Goal: Contribute content: Contribute content

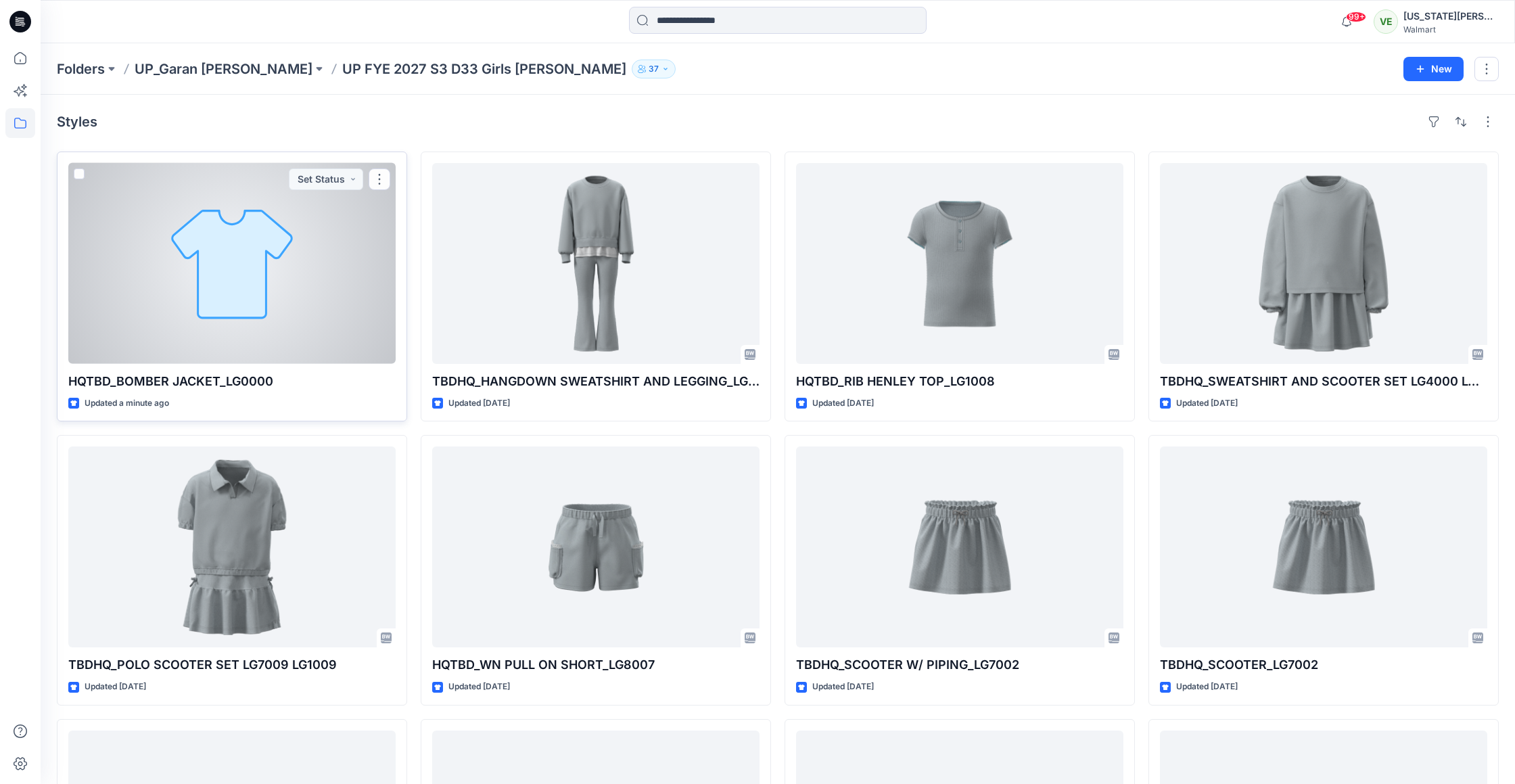
click at [375, 269] on div at bounding box center [232, 263] width 327 height 201
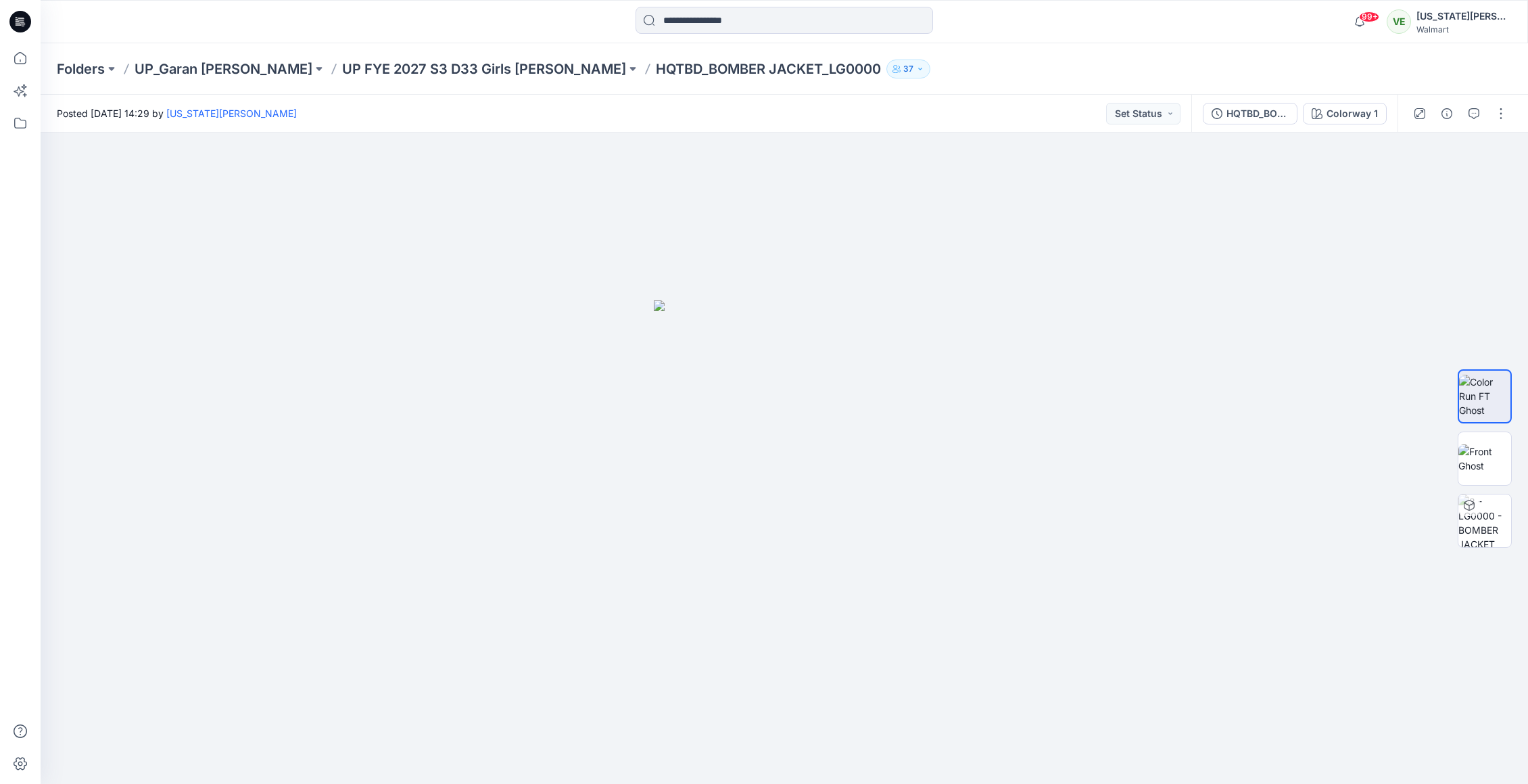
click at [1488, 115] on div at bounding box center [1460, 113] width 125 height 38
click at [1501, 117] on button "button" at bounding box center [1501, 114] width 21 height 21
click at [1423, 179] on p "Edit" at bounding box center [1415, 183] width 17 height 14
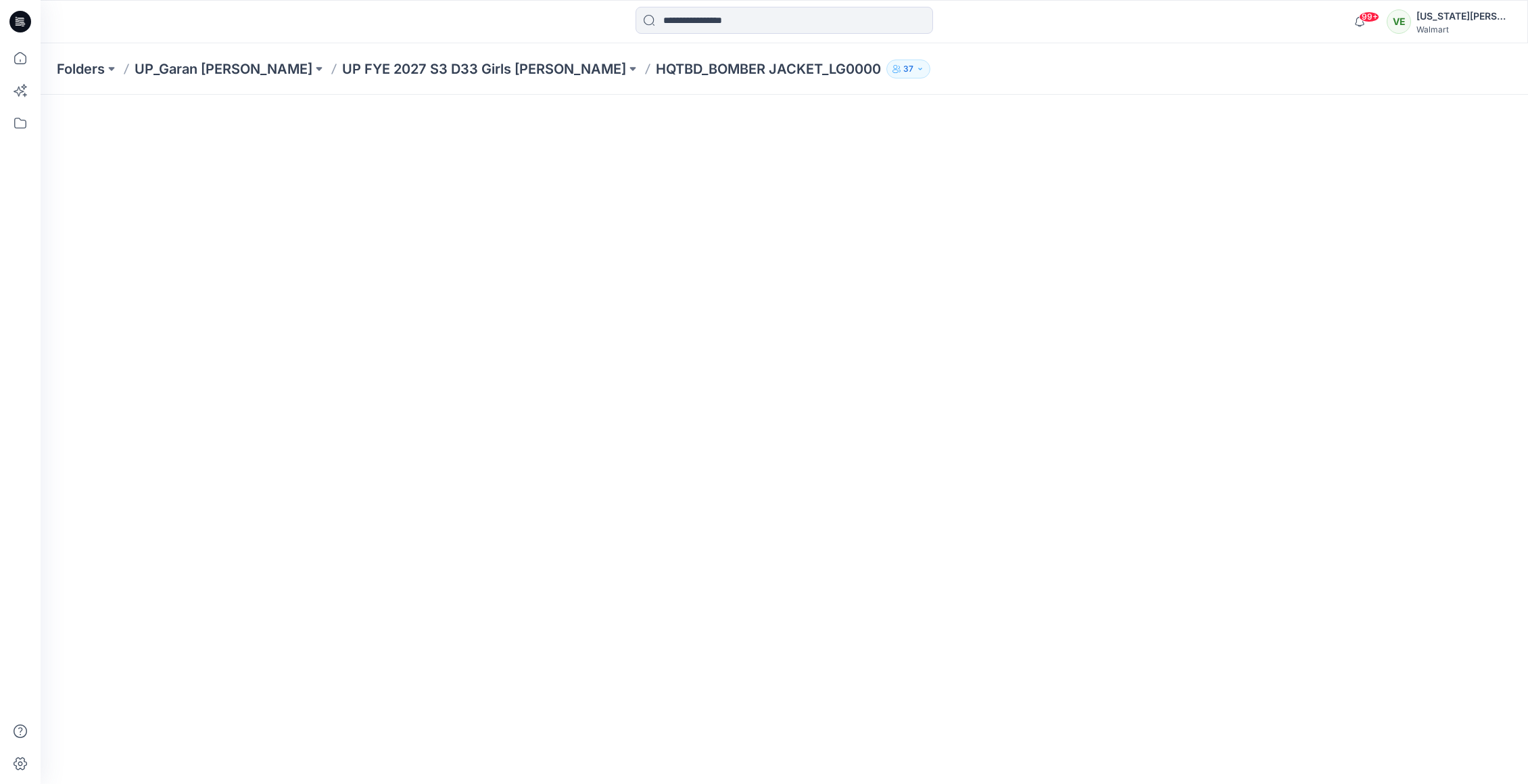
scroll to position [8, 0]
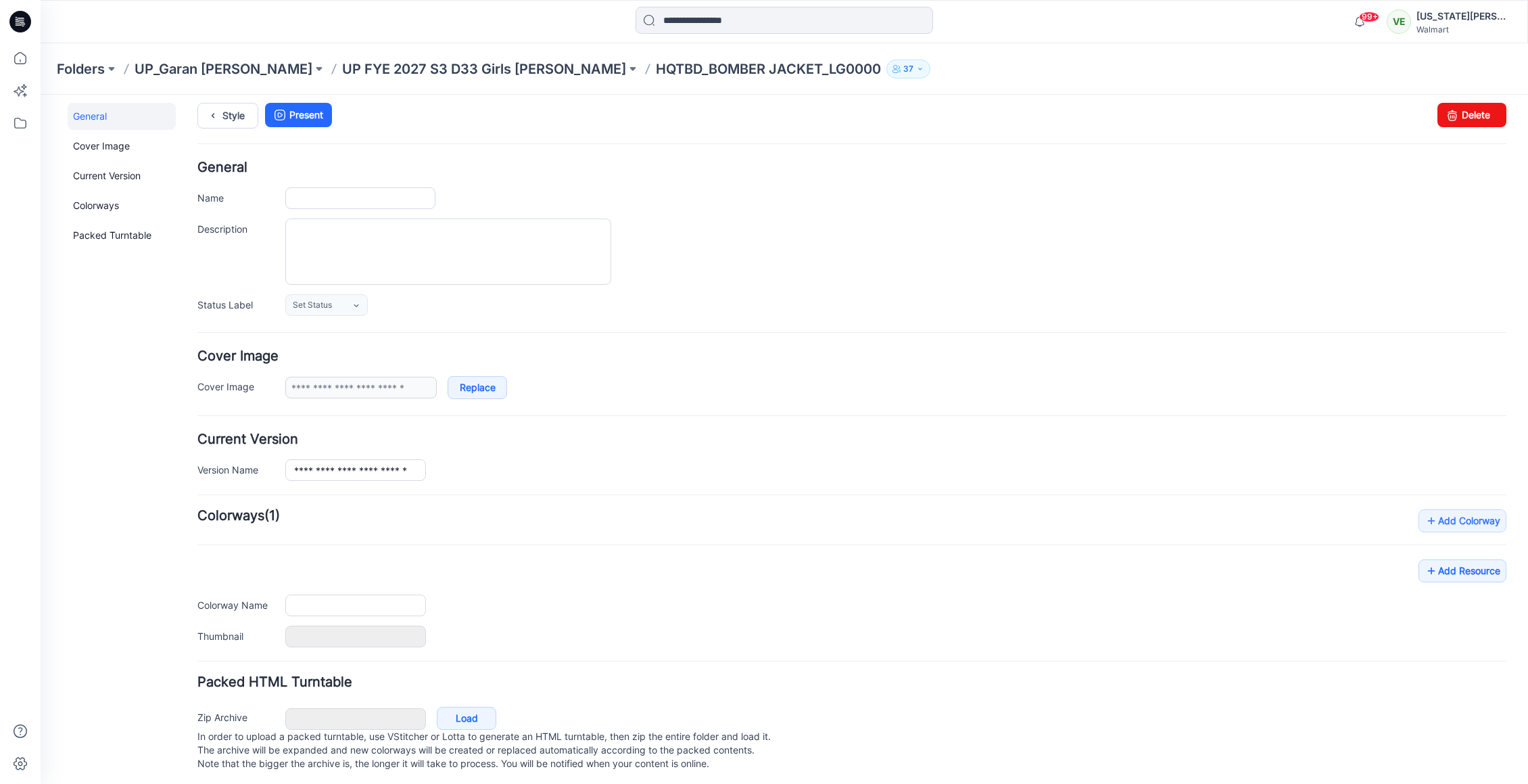
type input "**********"
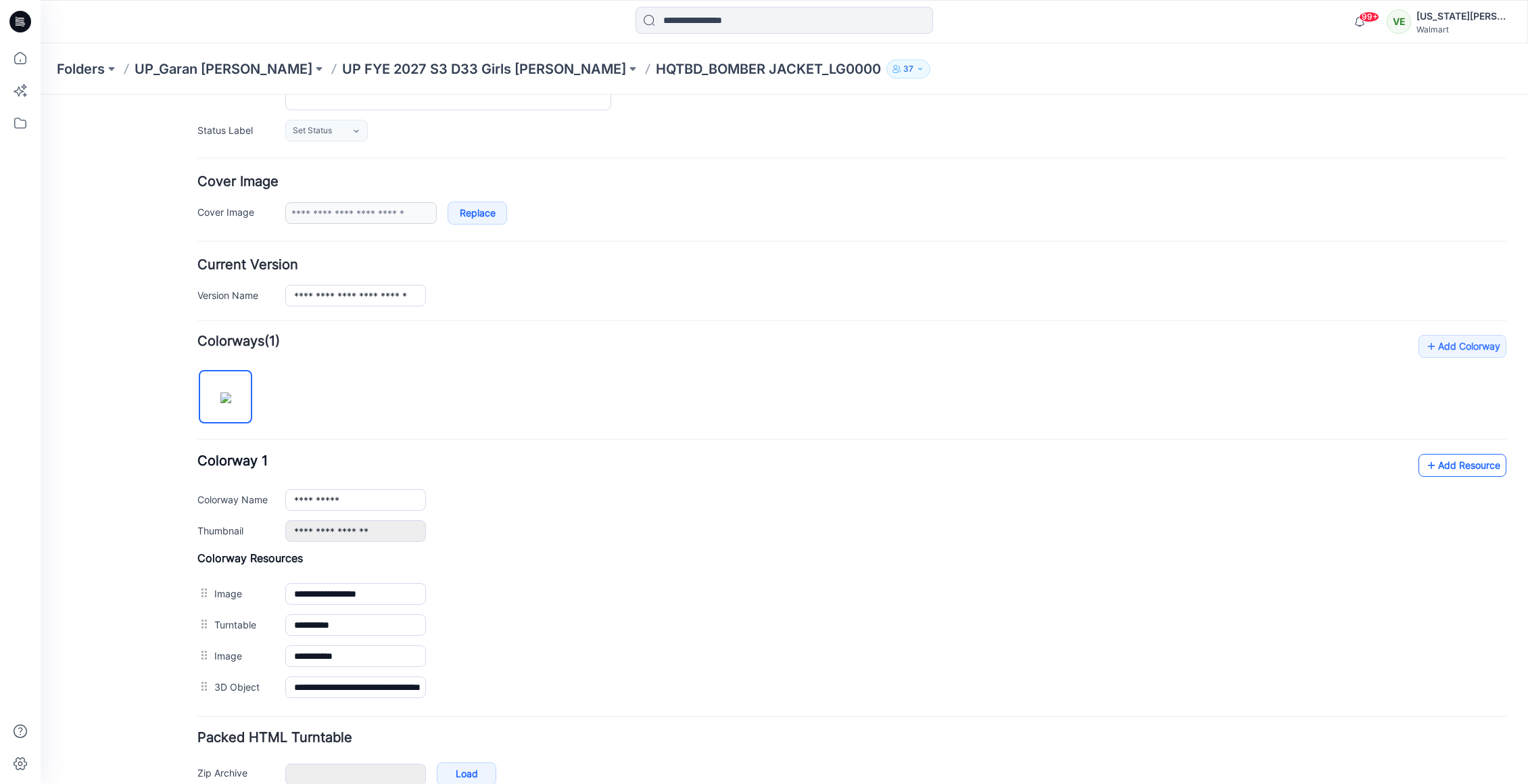
scroll to position [182, 0]
click at [1483, 455] on link "Add Resource" at bounding box center [1462, 467] width 88 height 23
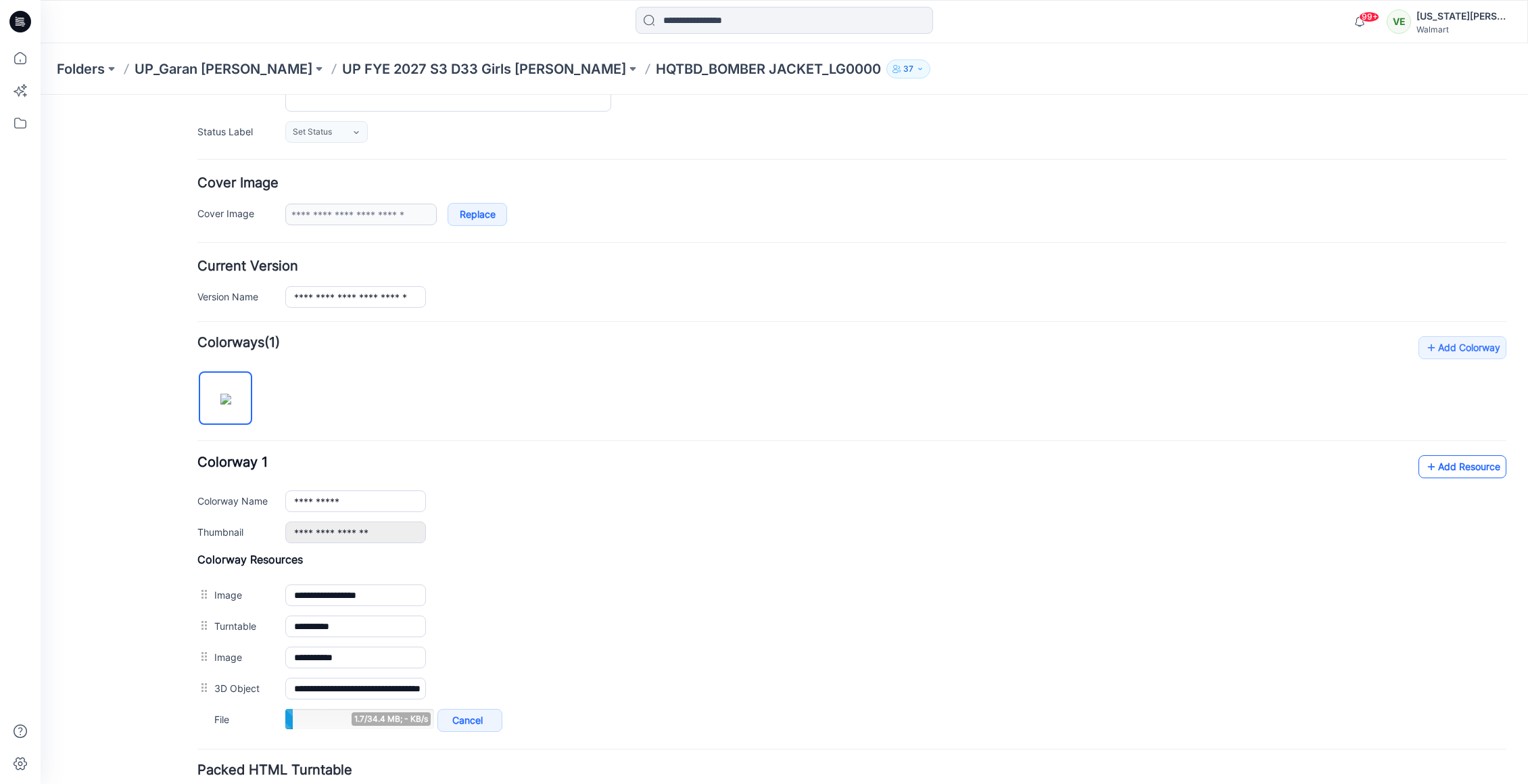
click at [1419, 470] on link "Add Resource" at bounding box center [1462, 467] width 88 height 23
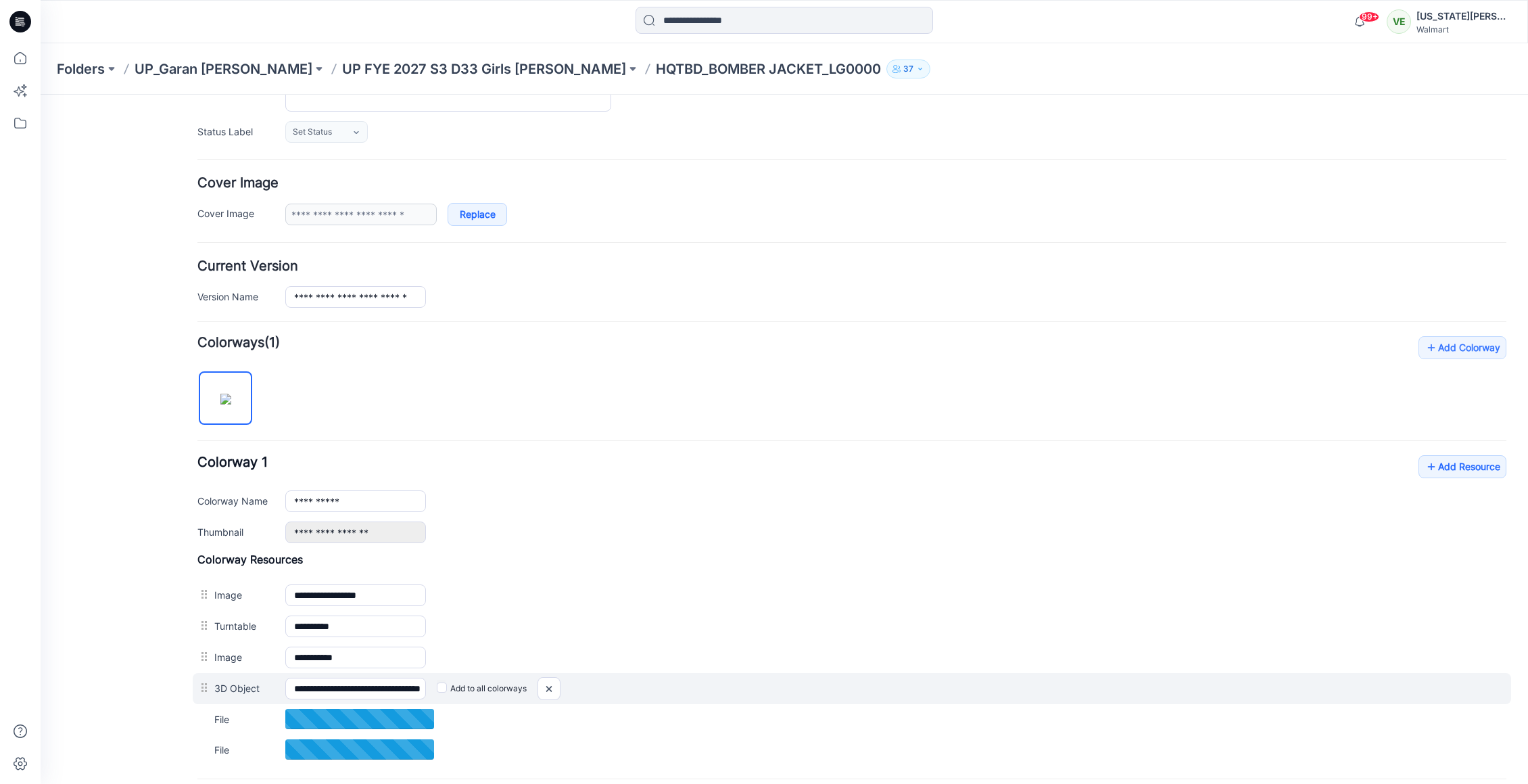
drag, startPoint x: 302, startPoint y: 681, endPoint x: 264, endPoint y: 675, distance: 38.5
click at [264, 675] on div "**********" at bounding box center [852, 688] width 1319 height 31
type input "**********"
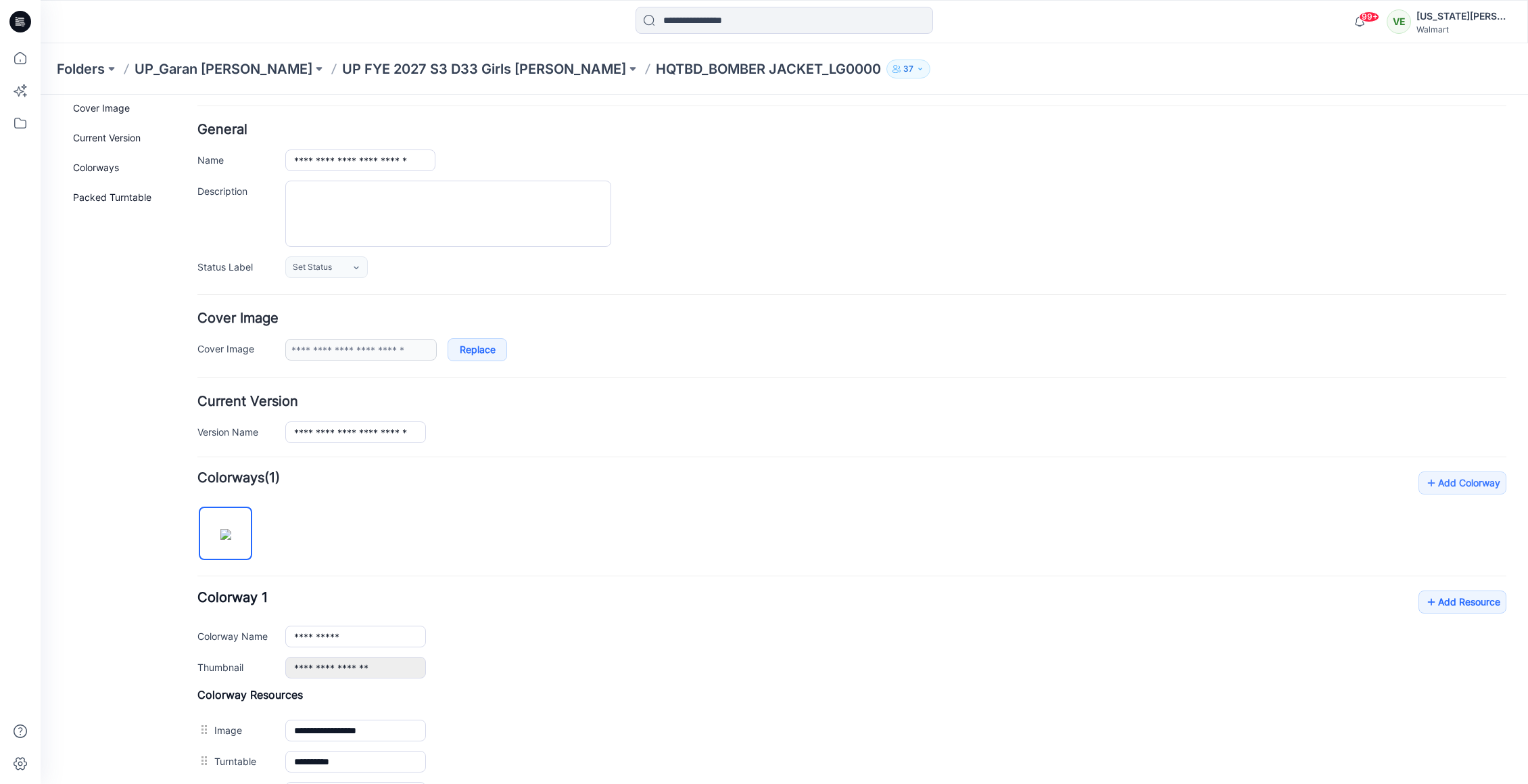
scroll to position [0, 0]
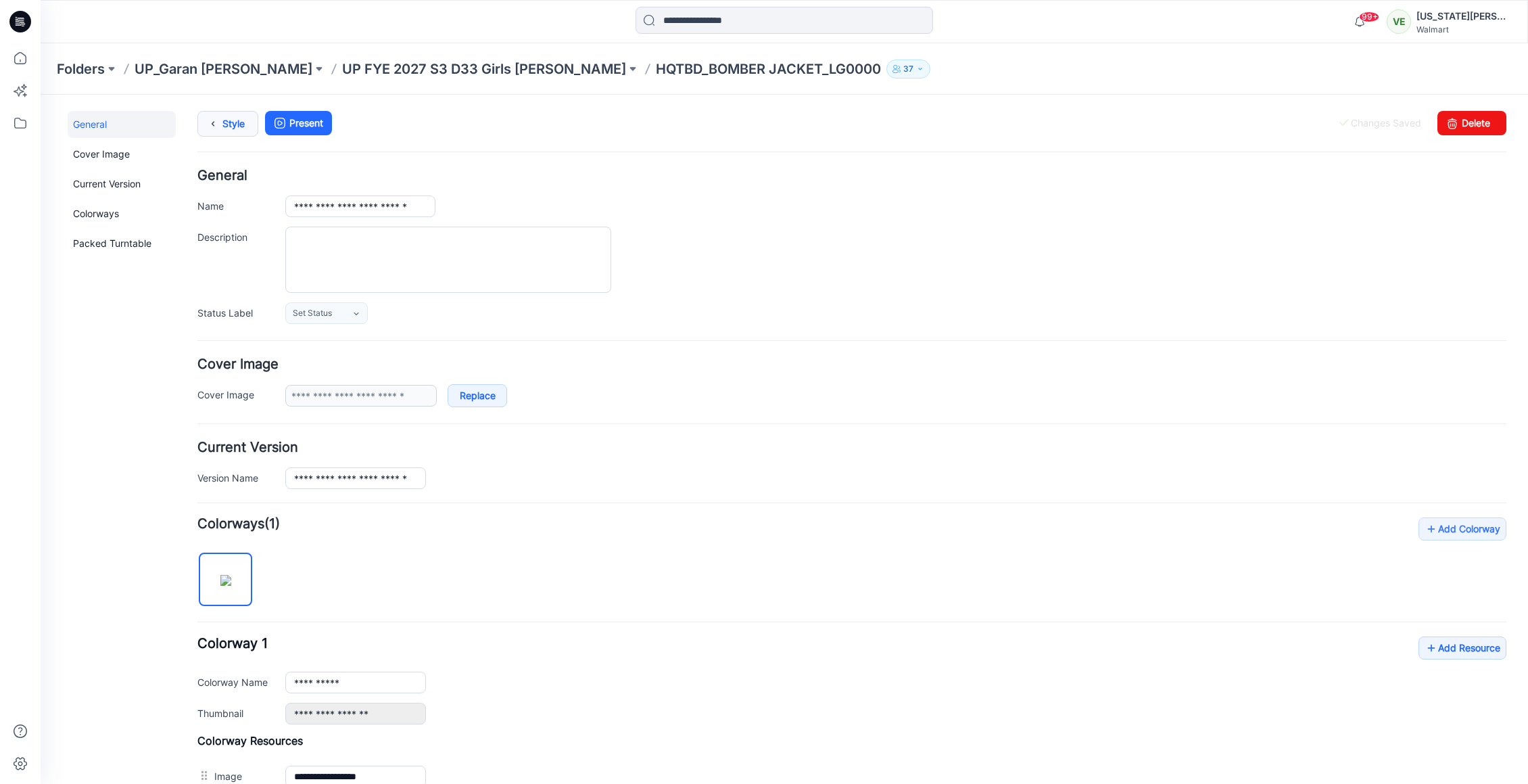
click at [239, 136] on link "Style" at bounding box center [227, 124] width 61 height 26
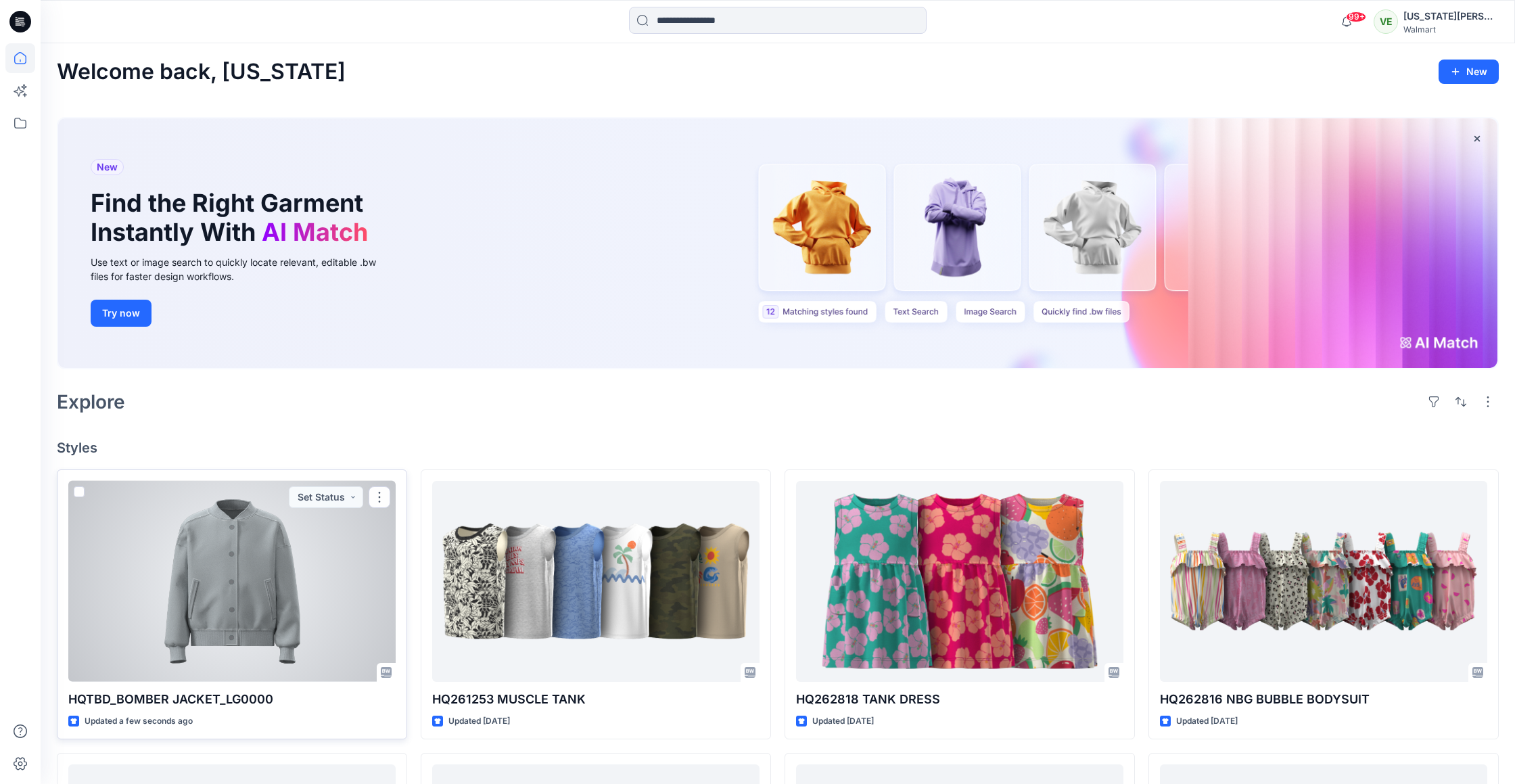
click at [315, 536] on div at bounding box center [232, 581] width 327 height 201
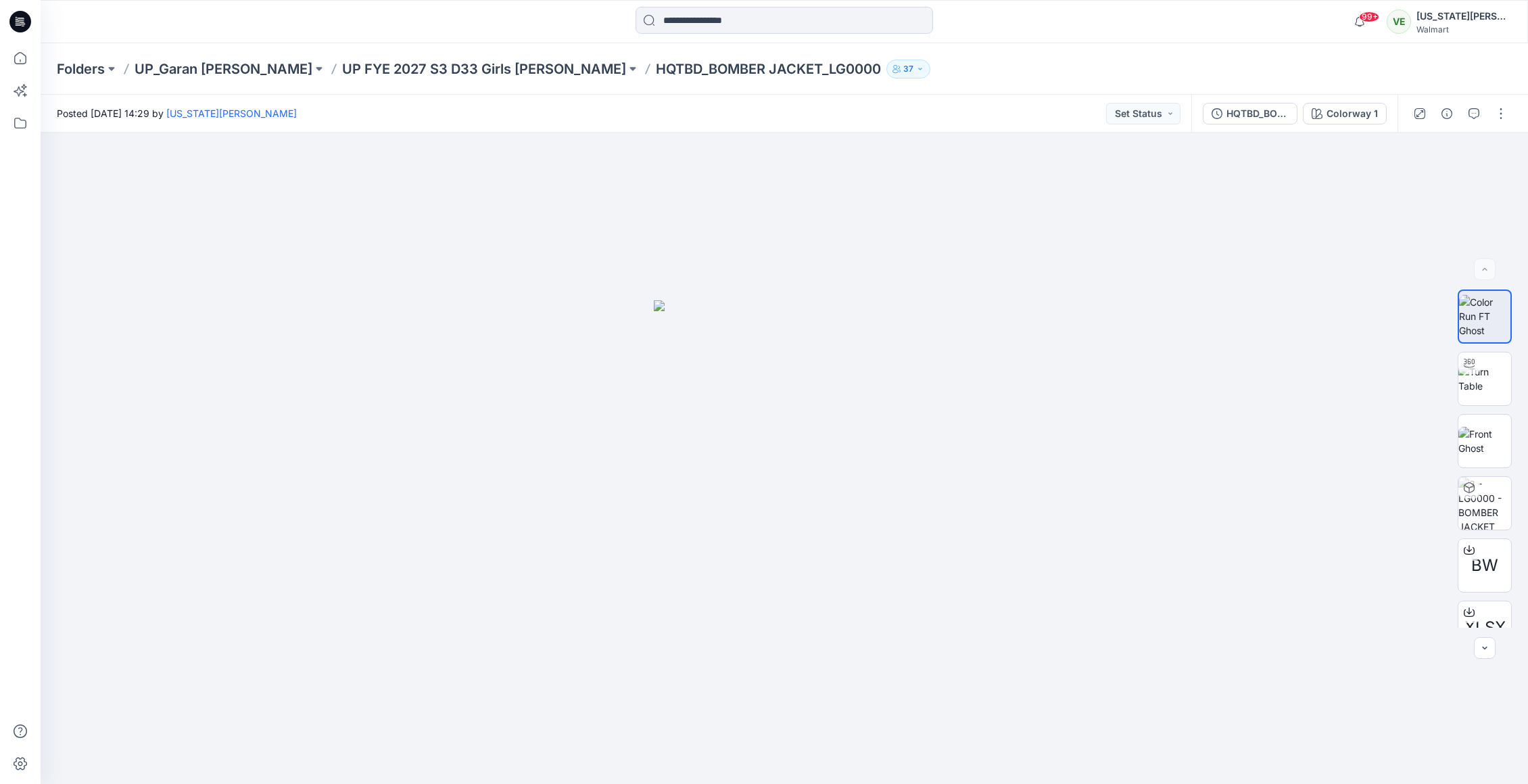
click at [373, 54] on div "Folders UP_Garan Littles UP FYE 2027 S3 D33 Girls Littles HQTBD_BOMBER JACKET_L…" at bounding box center [785, 69] width 1488 height 51
click at [373, 59] on p "UP FYE 2027 S3 D33 Girls [PERSON_NAME]" at bounding box center [484, 69] width 284 height 19
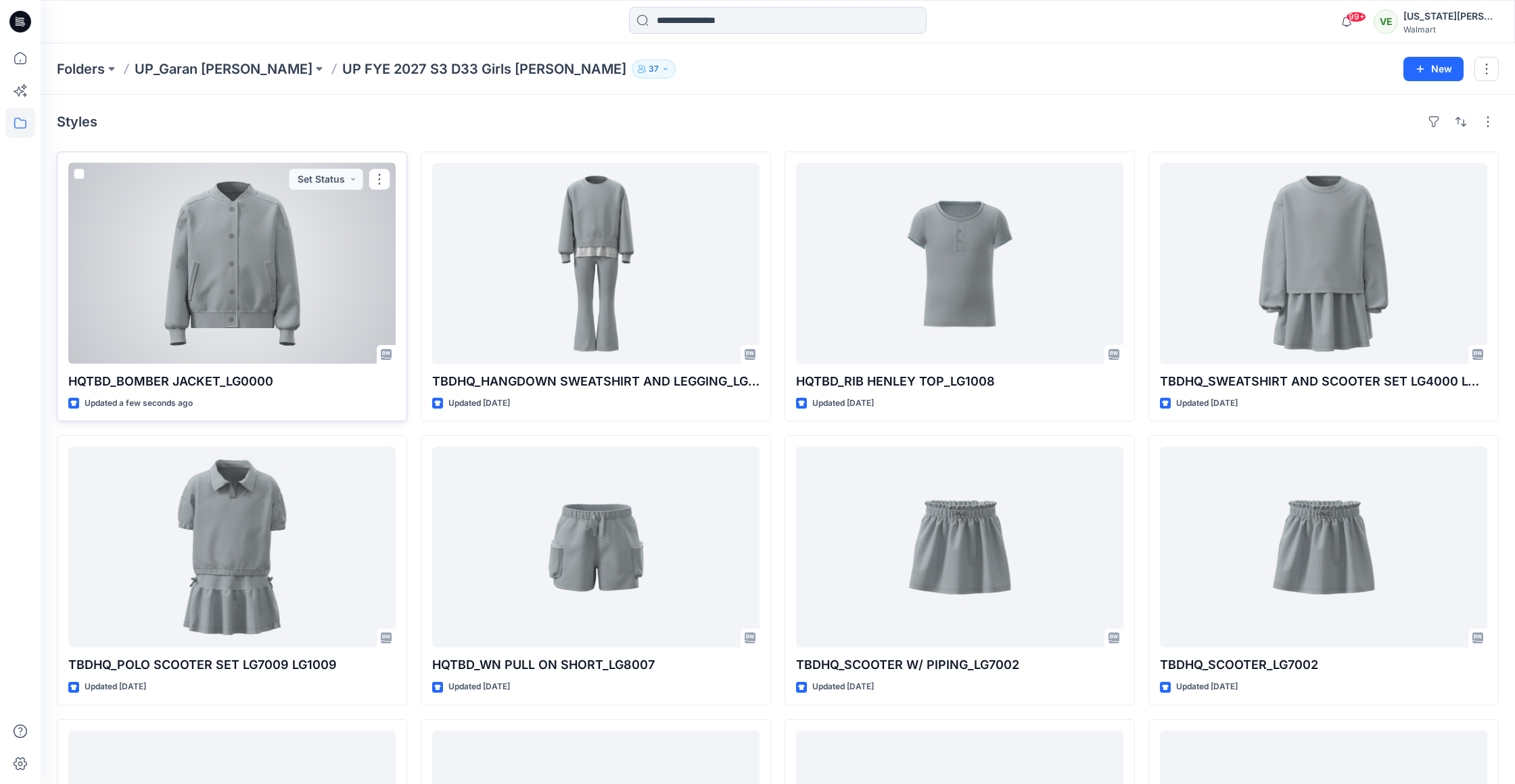
click at [340, 255] on div at bounding box center [232, 263] width 327 height 201
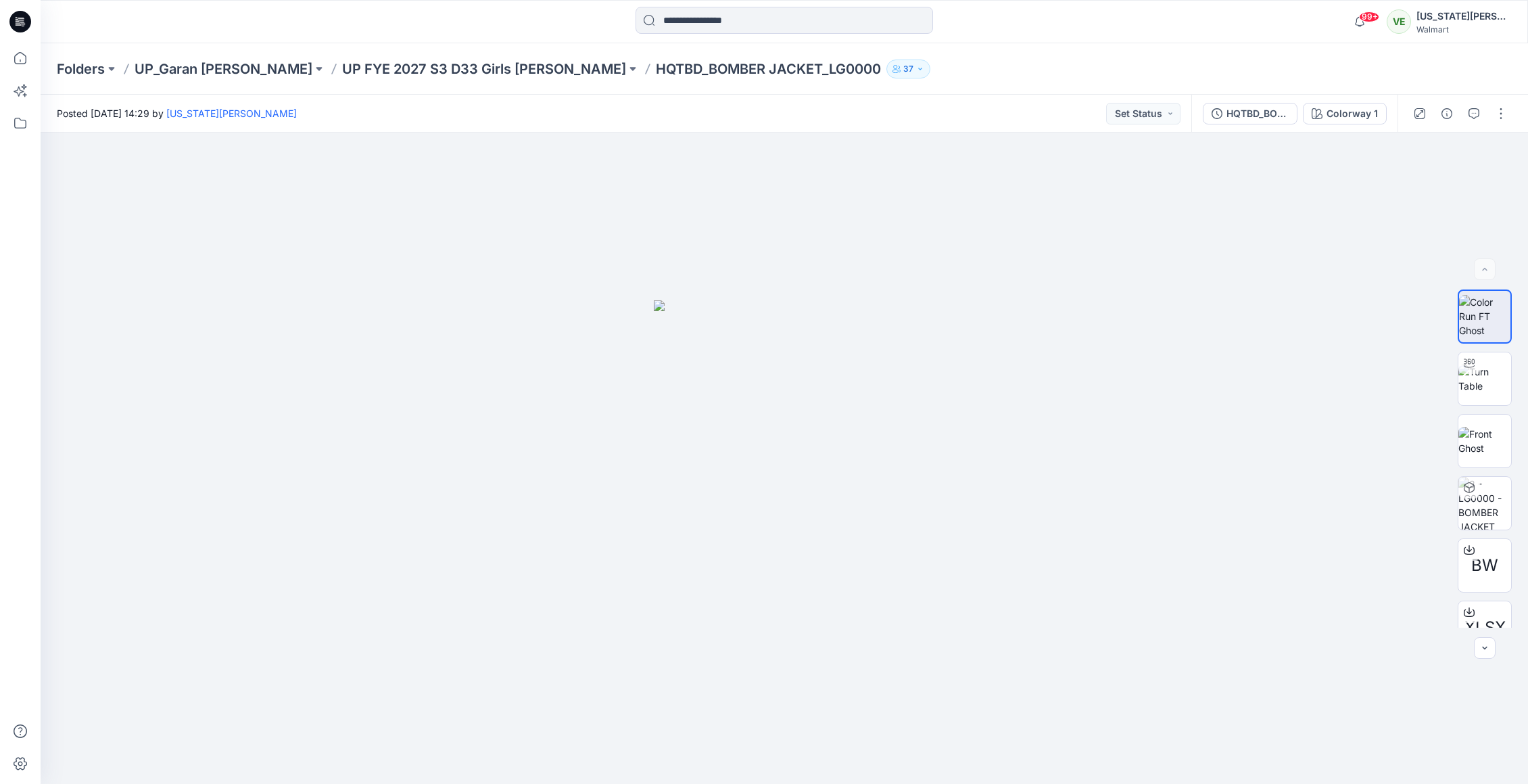
click at [459, 82] on div "Folders UP_Garan Littles UP FYE 2027 S3 D33 Girls Littles HQTBD_BOMBER JACKET_L…" at bounding box center [785, 69] width 1488 height 51
click at [459, 75] on p "UP FYE 2027 S3 D33 Girls [PERSON_NAME]" at bounding box center [484, 69] width 284 height 19
click at [467, 67] on p "UP FYE 2027 S3 D33 Girls [PERSON_NAME]" at bounding box center [484, 69] width 284 height 19
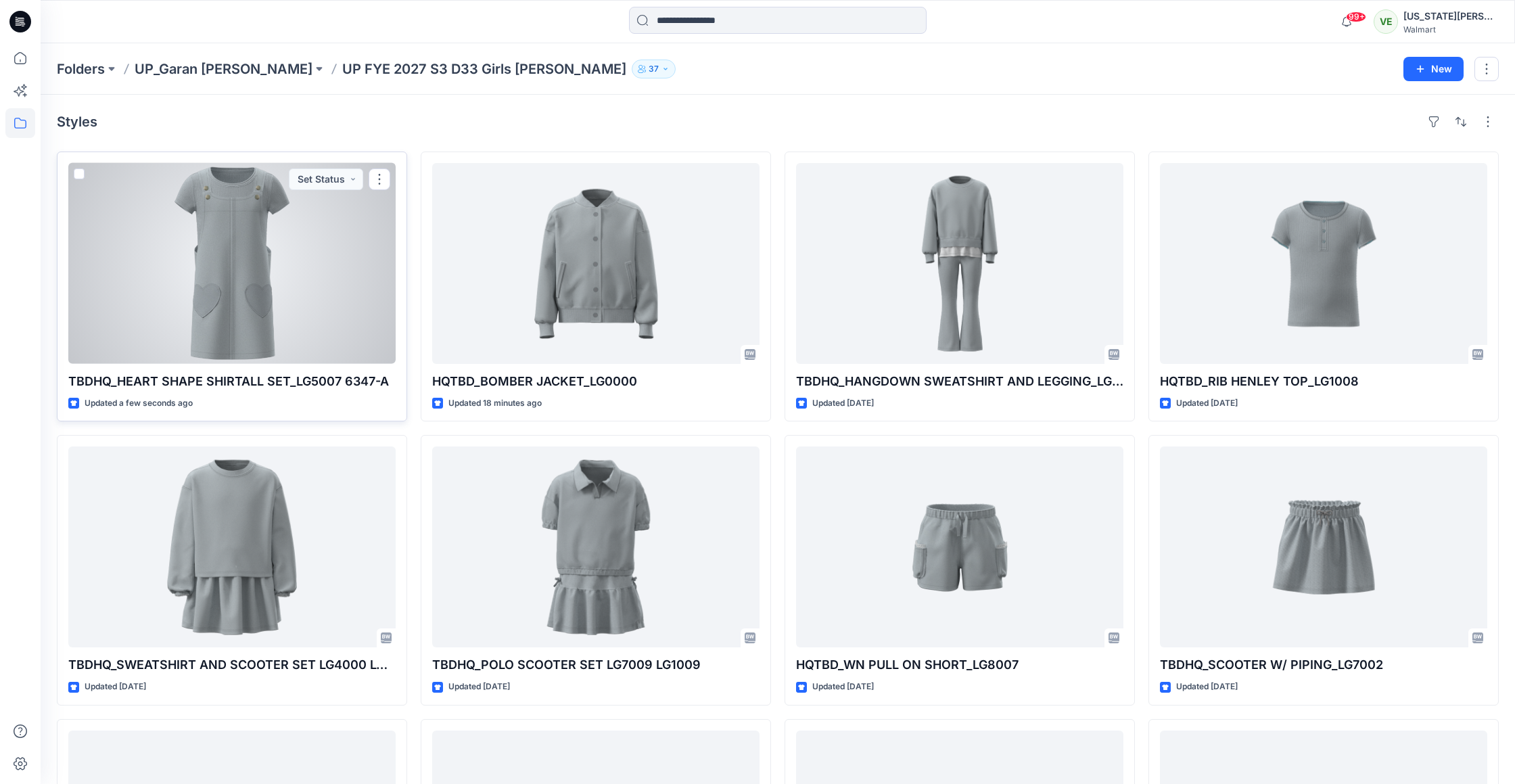
click at [207, 331] on div at bounding box center [232, 263] width 327 height 201
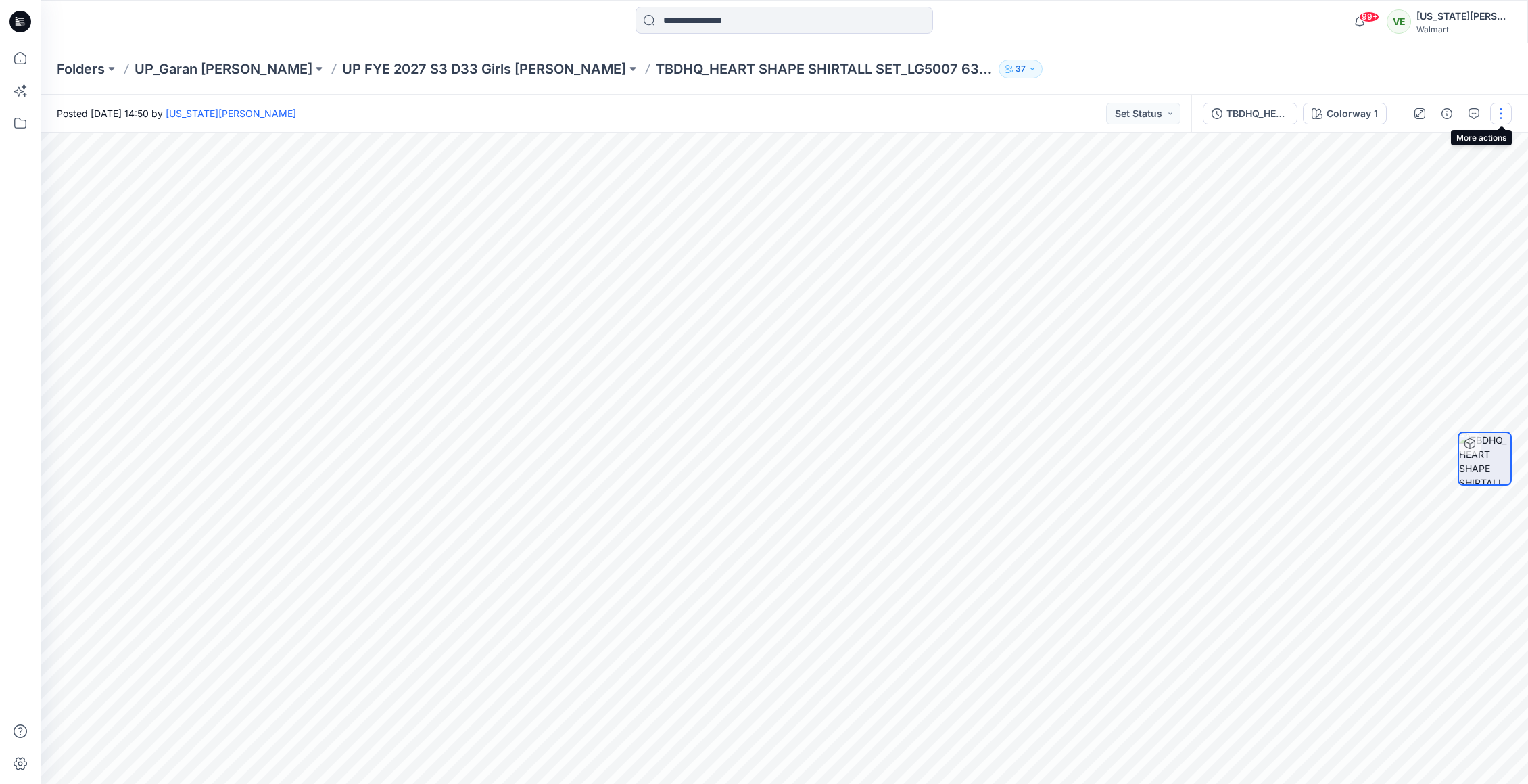
click at [1497, 113] on button "button" at bounding box center [1501, 114] width 21 height 21
click at [1411, 184] on p "Edit" at bounding box center [1415, 183] width 17 height 14
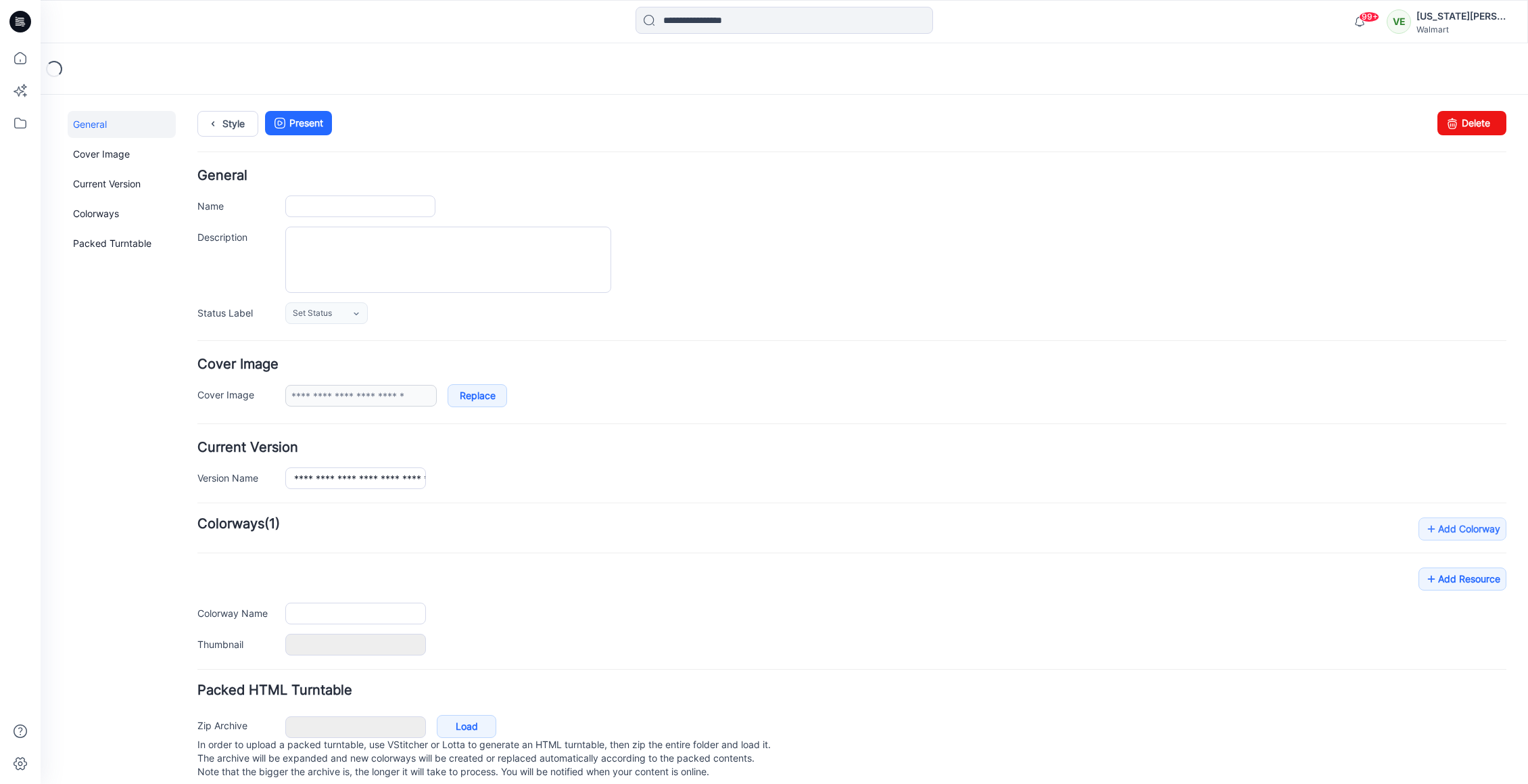
type input "**********"
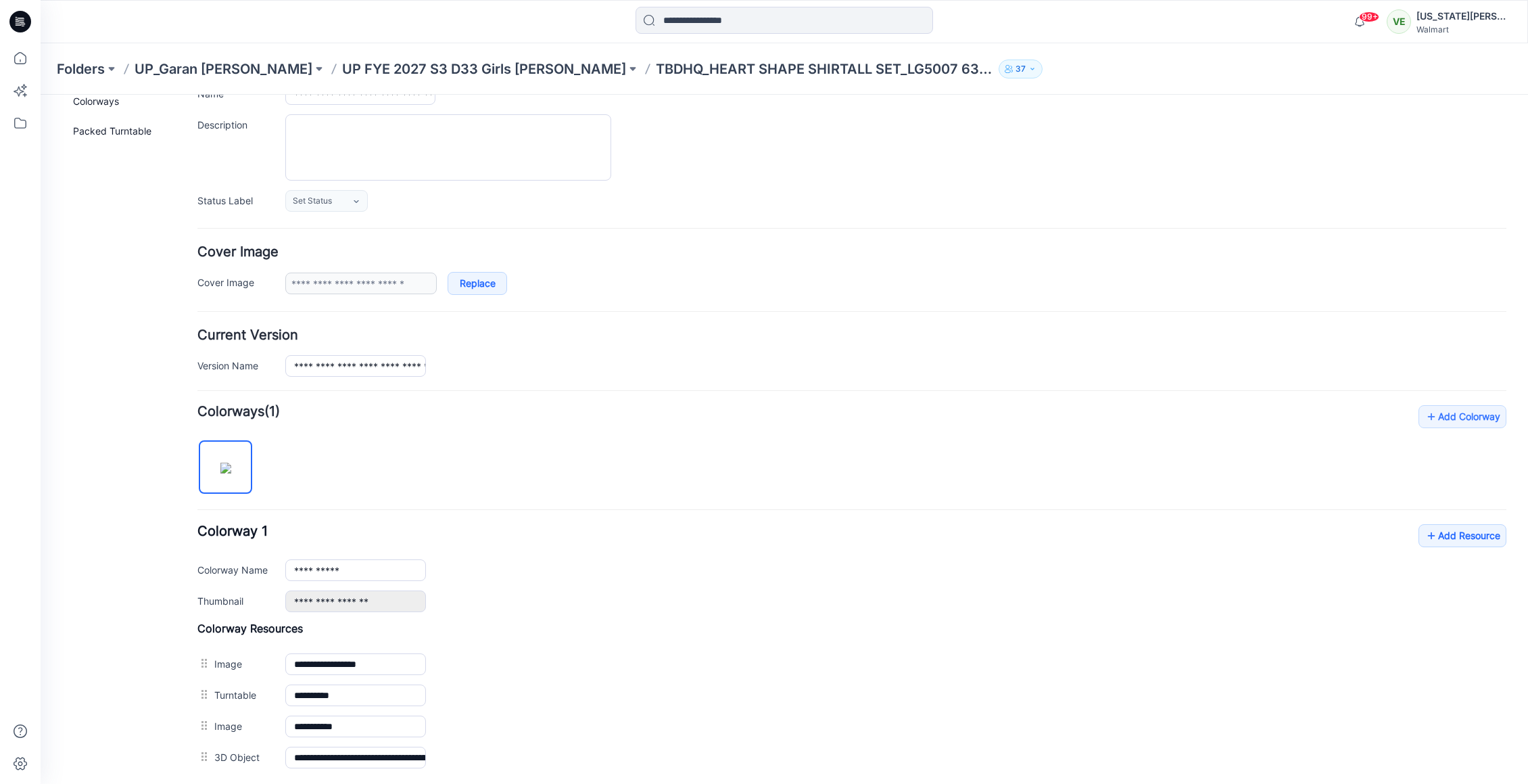
scroll to position [119, 0]
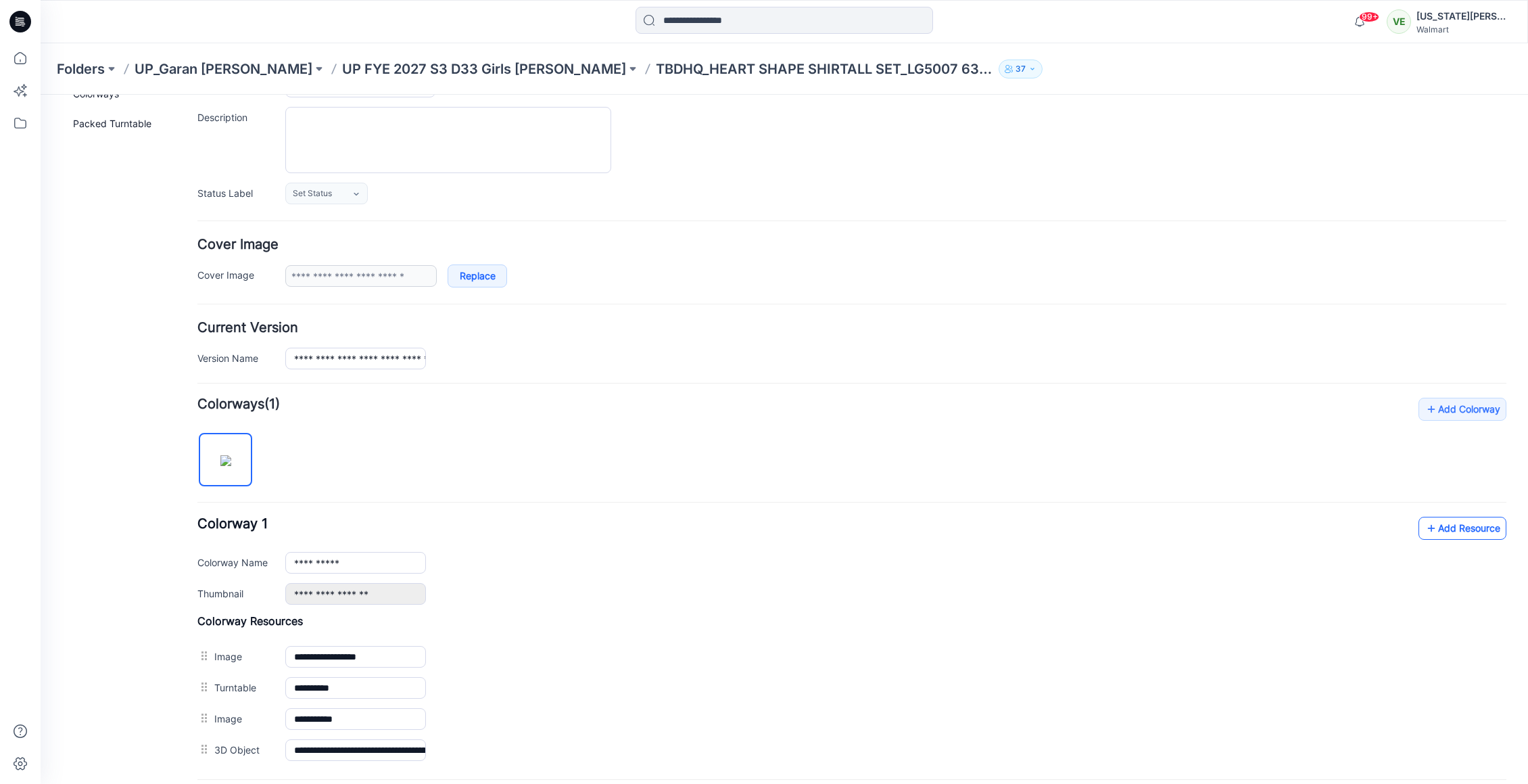
click at [1447, 521] on link "Add Resource" at bounding box center [1462, 528] width 88 height 23
click at [1483, 517] on link "Add Resource" at bounding box center [1462, 528] width 88 height 23
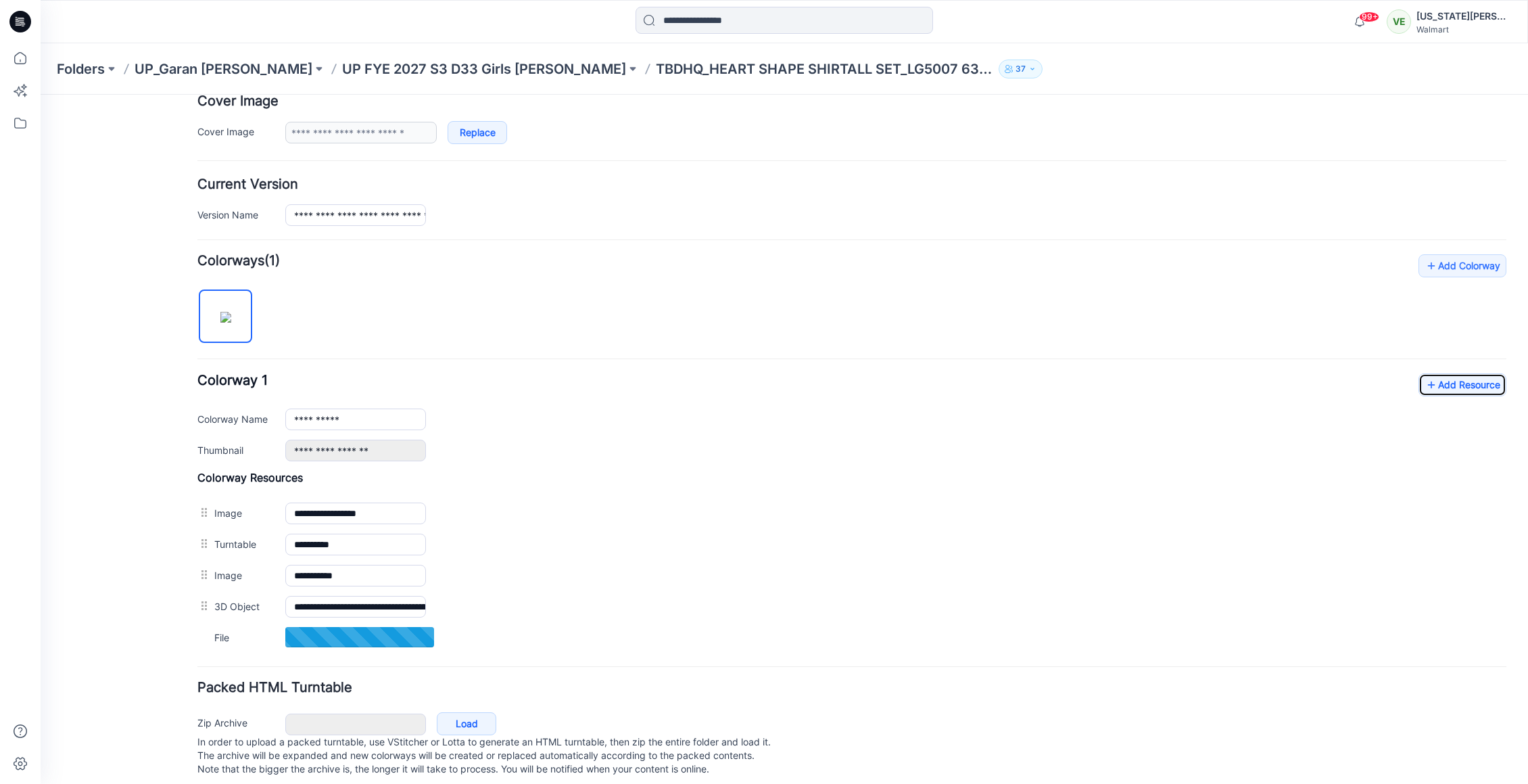
scroll to position [282, 0]
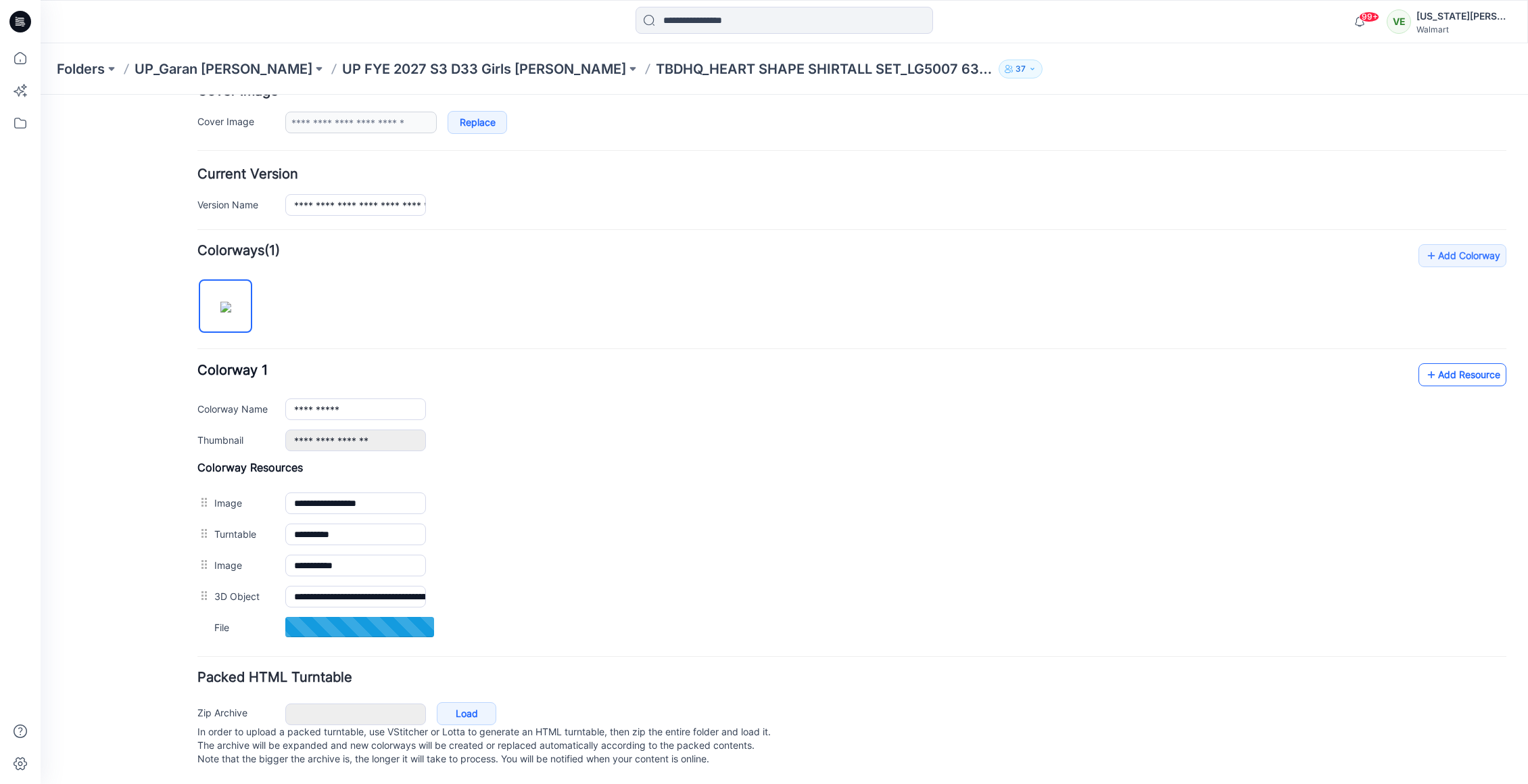
click at [1425, 364] on icon at bounding box center [1432, 374] width 14 height 21
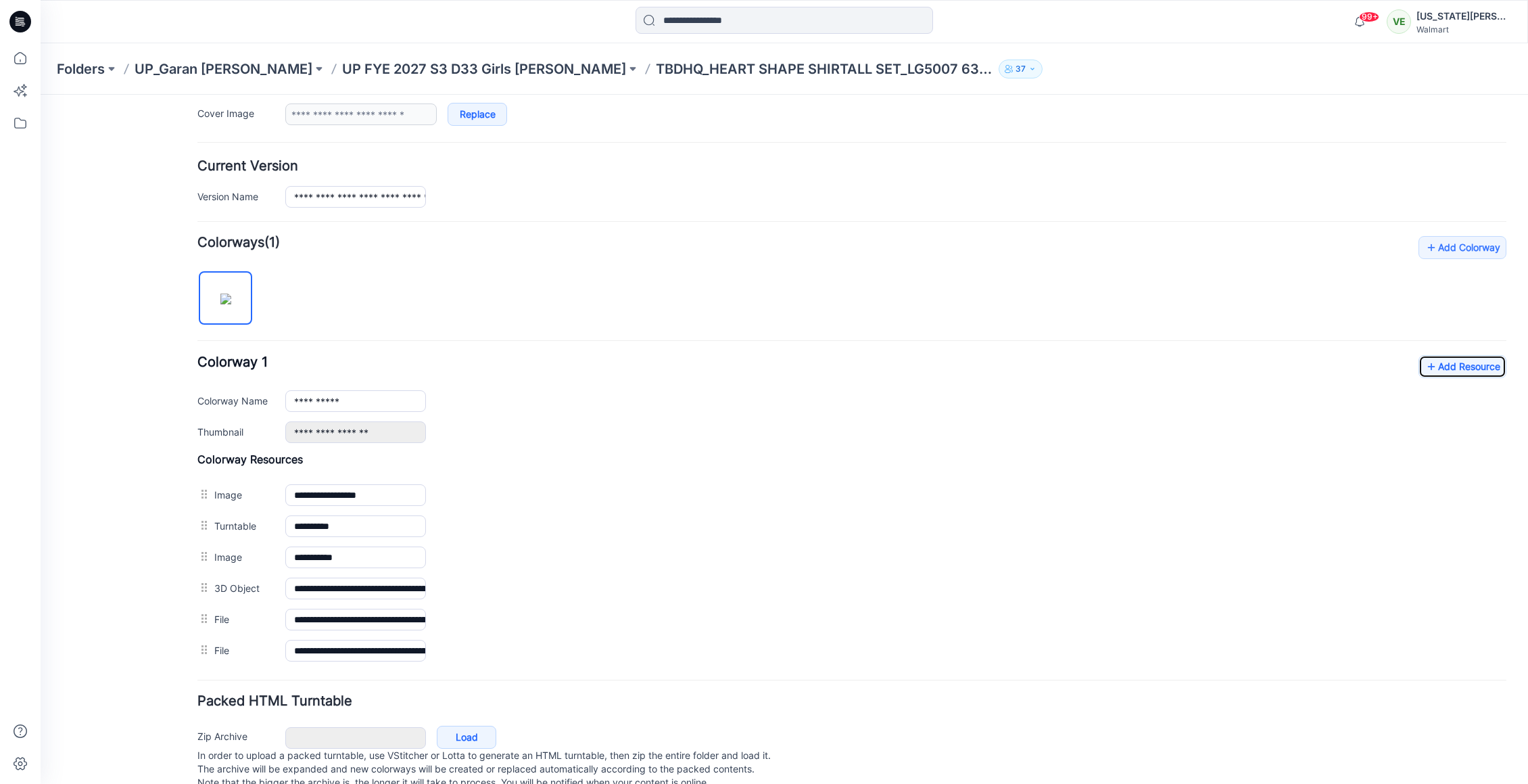
scroll to position [0, 0]
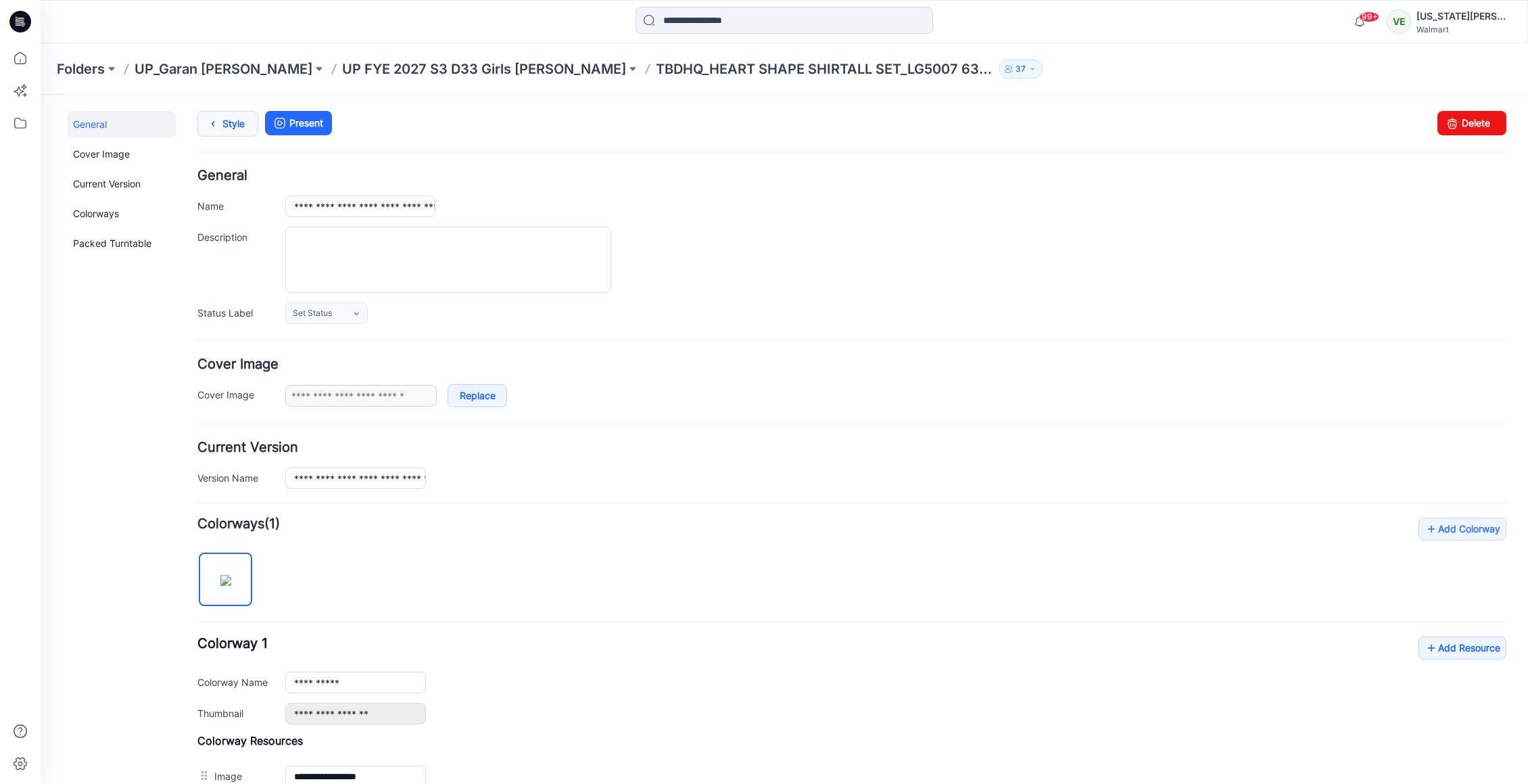
click at [229, 126] on link "Style" at bounding box center [227, 124] width 61 height 26
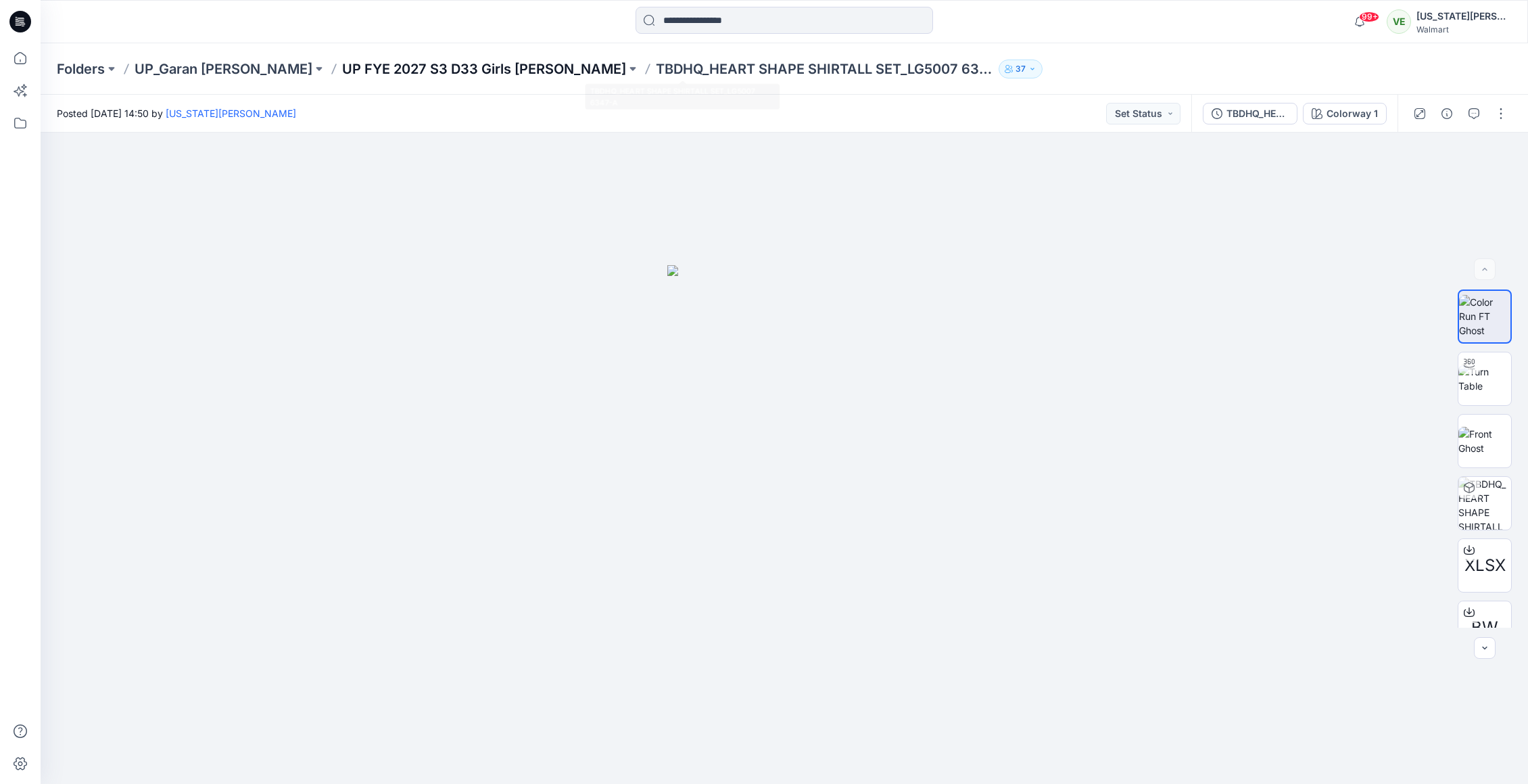
click at [469, 66] on p "UP FYE 2027 S3 D33 Girls [PERSON_NAME]" at bounding box center [484, 69] width 284 height 19
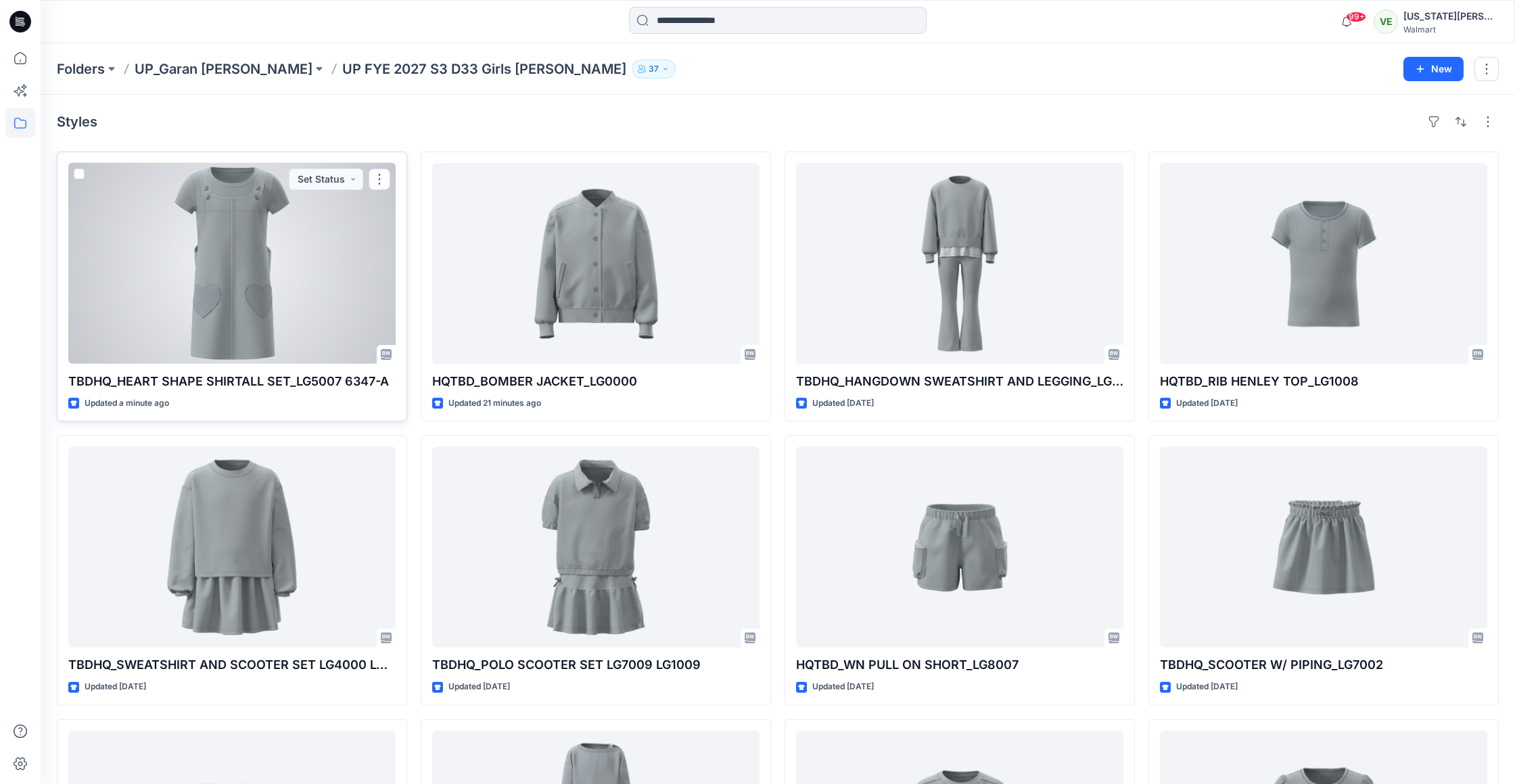
click at [217, 330] on div at bounding box center [232, 263] width 327 height 201
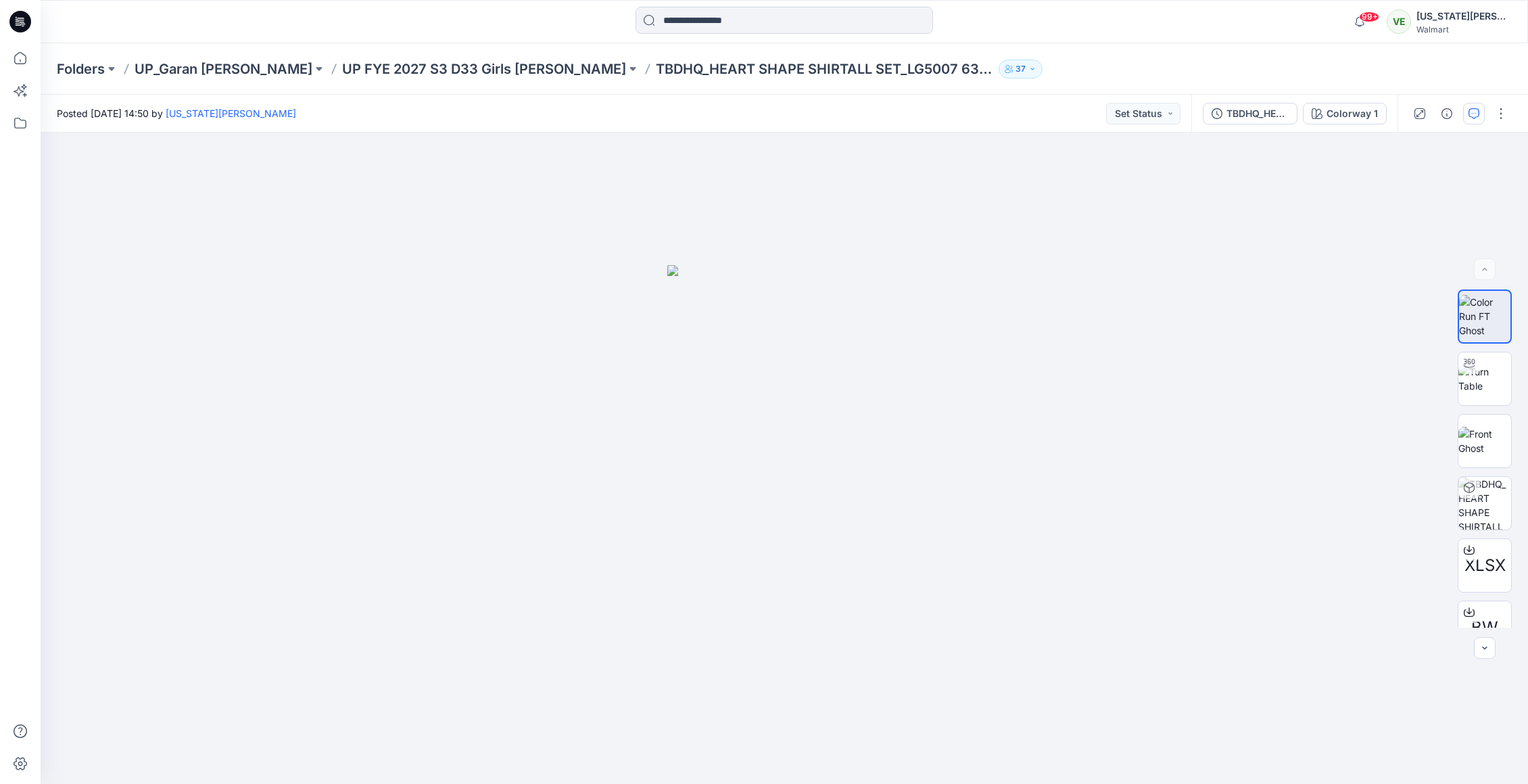
click at [1472, 112] on icon "button" at bounding box center [1474, 113] width 11 height 11
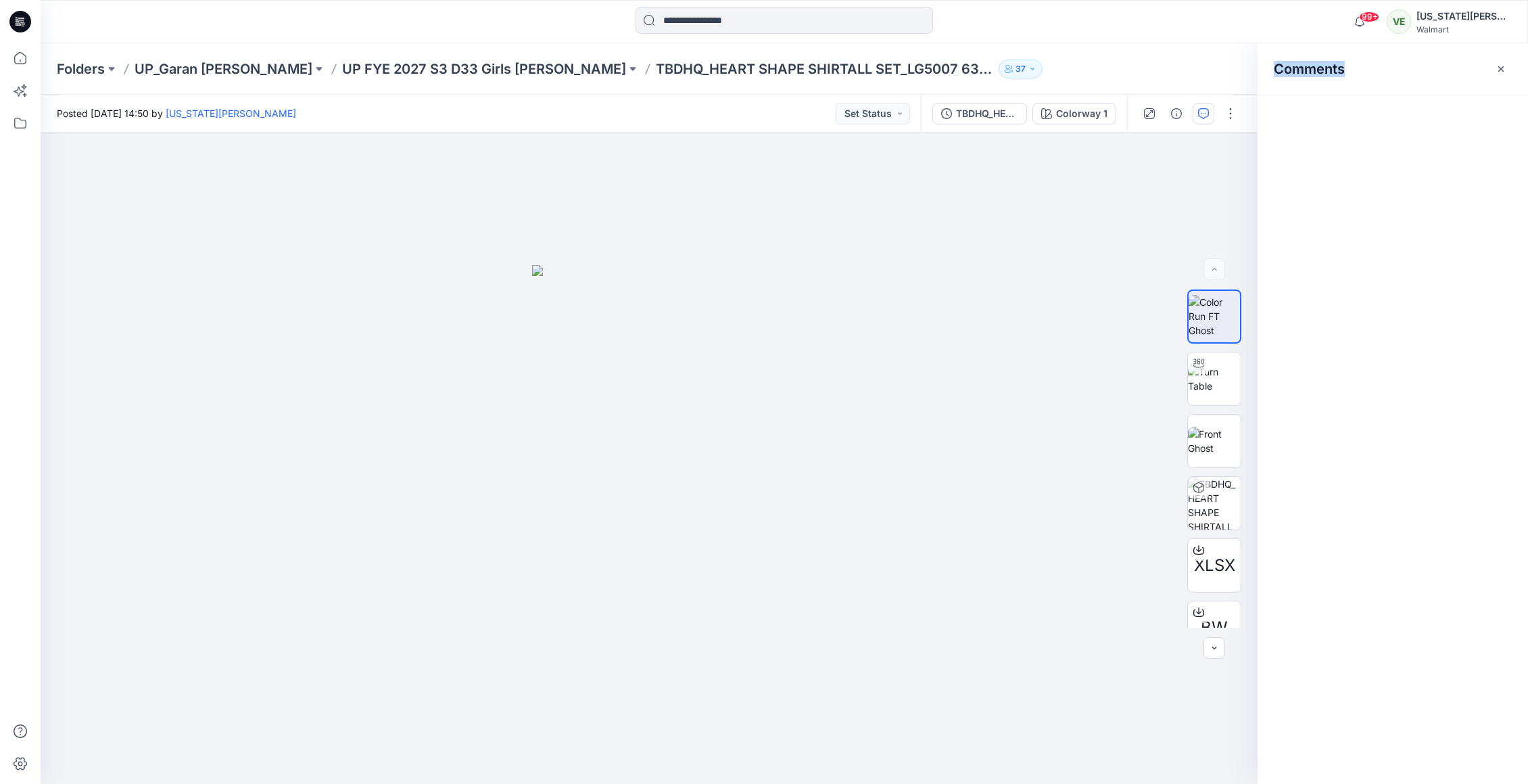
click at [1472, 112] on div "Comments" at bounding box center [1393, 414] width 270 height 740
click at [1349, 109] on button "Add Comment" at bounding box center [1406, 114] width 211 height 21
click at [1322, 117] on button "Click on the style to leave a comment" at bounding box center [1406, 114] width 211 height 21
click at [715, 506] on div "1" at bounding box center [649, 457] width 1217 height 651
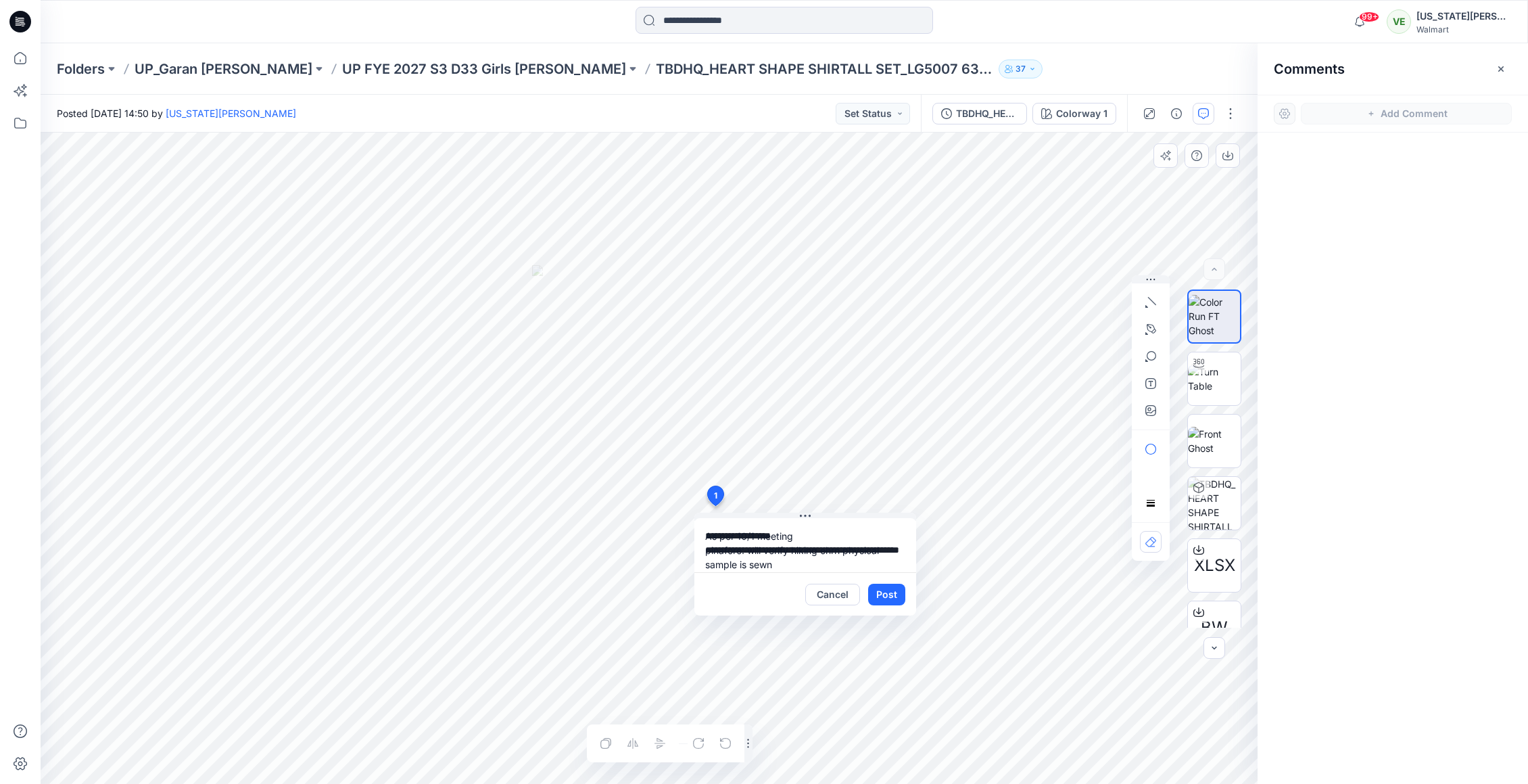
drag, startPoint x: 845, startPoint y: 553, endPoint x: 823, endPoint y: 550, distance: 22.2
click at [823, 550] on textarea "**********" at bounding box center [805, 545] width 222 height 54
click at [794, 562] on textarea "**********" at bounding box center [805, 545] width 222 height 54
type textarea "**********"
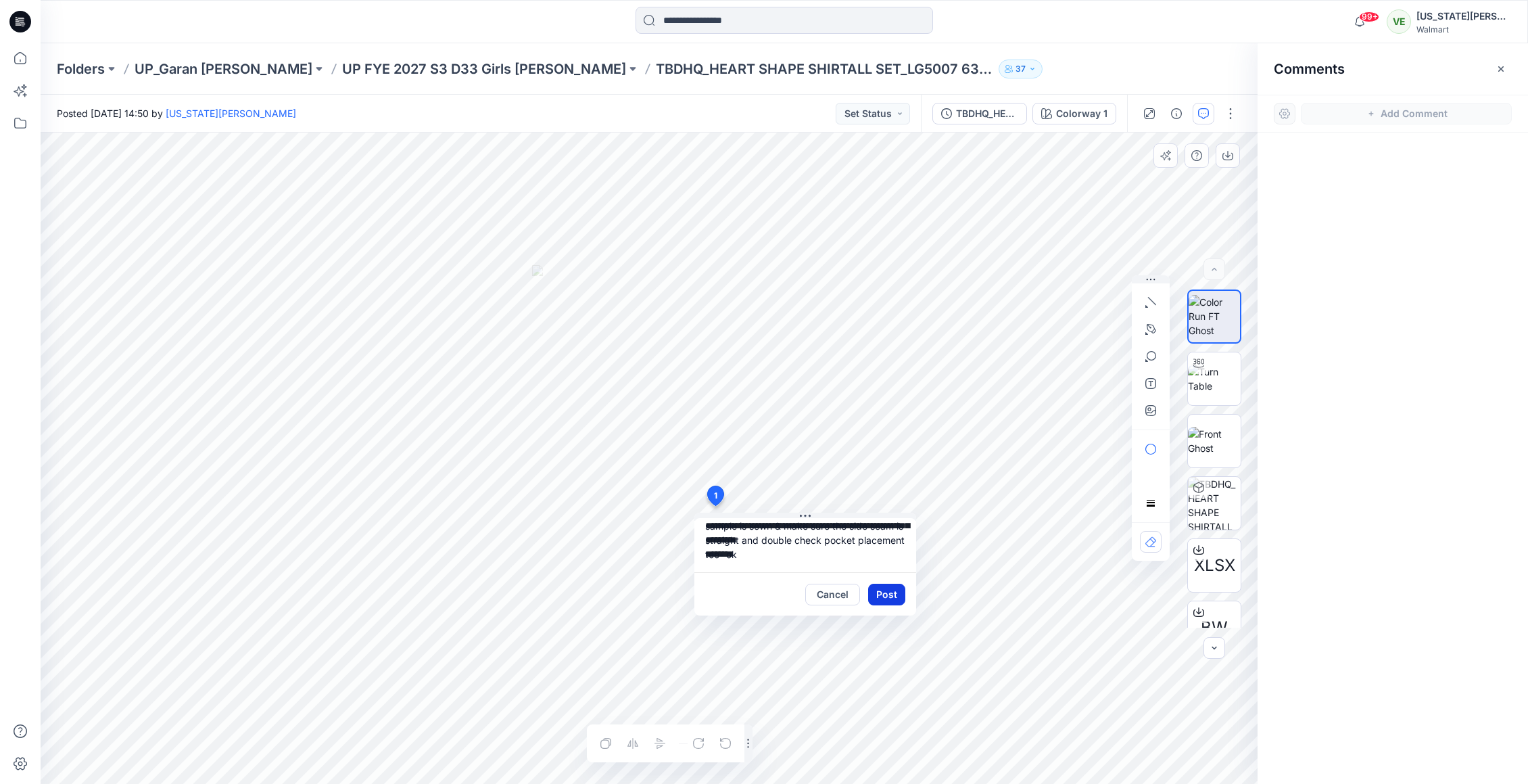
click at [893, 600] on button "Post" at bounding box center [887, 595] width 37 height 21
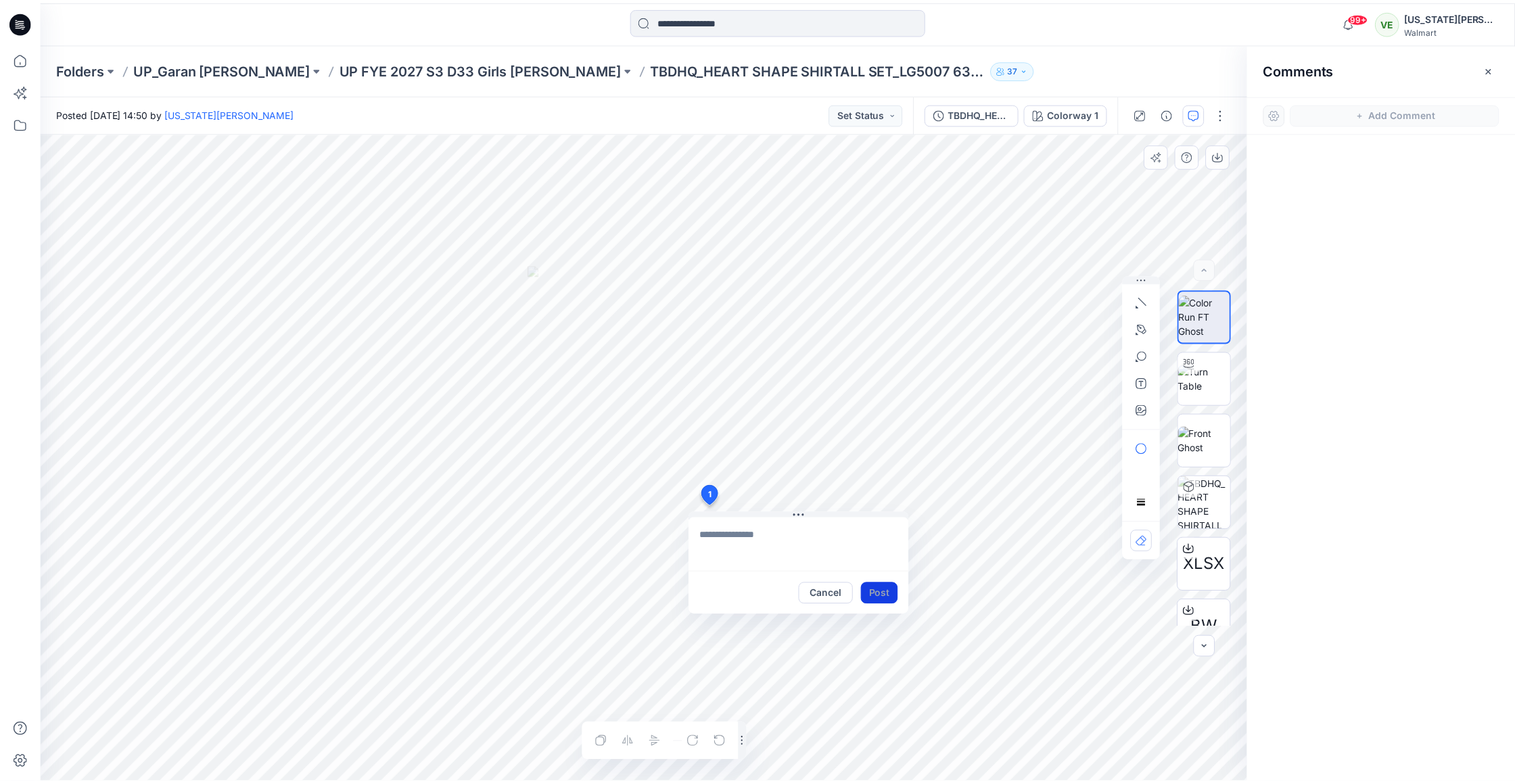
scroll to position [0, 0]
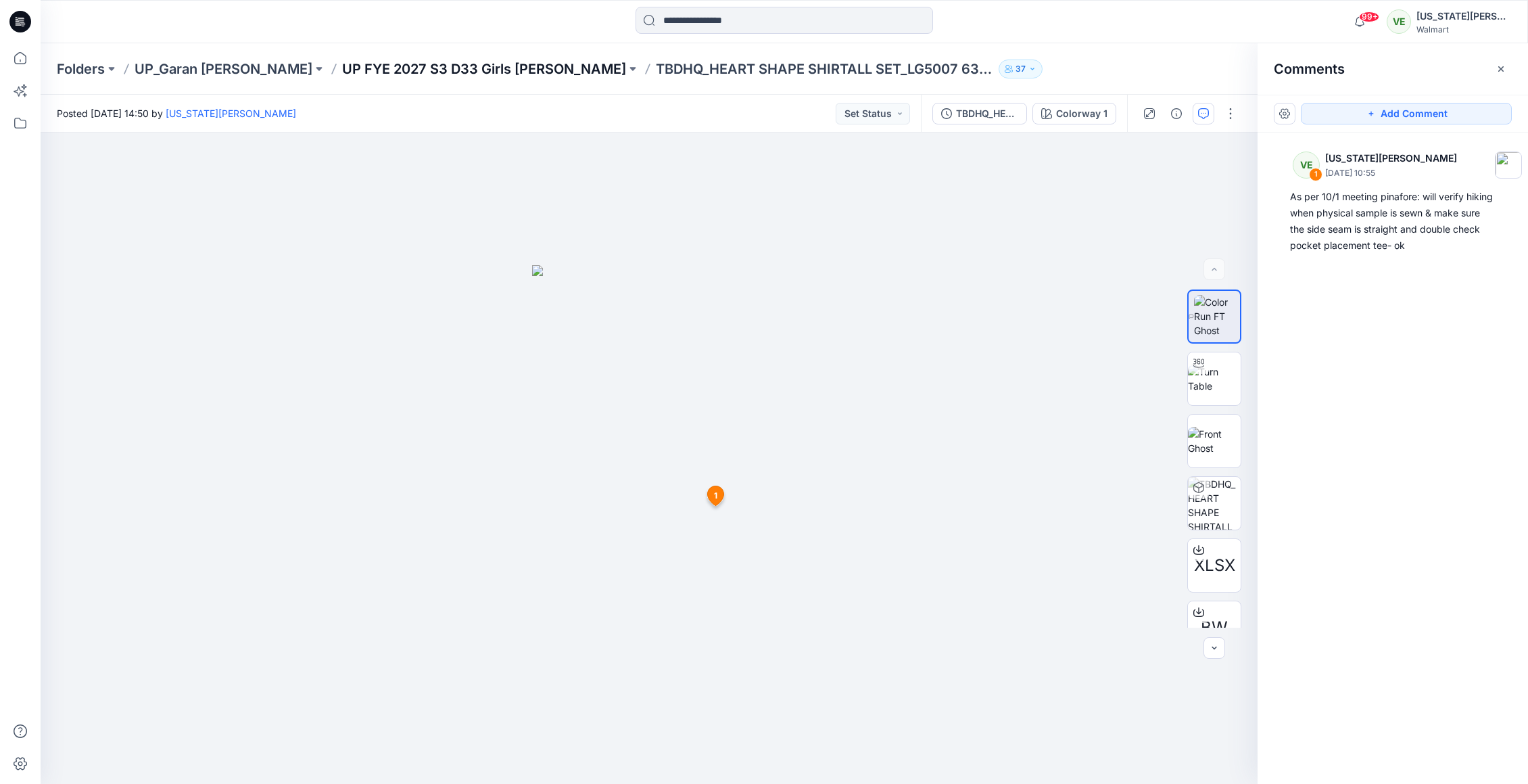
click at [435, 65] on p "UP FYE 2027 S3 D33 Girls [PERSON_NAME]" at bounding box center [484, 69] width 284 height 19
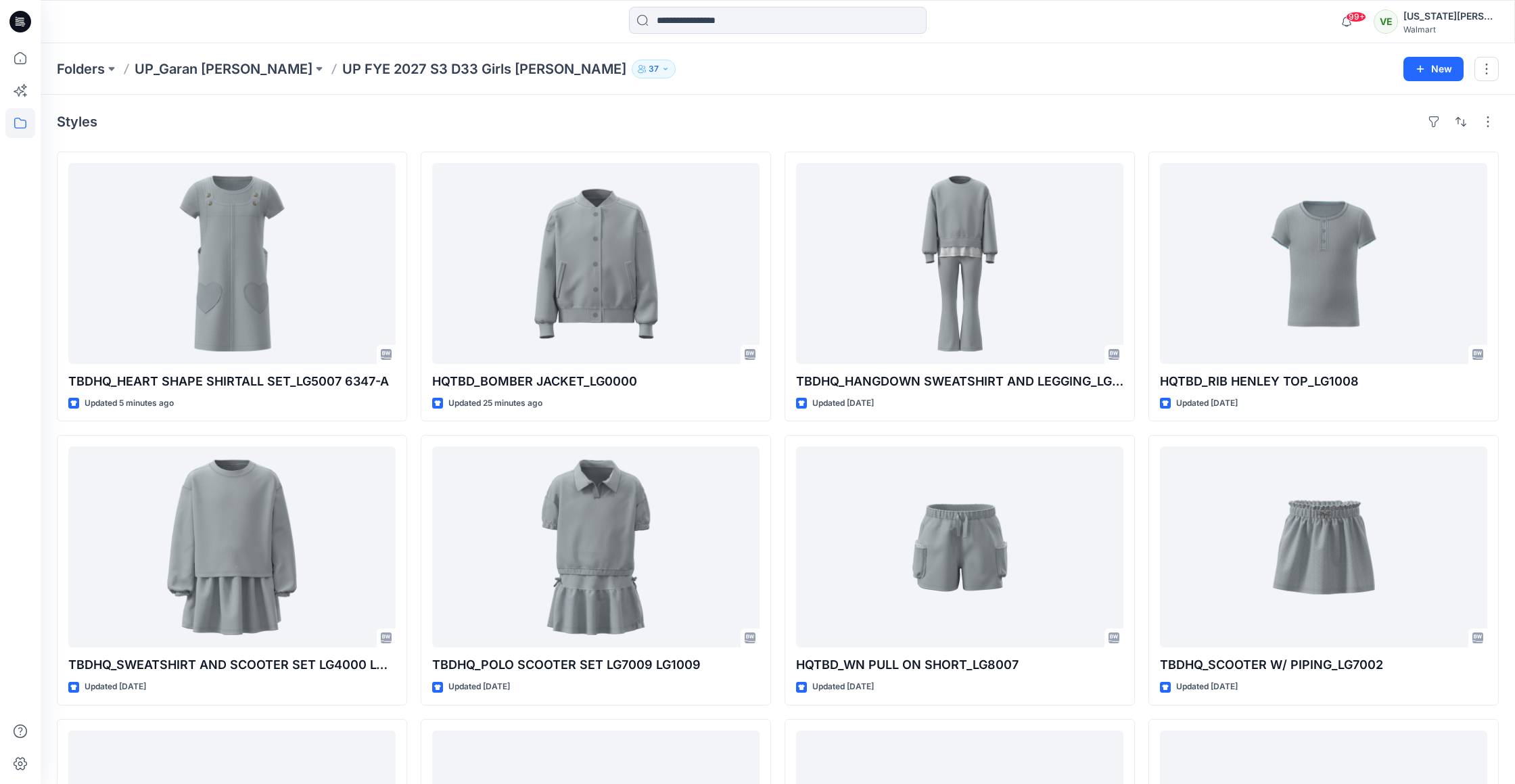
click at [231, 119] on div "Styles" at bounding box center [777, 121] width 1442 height 21
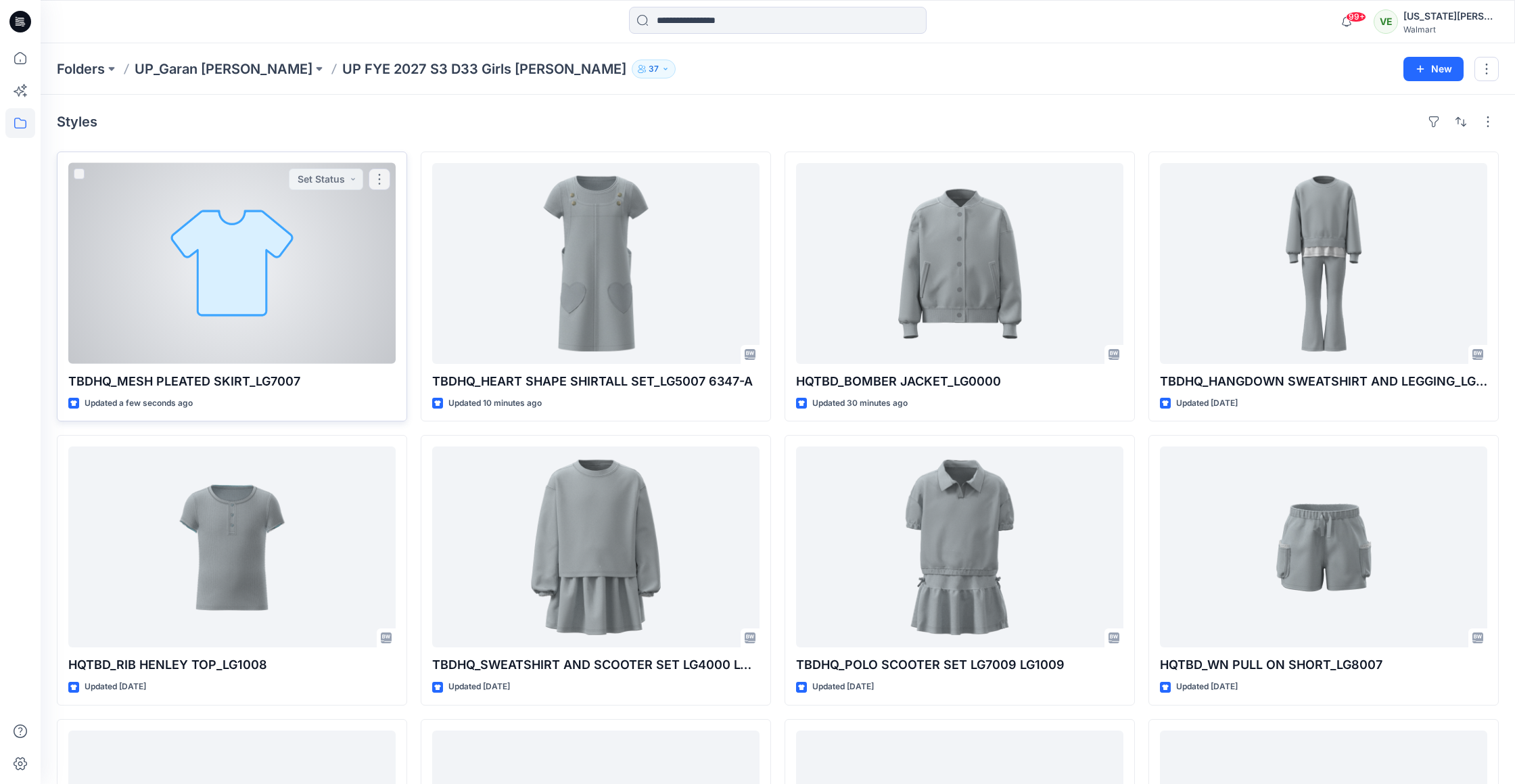
click at [289, 194] on div at bounding box center [232, 263] width 327 height 201
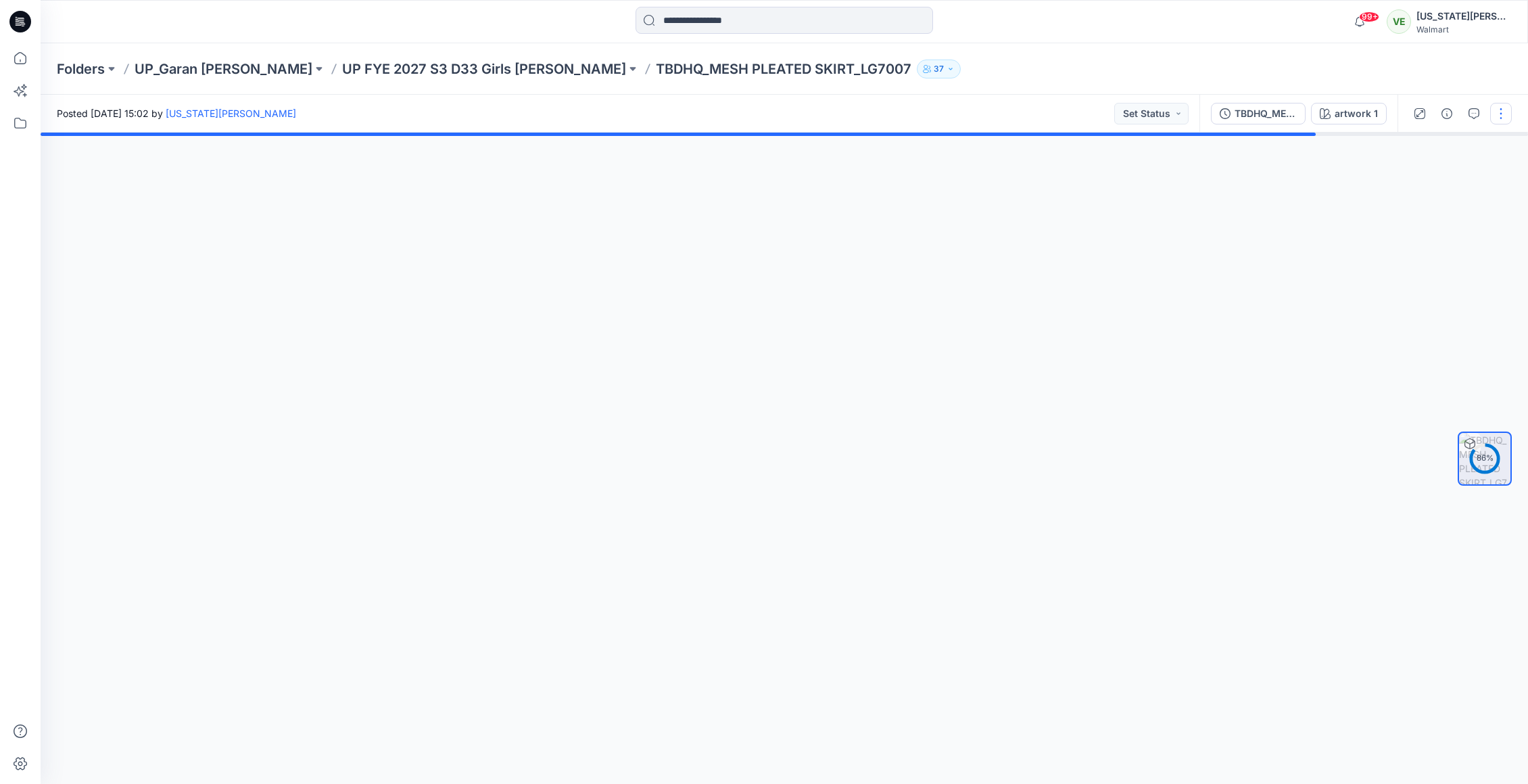
click at [1491, 121] on button "button" at bounding box center [1501, 114] width 21 height 21
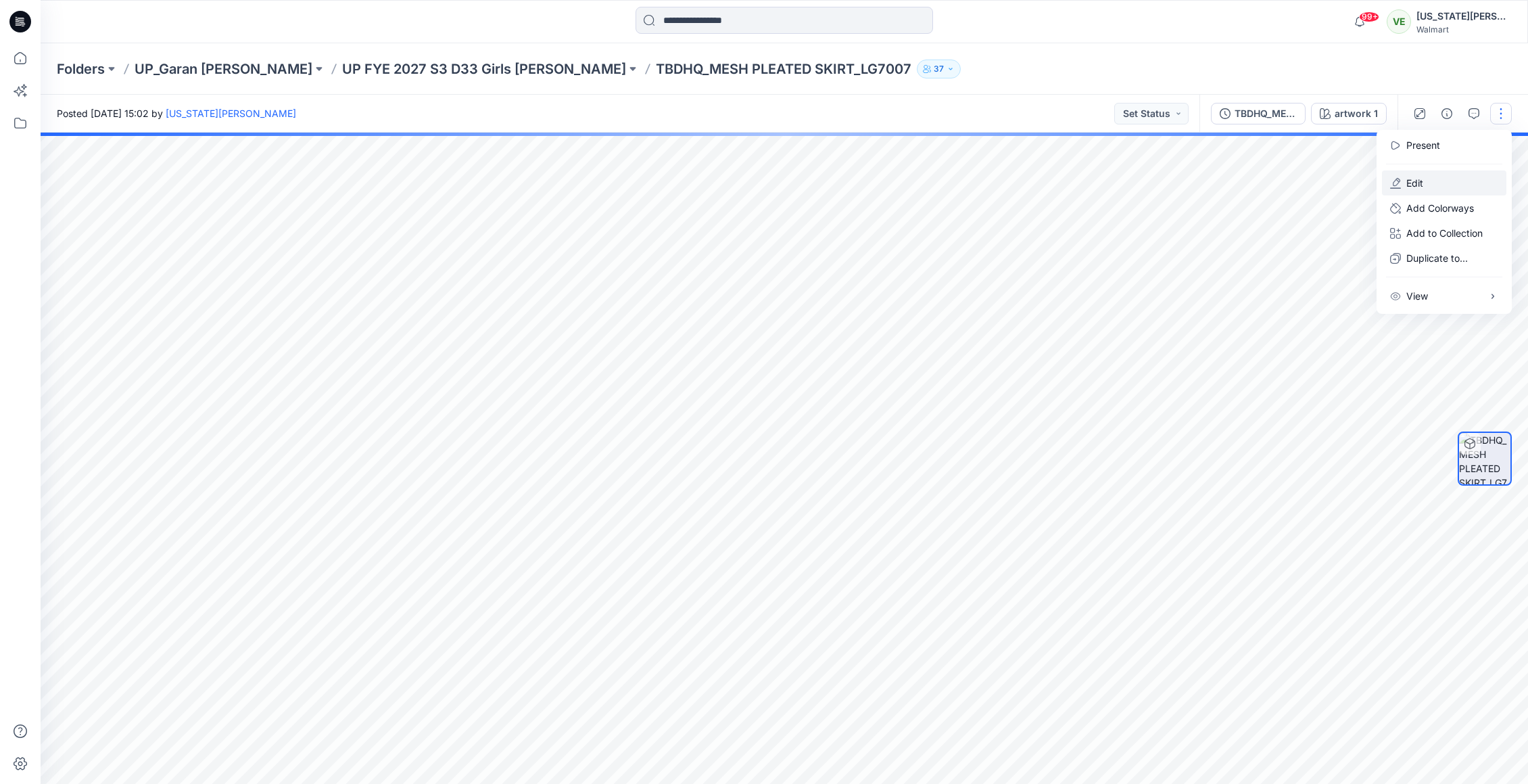
click at [1427, 189] on button "Edit" at bounding box center [1444, 182] width 124 height 25
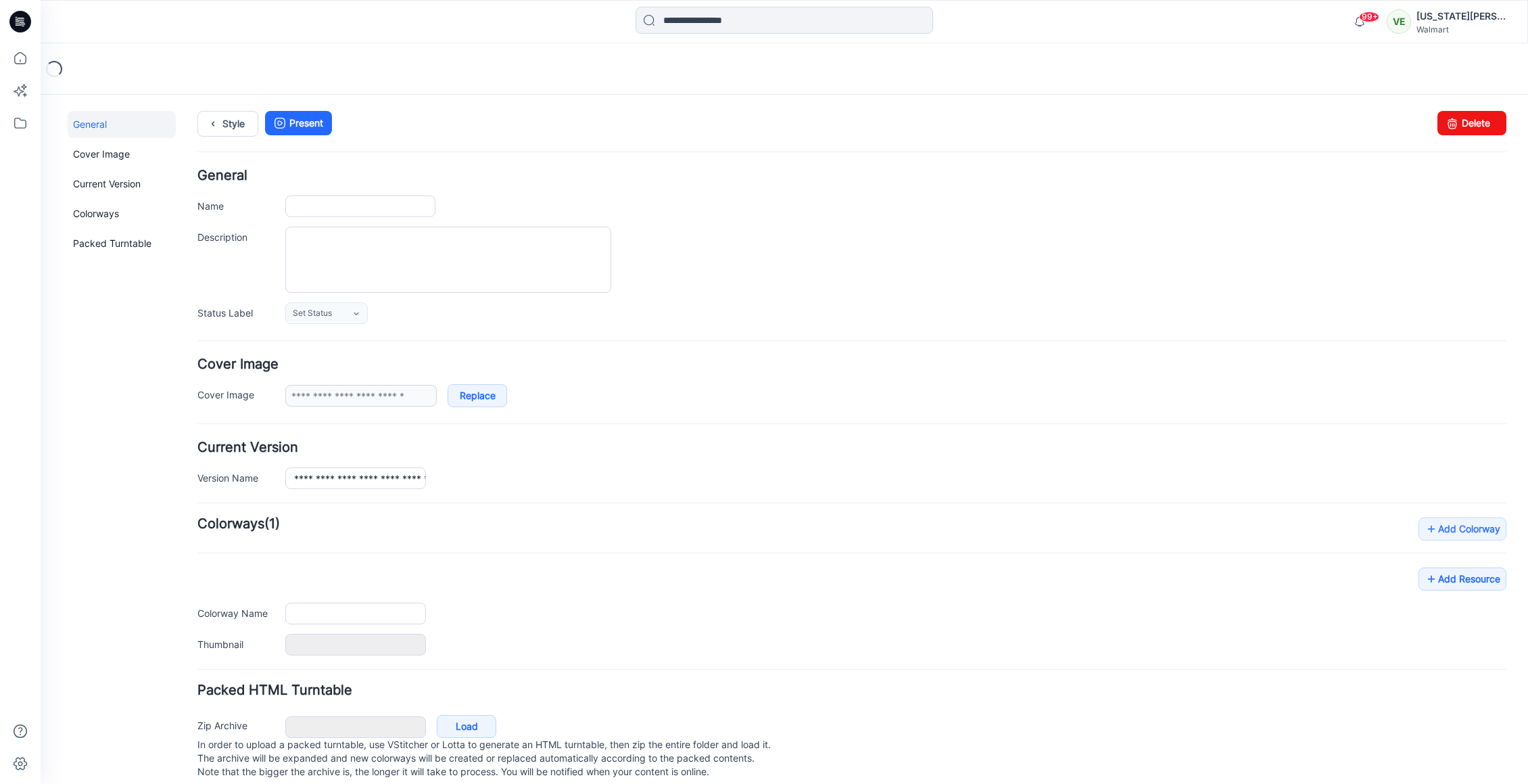
type input "**********"
type input "*********"
type input "**********"
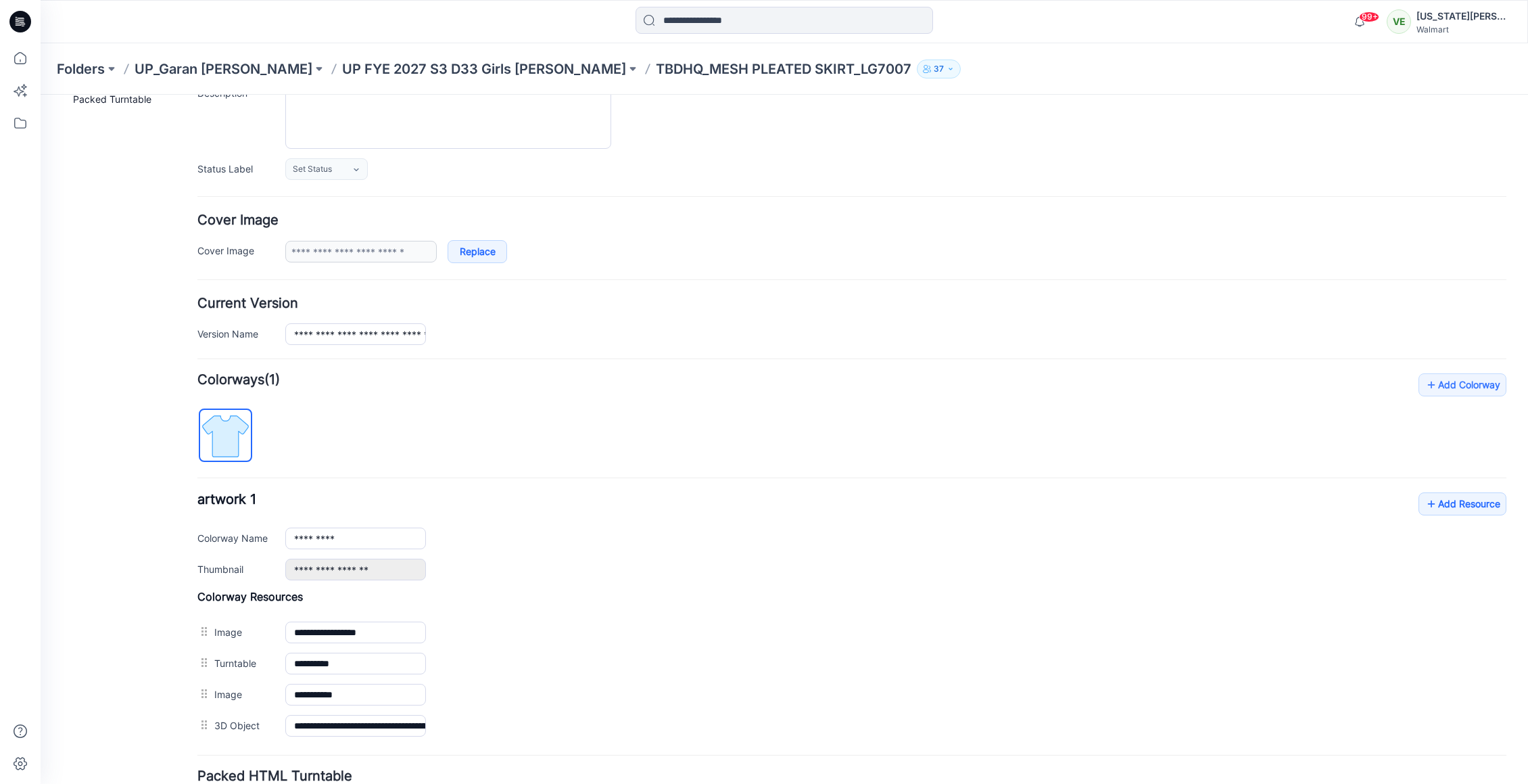
scroll to position [251, 0]
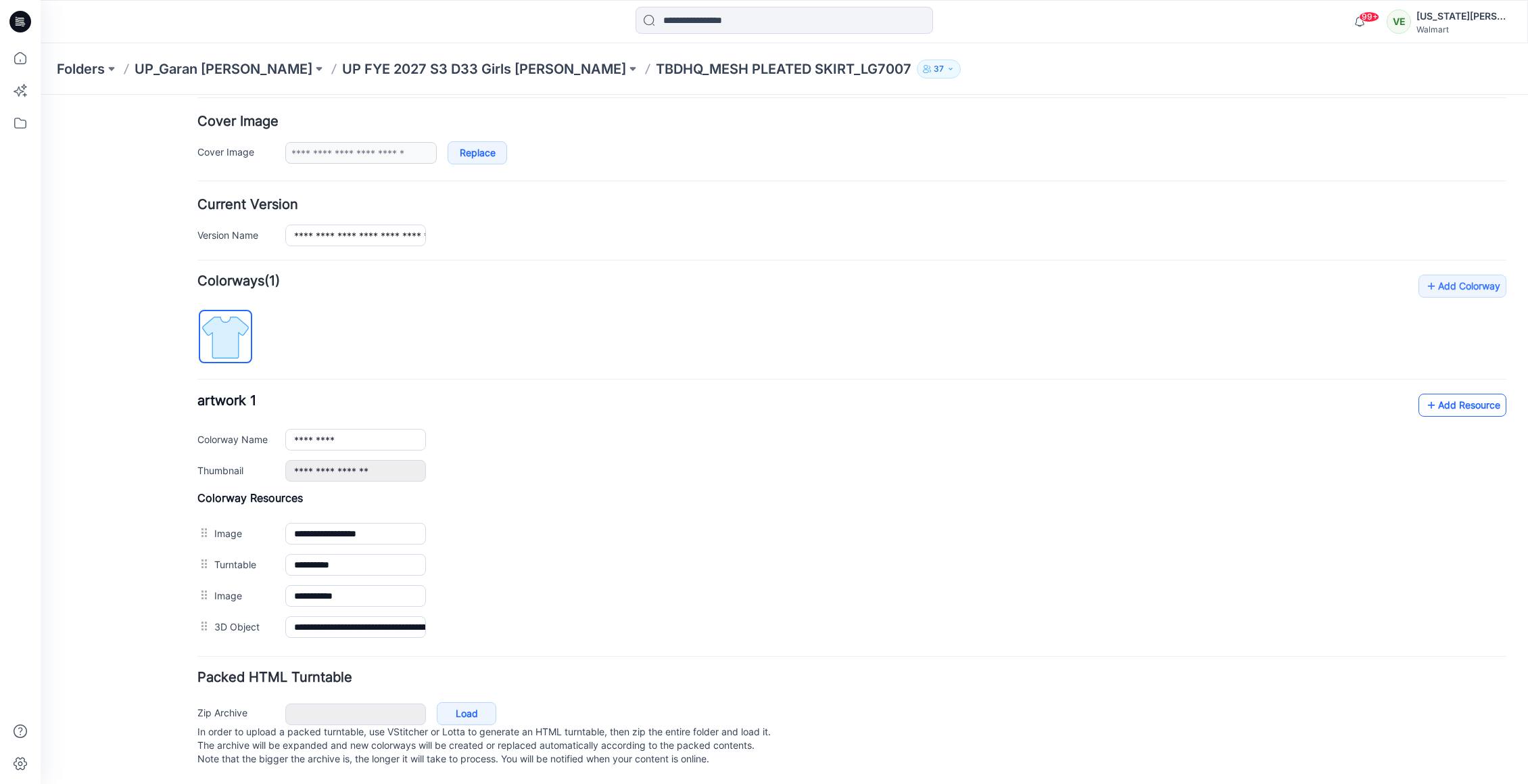
click at [1425, 400] on icon at bounding box center [1432, 405] width 14 height 21
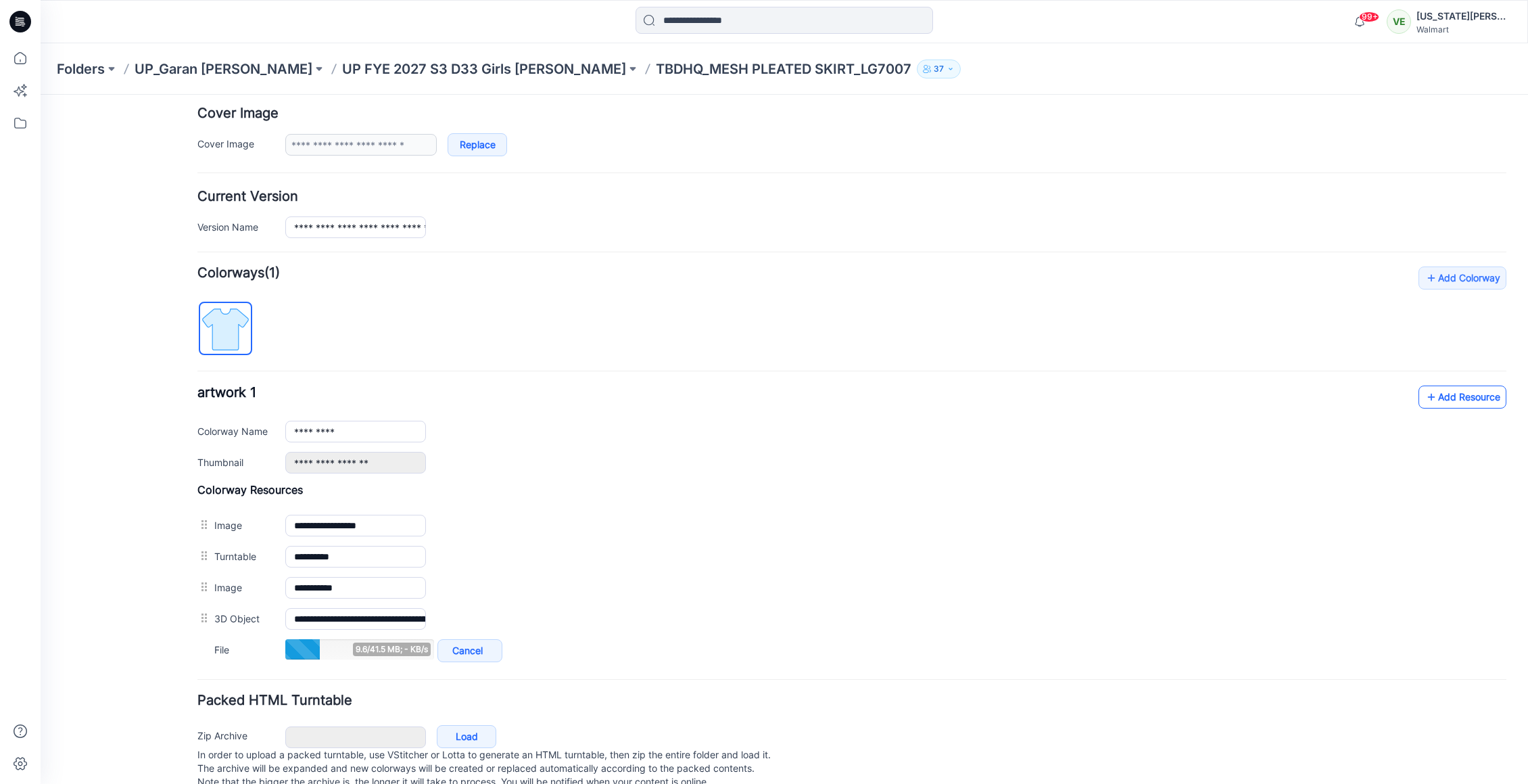
click at [1425, 395] on icon at bounding box center [1432, 397] width 14 height 21
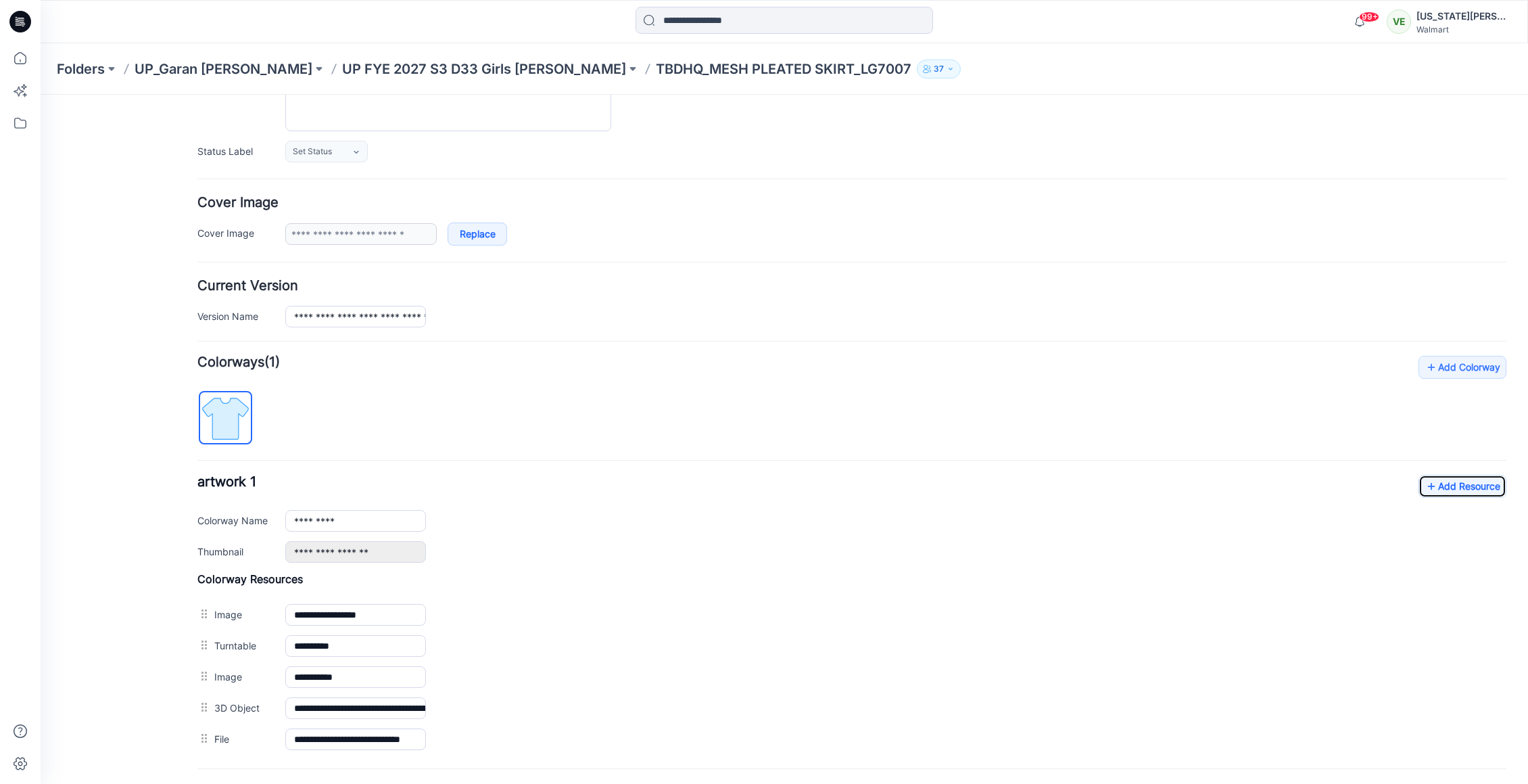
scroll to position [0, 0]
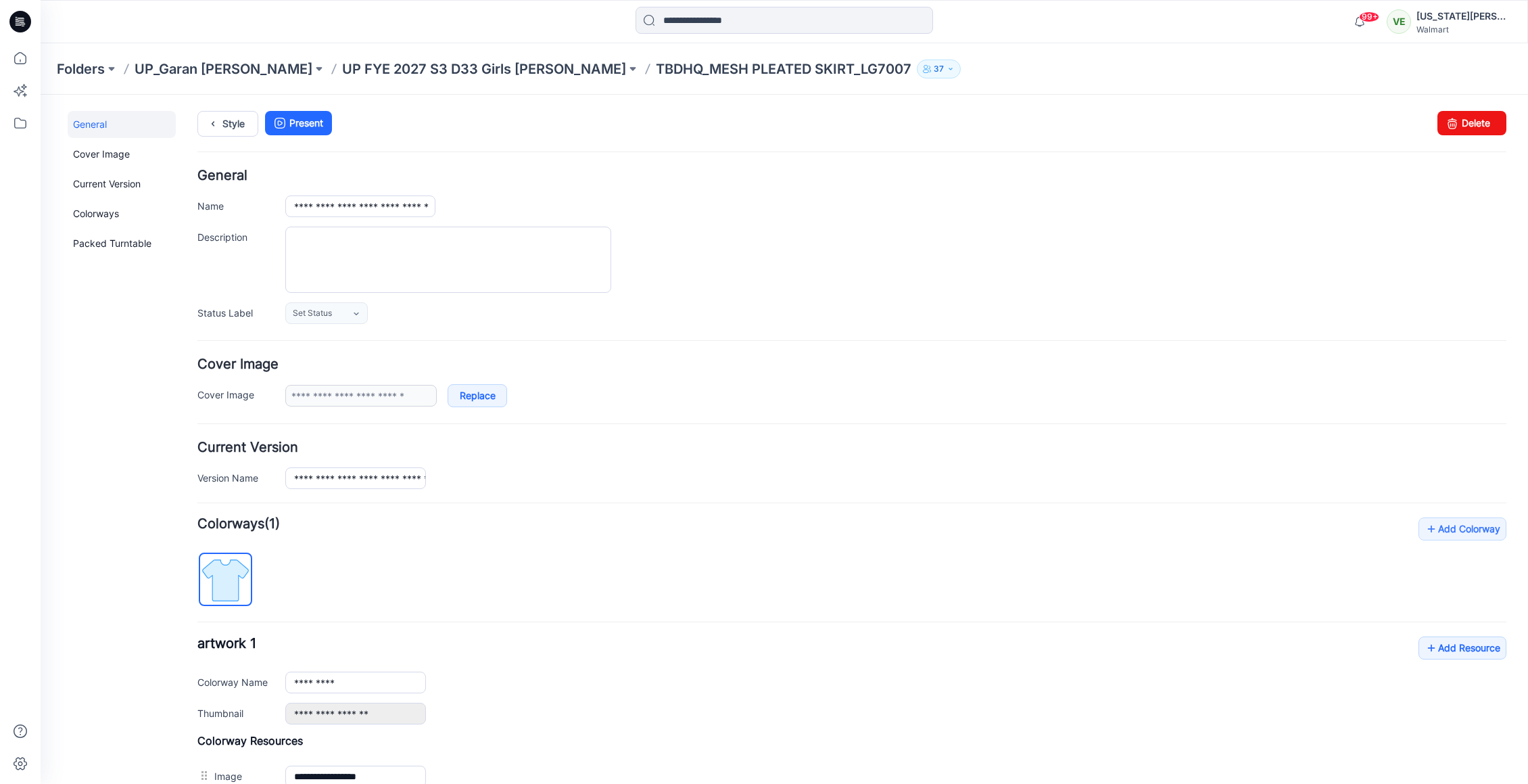
click at [430, 56] on div "Folders UP_Garan [PERSON_NAME] UP [PERSON_NAME] 2027 S3 D33 Girls [PERSON_NAME]…" at bounding box center [785, 69] width 1488 height 51
click at [429, 66] on p "UP FYE 2027 S3 D33 Girls [PERSON_NAME]" at bounding box center [484, 69] width 284 height 19
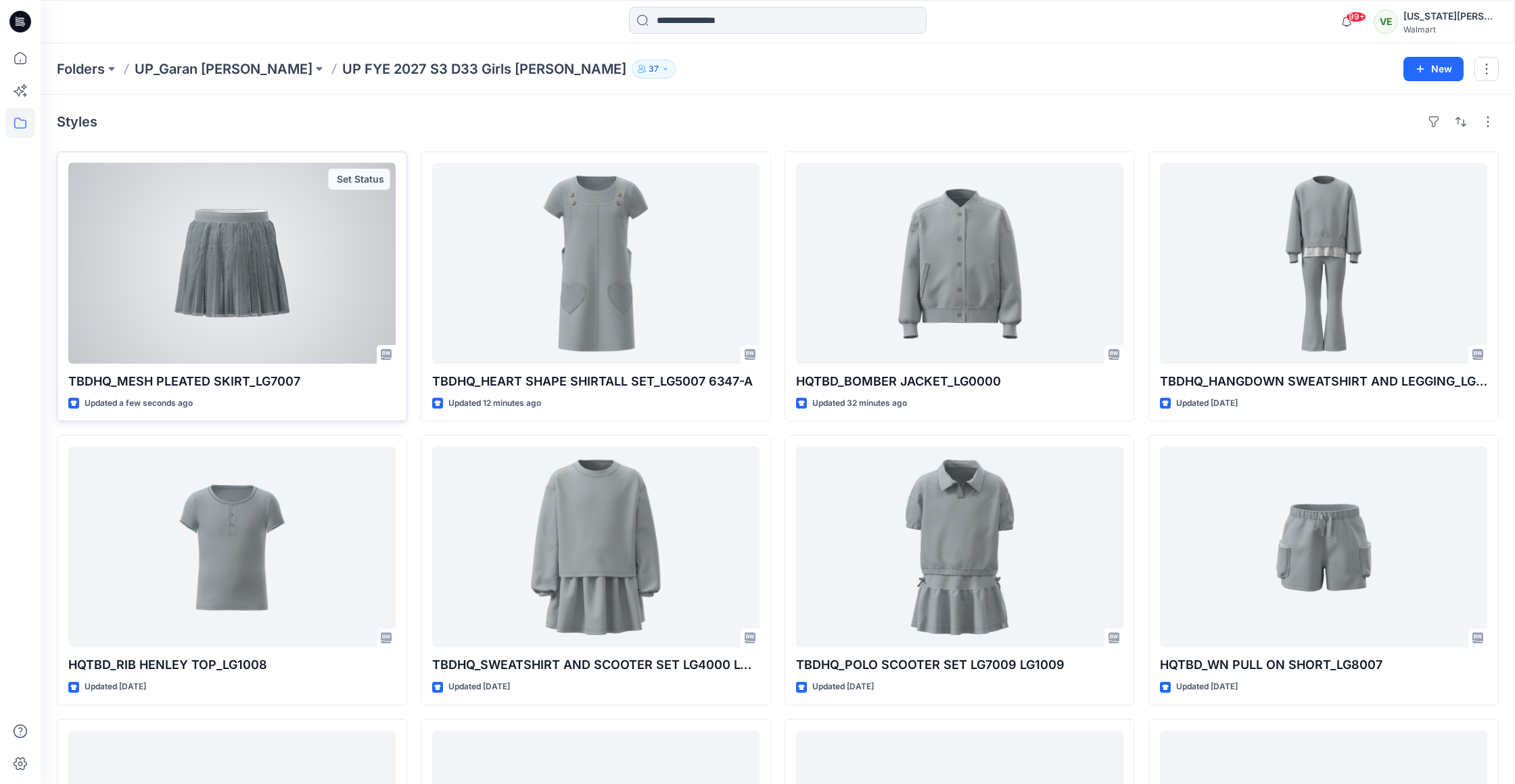
click at [242, 256] on div at bounding box center [232, 263] width 327 height 201
click at [288, 211] on div at bounding box center [232, 263] width 327 height 201
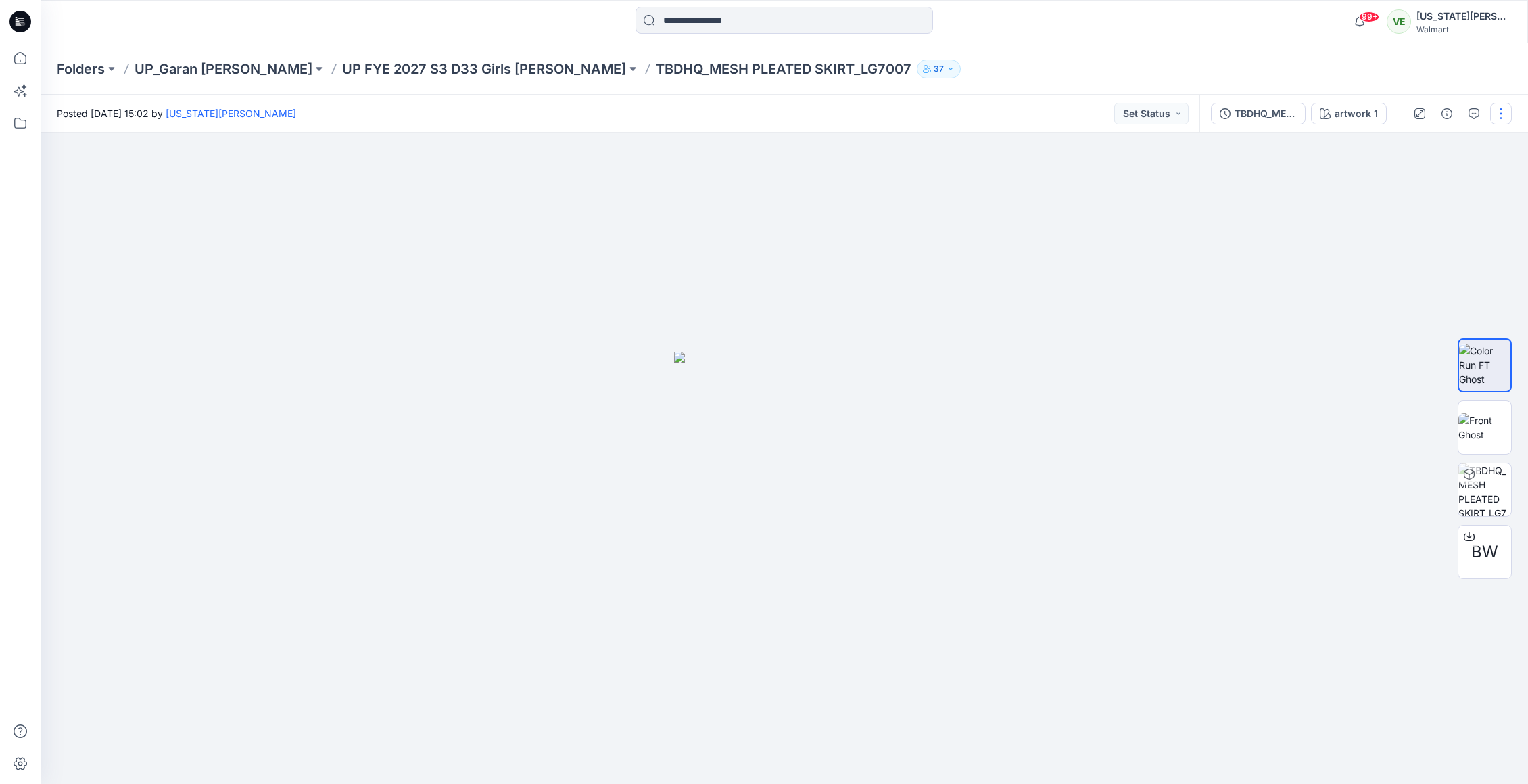
click at [1496, 119] on button "button" at bounding box center [1501, 114] width 21 height 21
click at [1414, 194] on button "Edit" at bounding box center [1444, 182] width 124 height 25
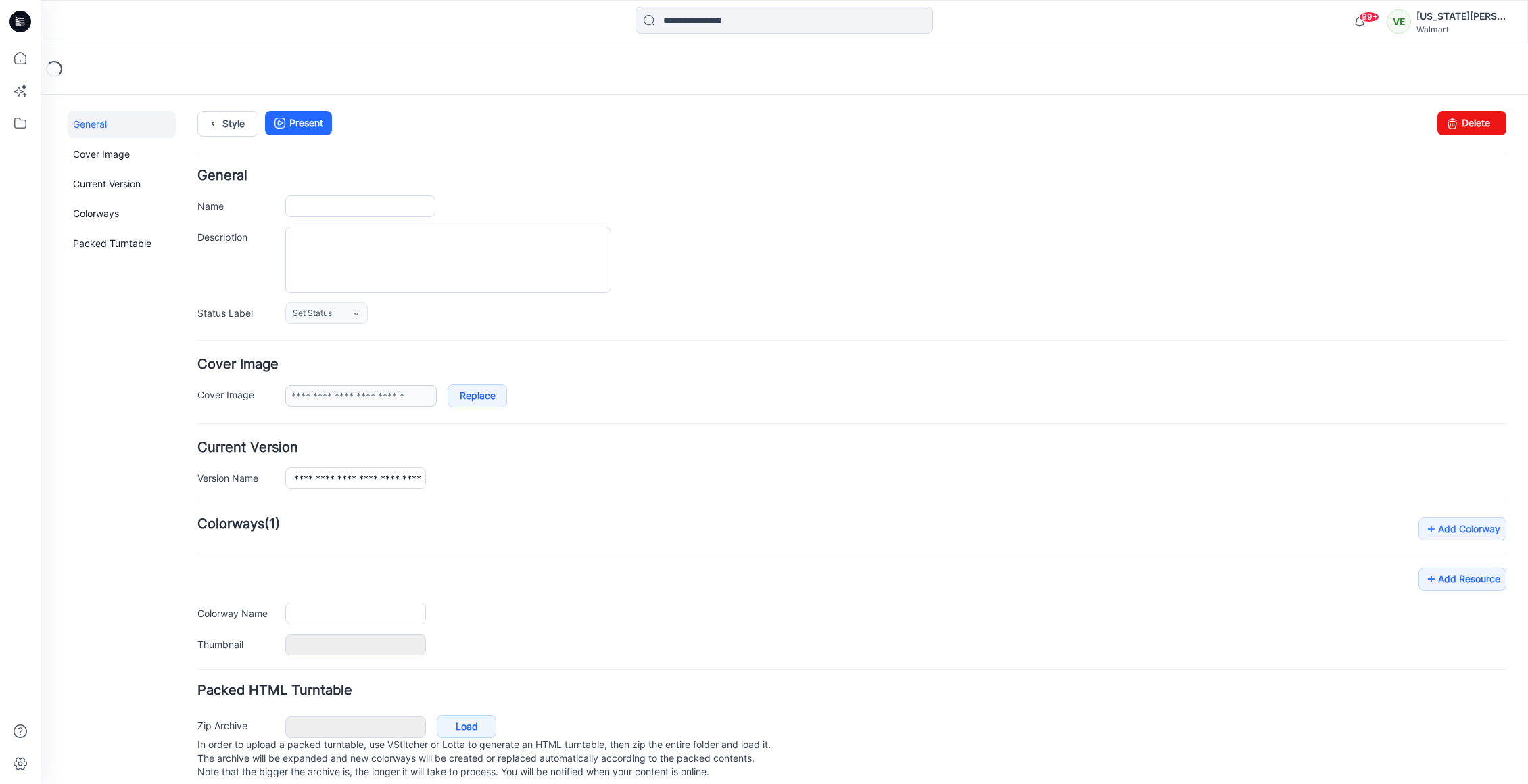
type input "**********"
type input "*********"
type input "**********"
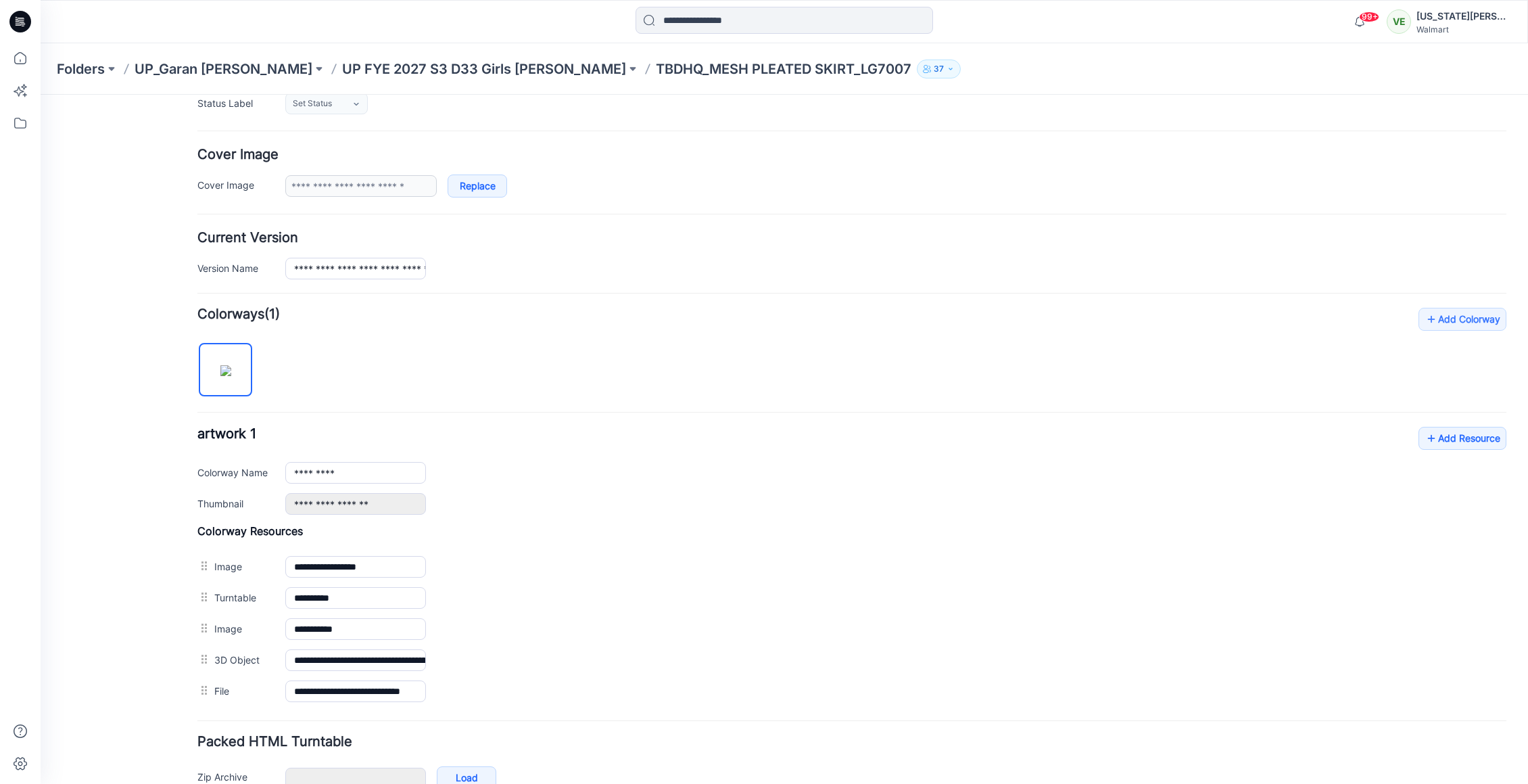
scroll to position [282, 0]
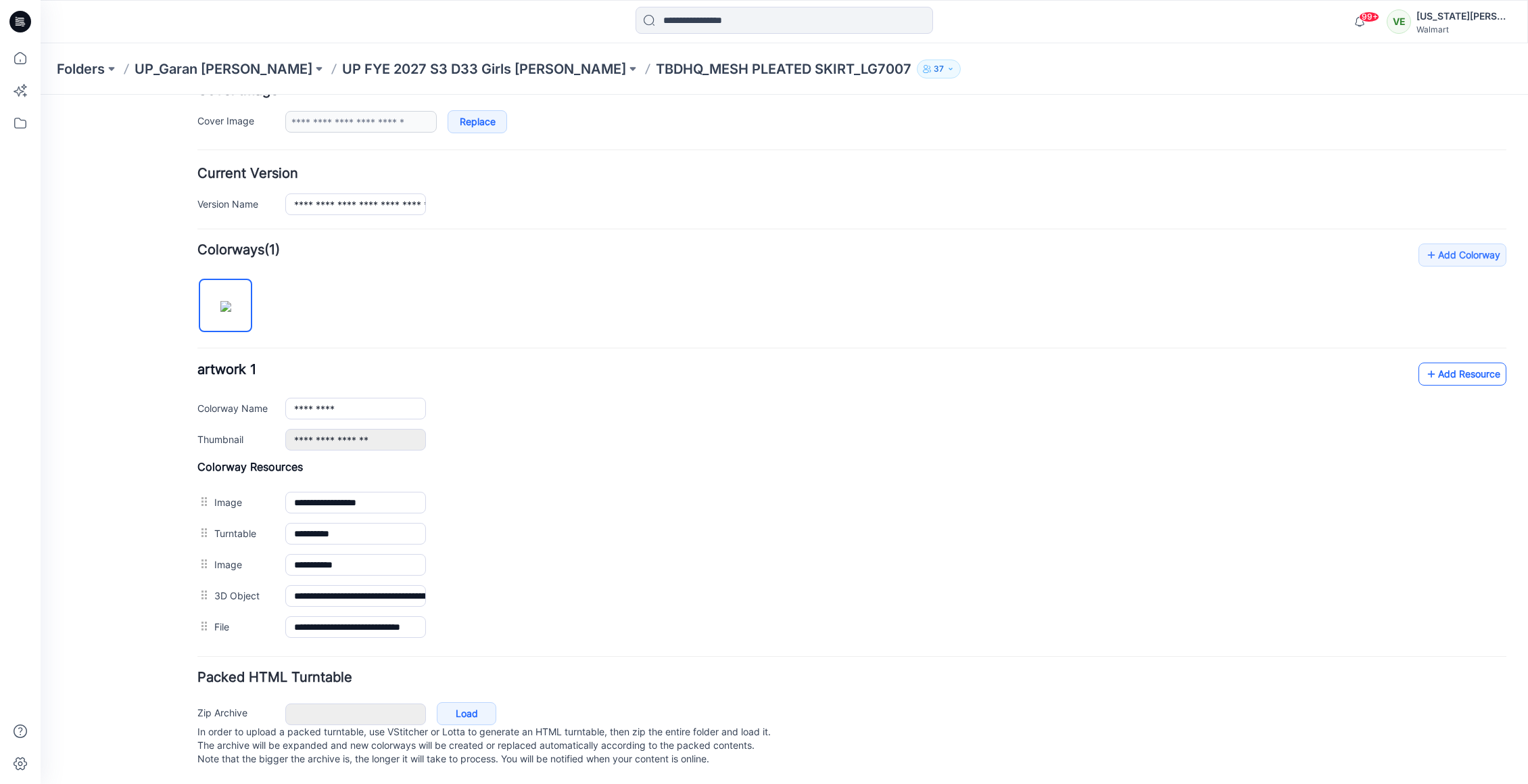
click at [1451, 362] on link "Add Resource" at bounding box center [1462, 374] width 88 height 23
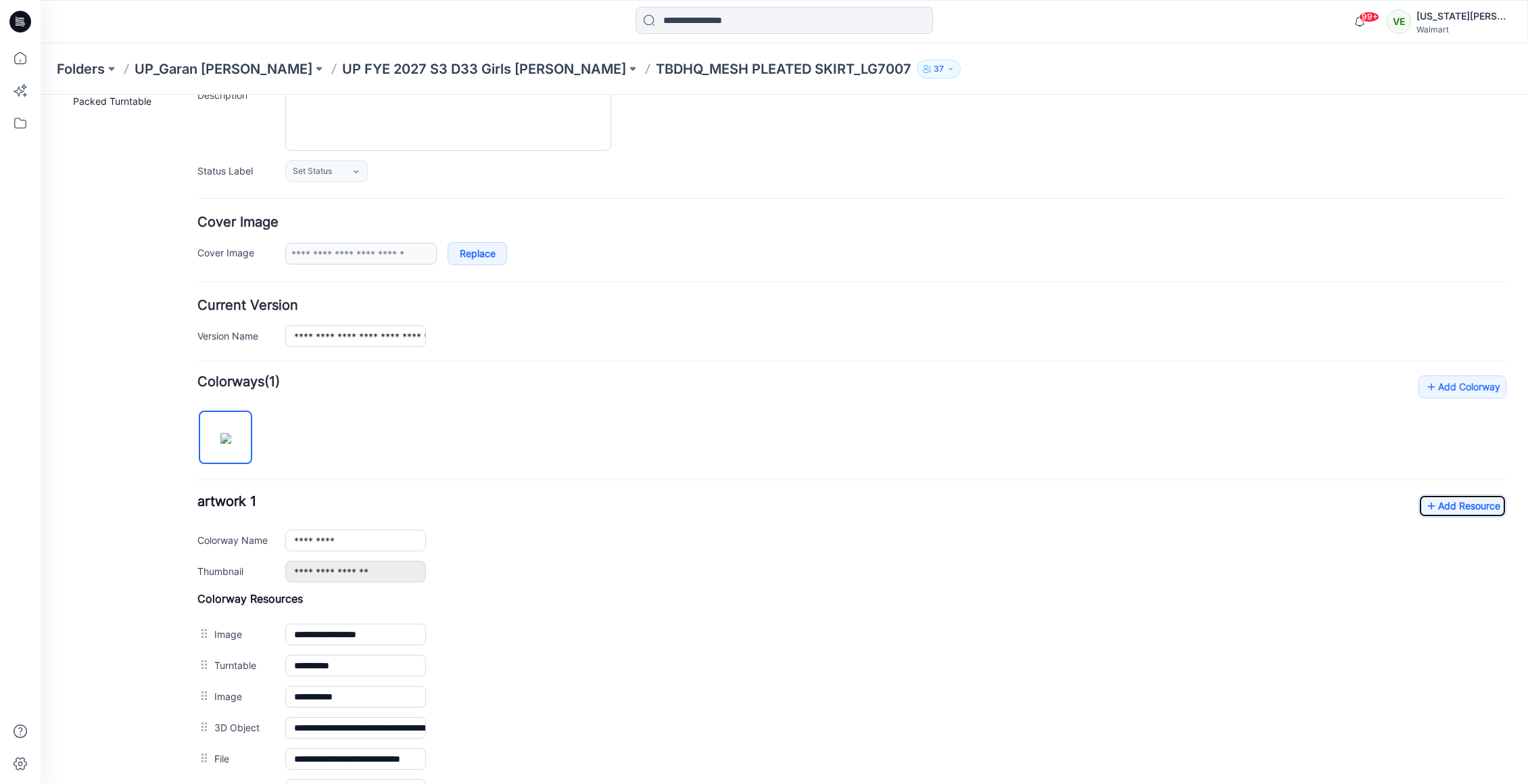
scroll to position [0, 0]
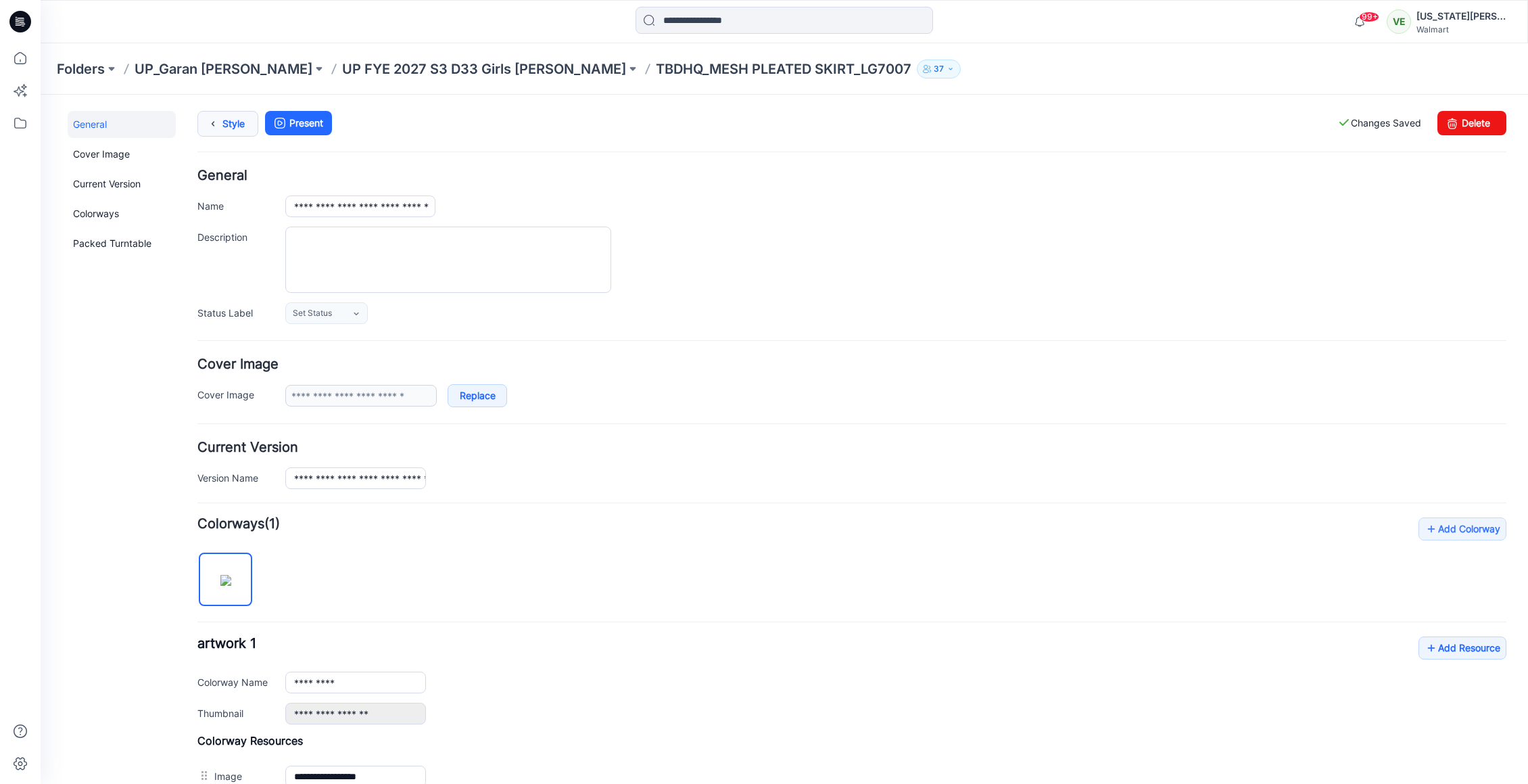
click at [228, 124] on link "Style" at bounding box center [227, 124] width 61 height 26
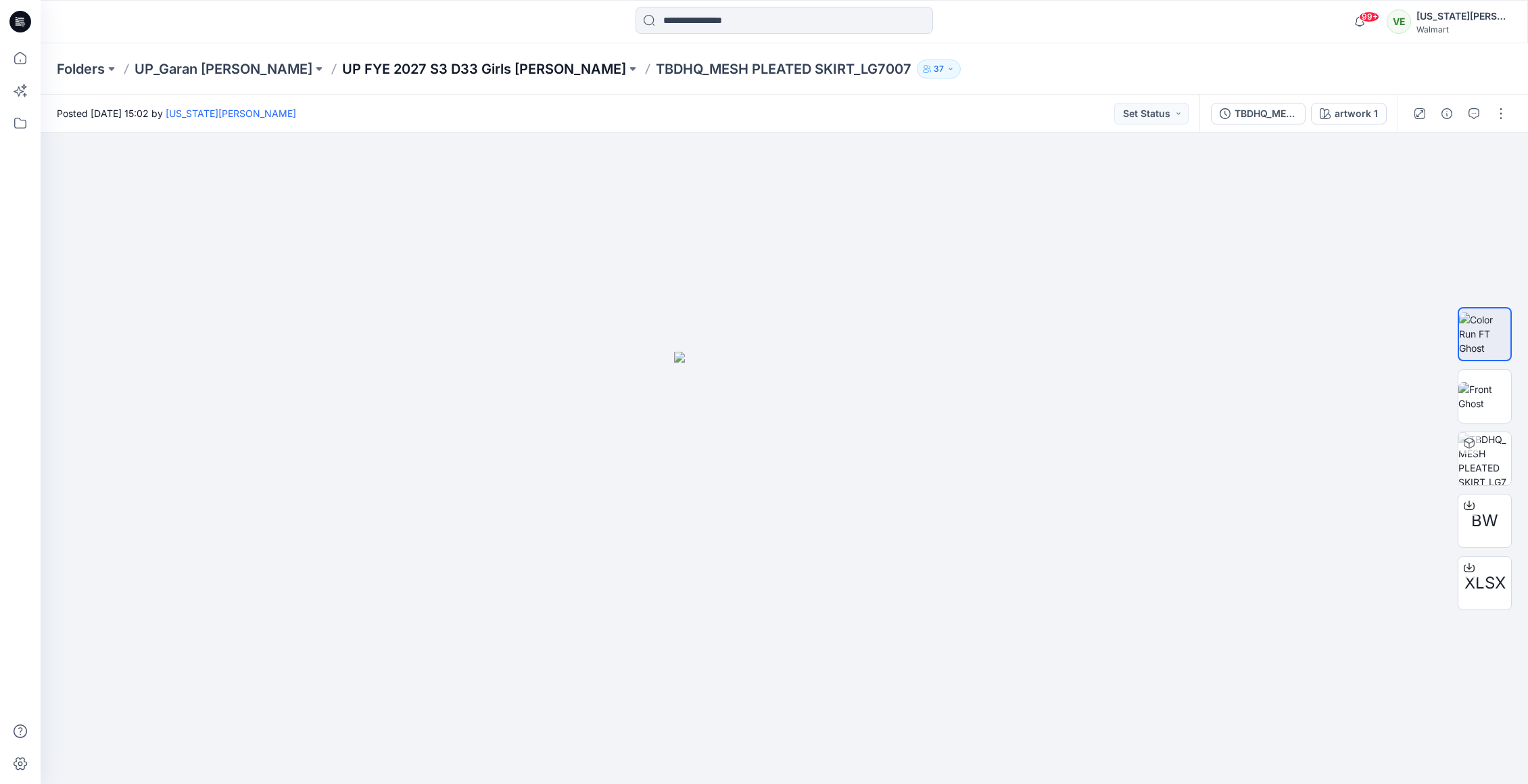
click at [450, 76] on p "UP FYE 2027 S3 D33 Girls [PERSON_NAME]" at bounding box center [484, 69] width 284 height 19
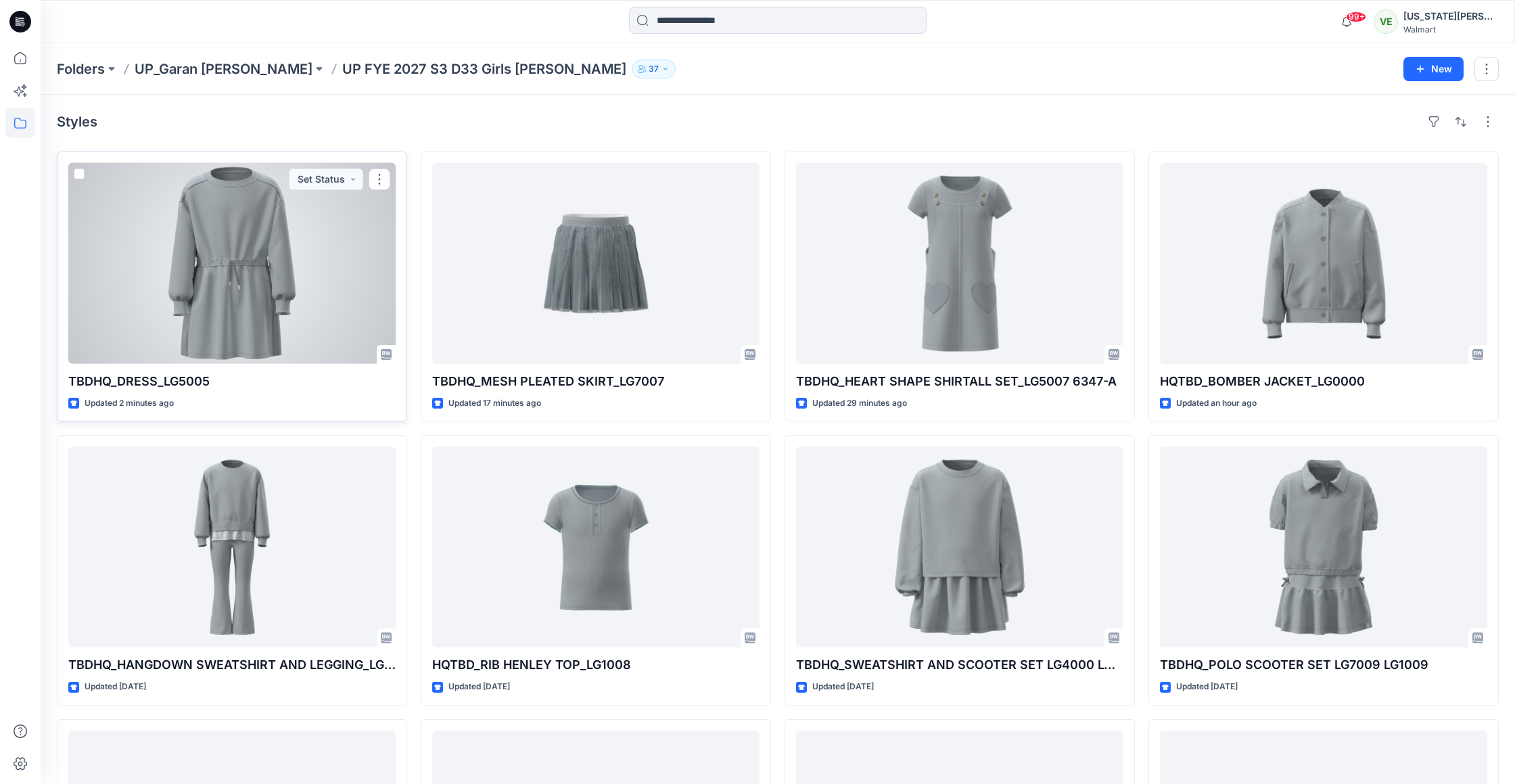
click at [319, 323] on div at bounding box center [232, 263] width 327 height 201
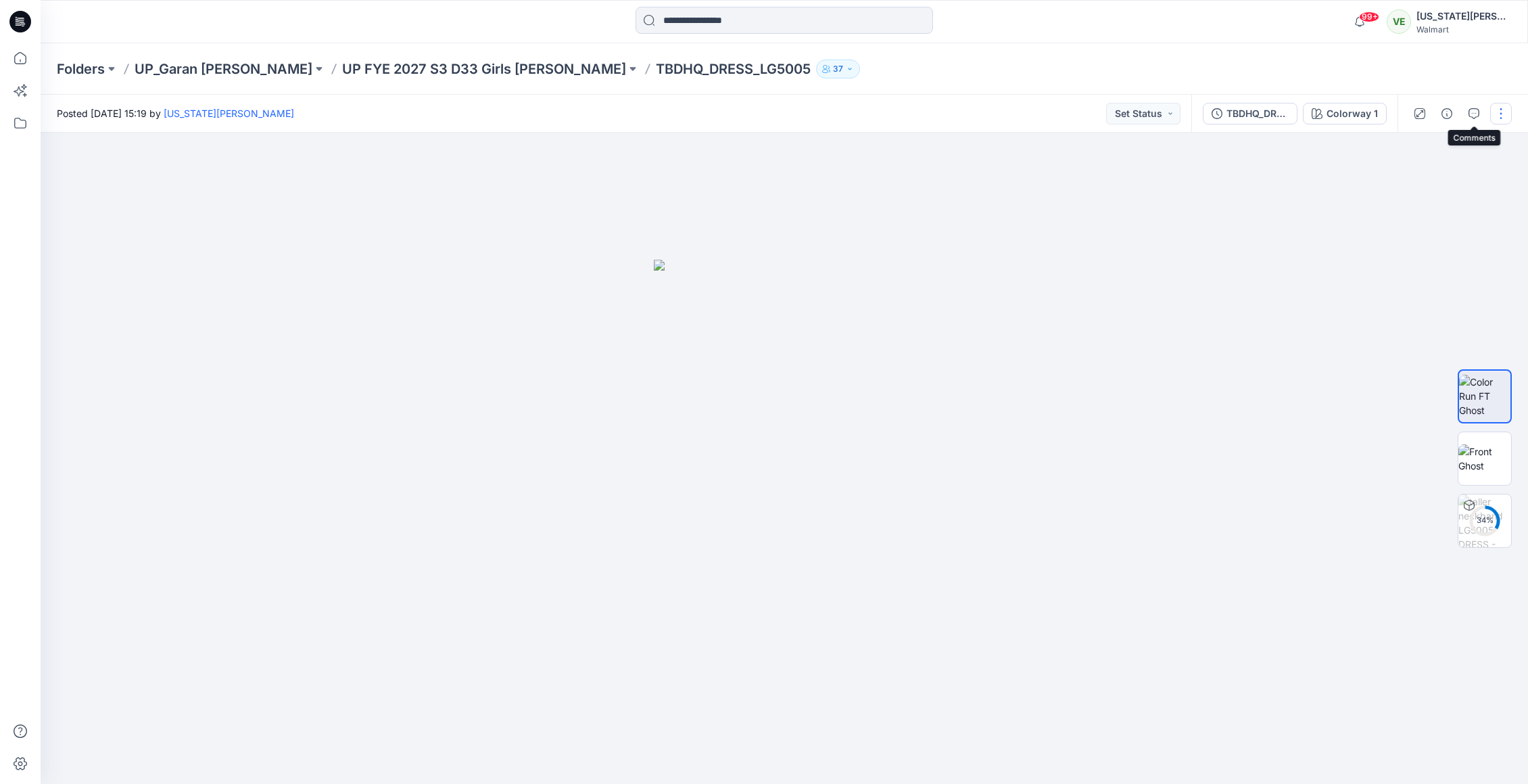
click at [1505, 107] on button "button" at bounding box center [1501, 114] width 21 height 21
click at [1459, 179] on button "Edit" at bounding box center [1444, 182] width 124 height 25
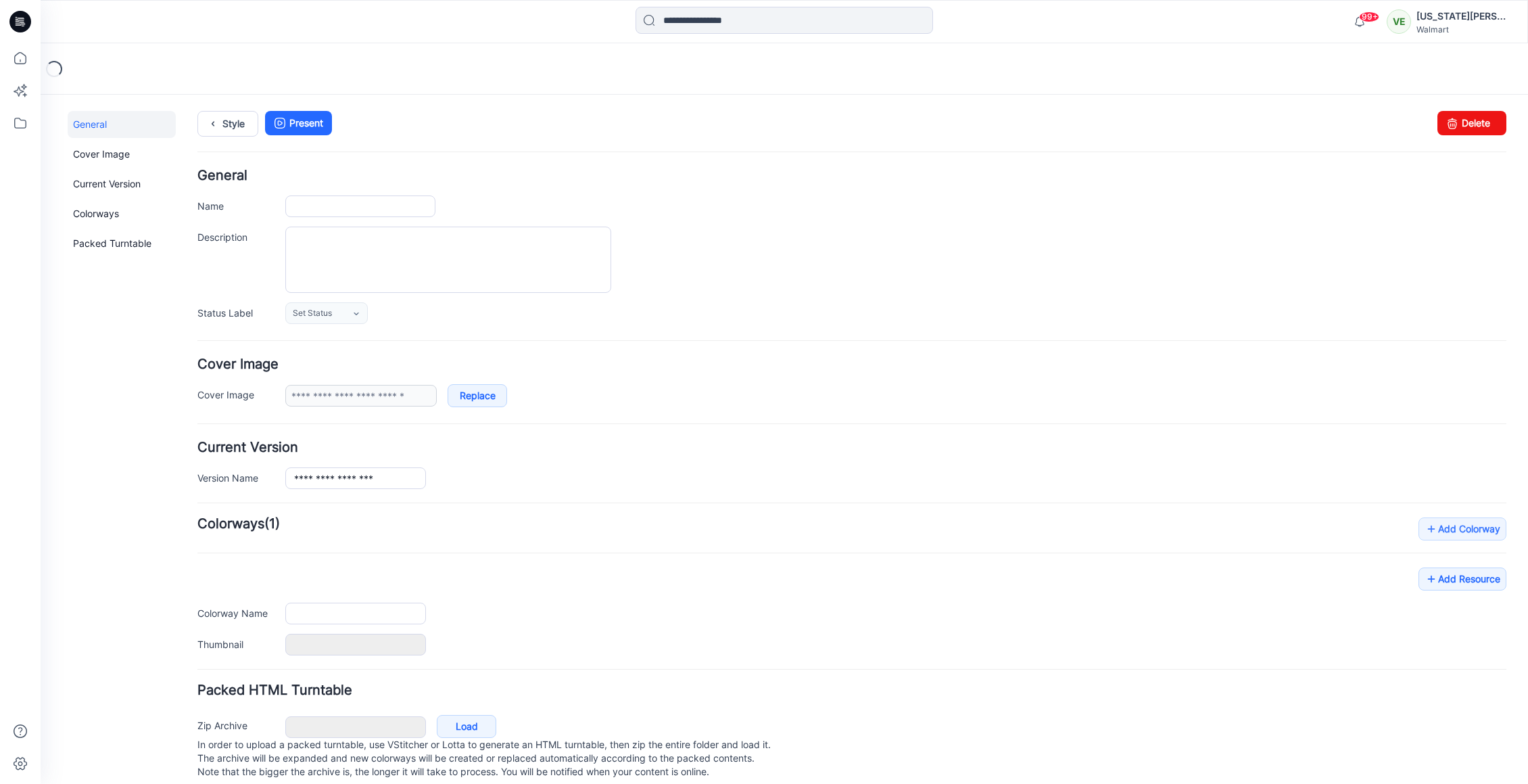
type input "**********"
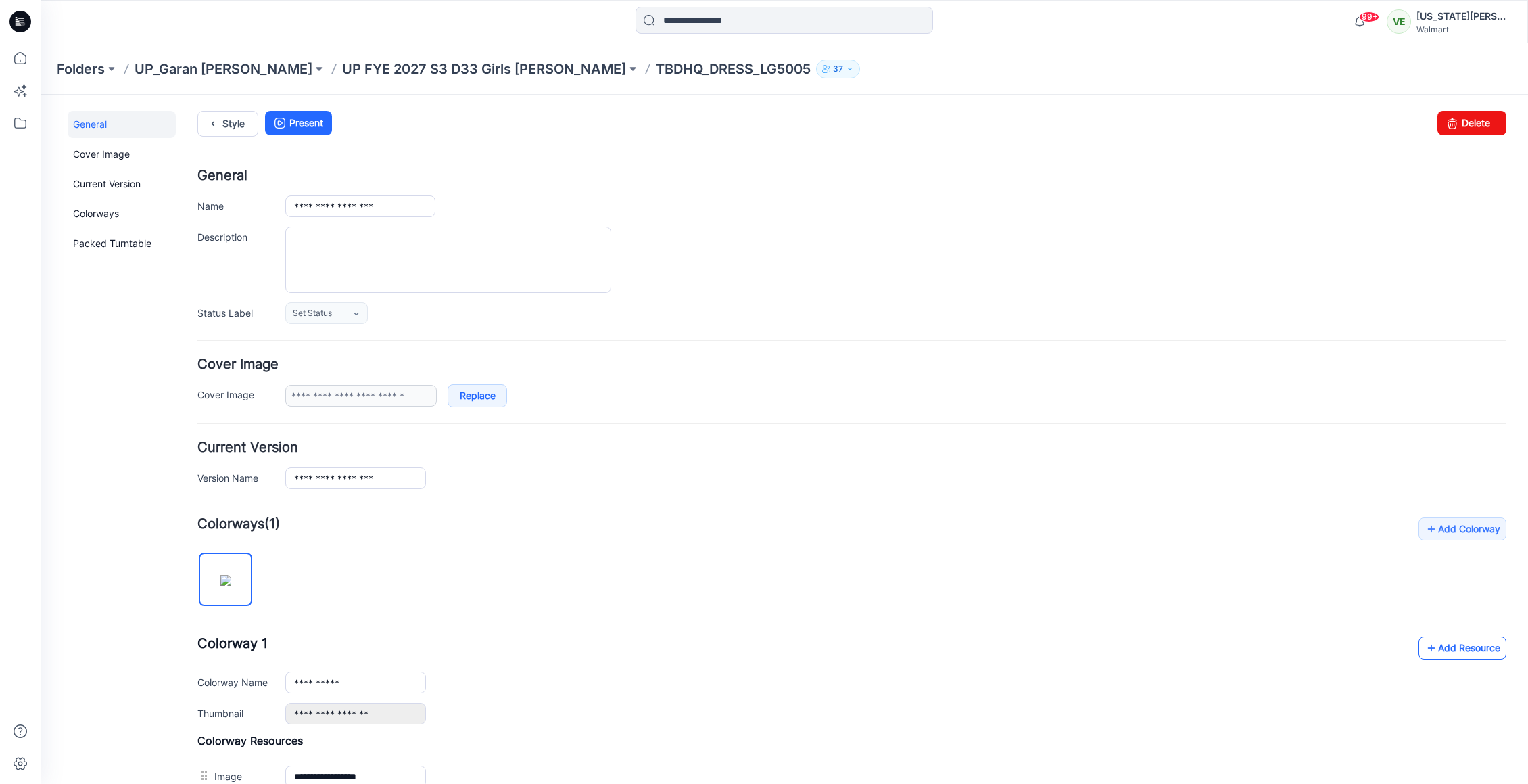
click at [1449, 636] on link "Add Resource" at bounding box center [1462, 647] width 88 height 23
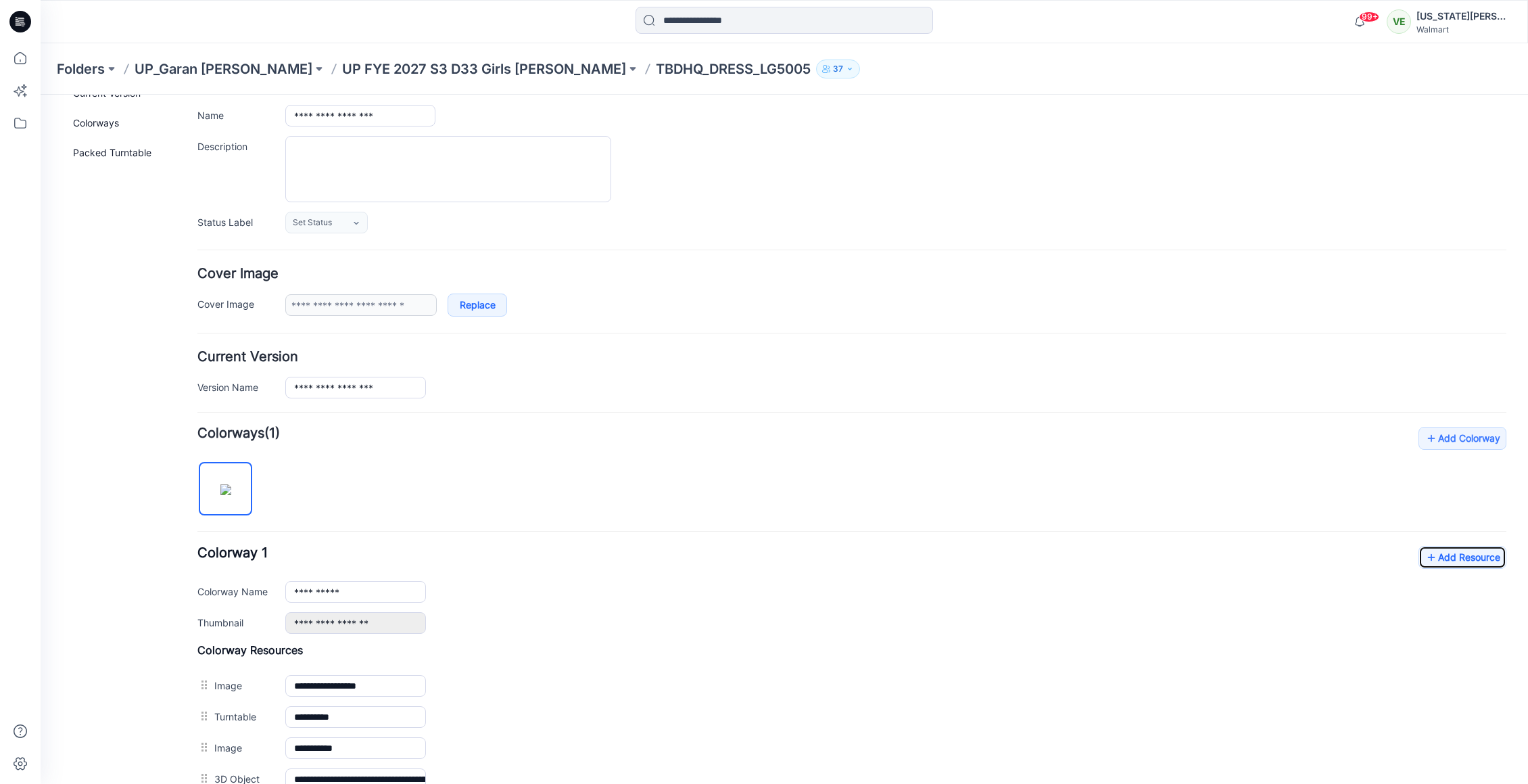
scroll to position [282, 0]
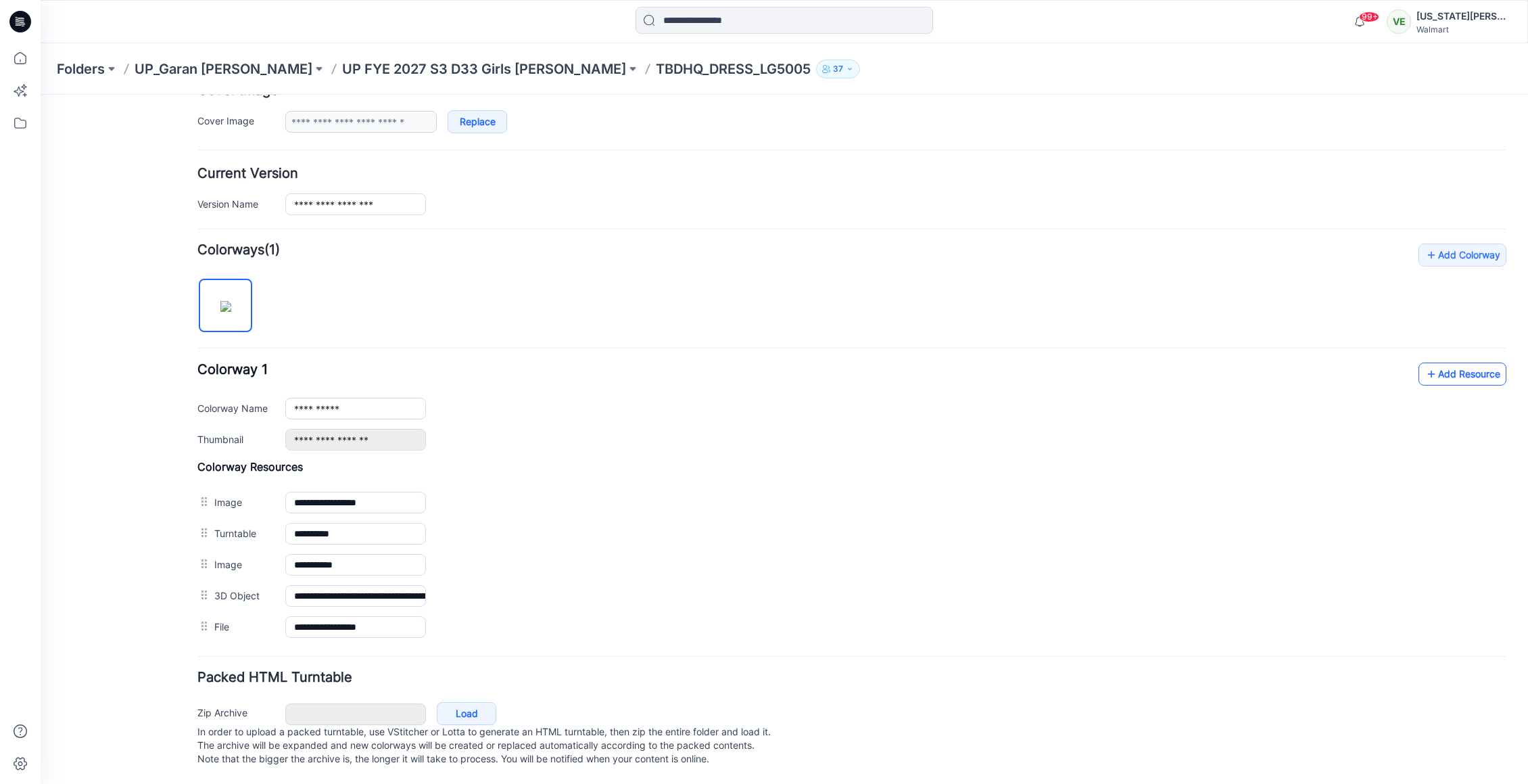
click at [1428, 365] on link "Add Resource" at bounding box center [1462, 374] width 88 height 23
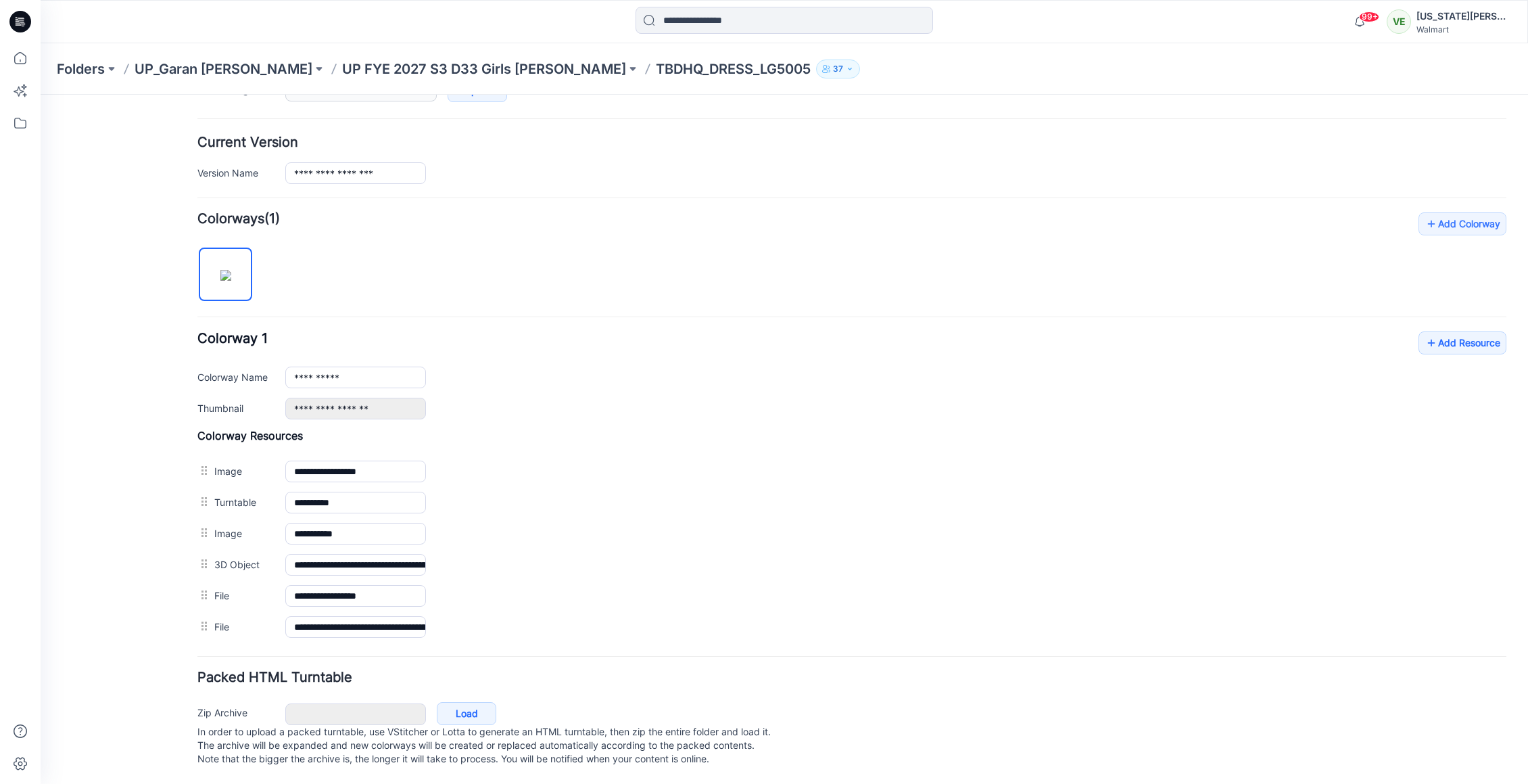
scroll to position [0, 0]
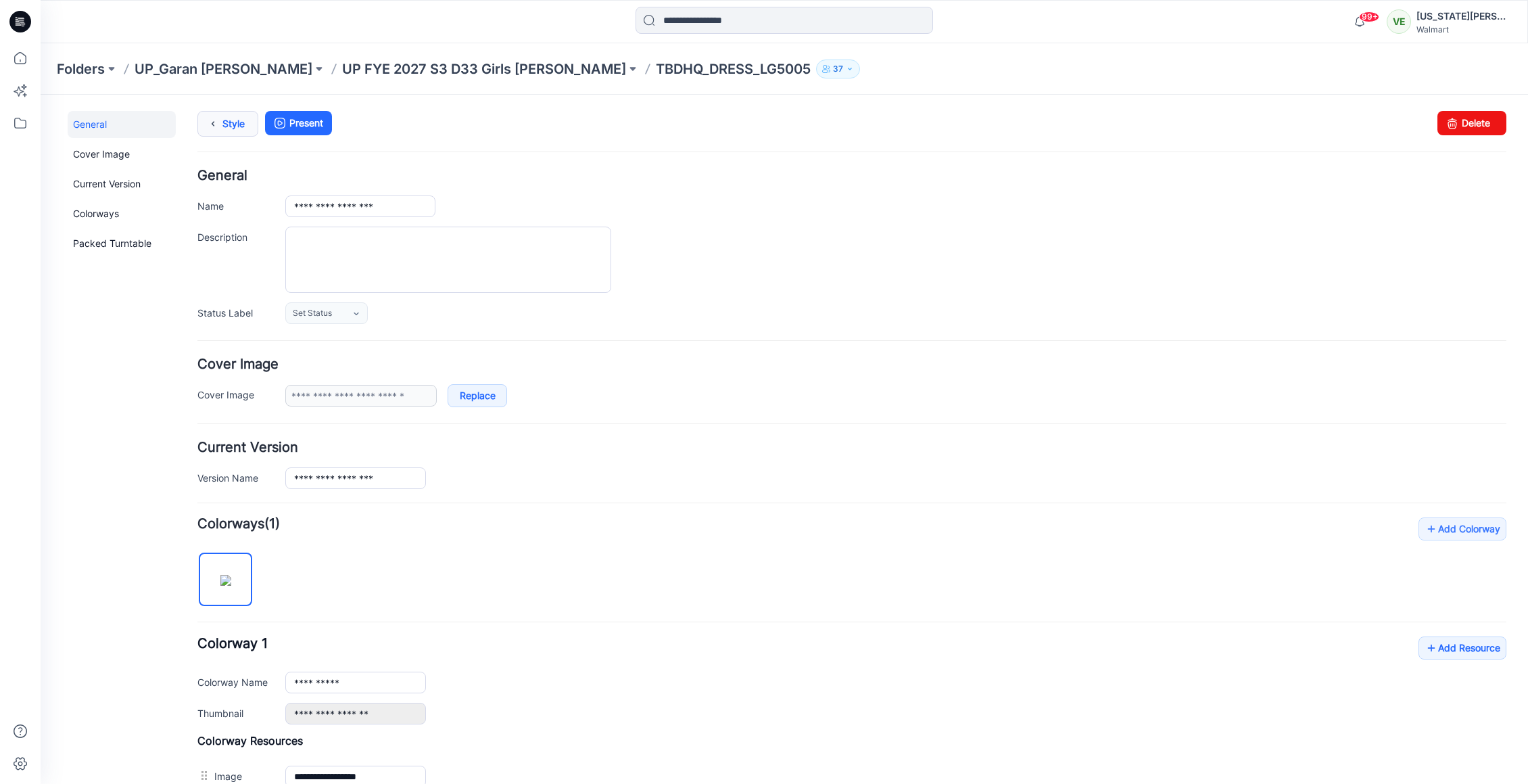
click at [220, 129] on icon at bounding box center [213, 124] width 19 height 24
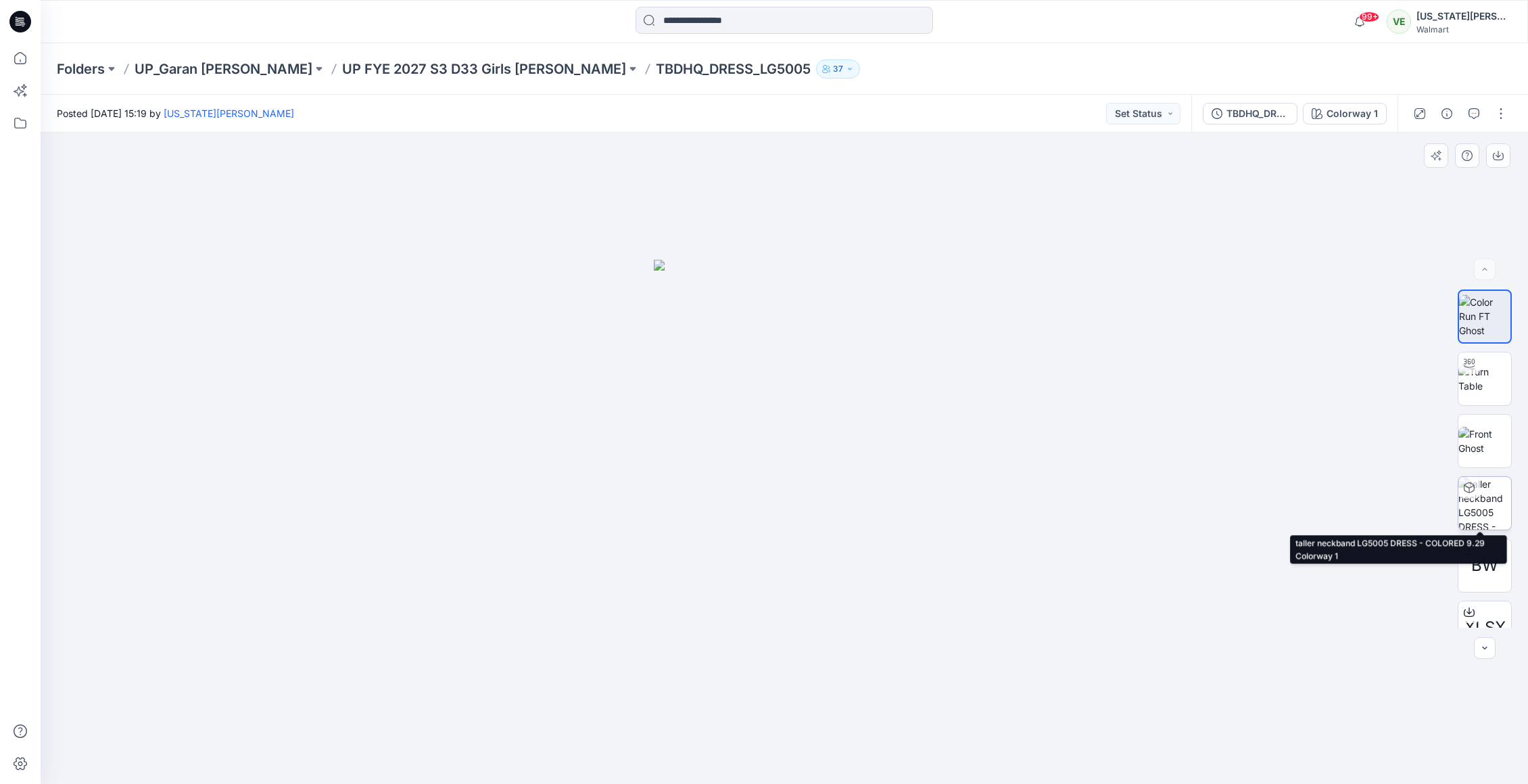
scroll to position [27, 0]
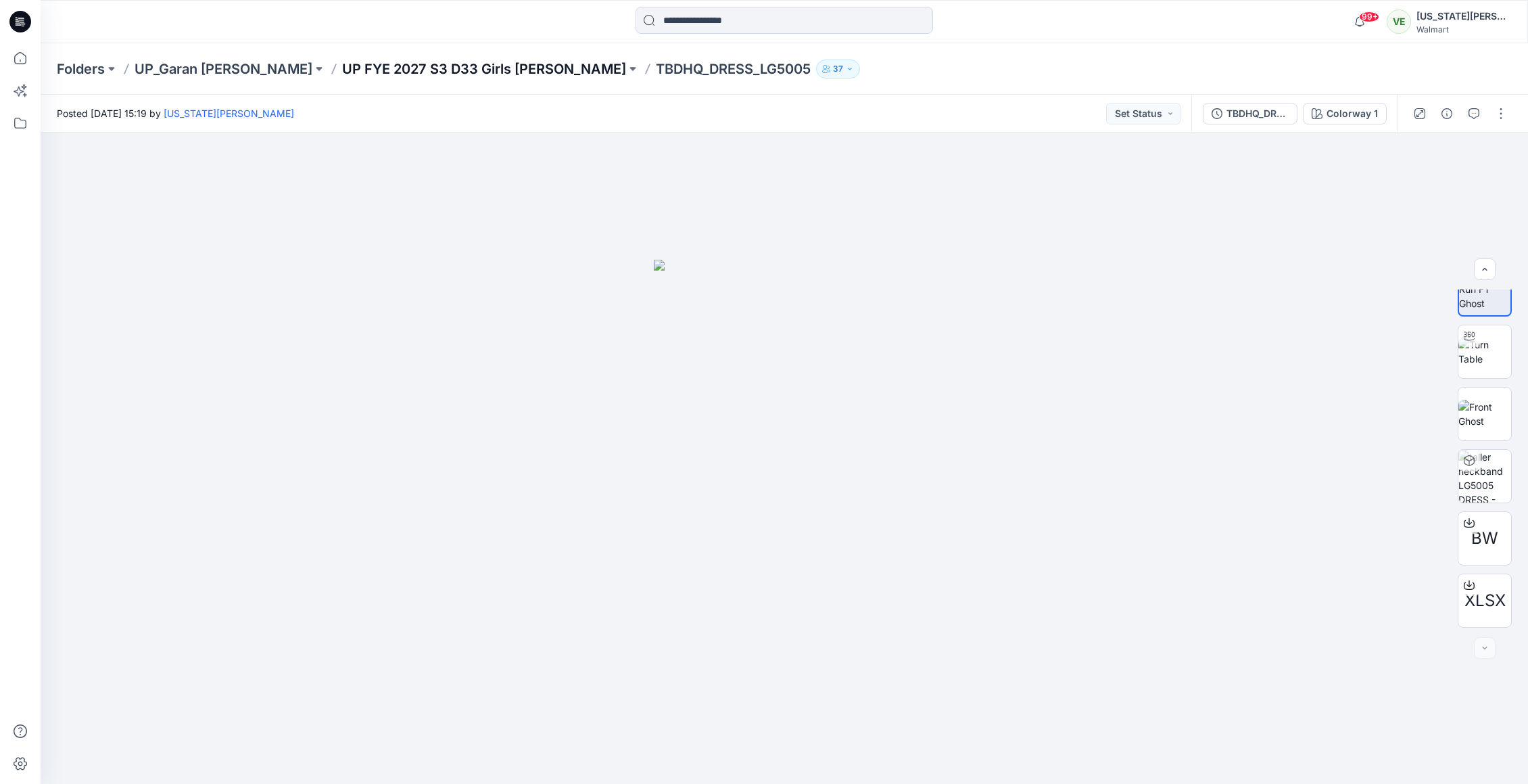
click at [386, 72] on p "UP FYE 2027 S3 D33 Girls [PERSON_NAME]" at bounding box center [484, 69] width 284 height 19
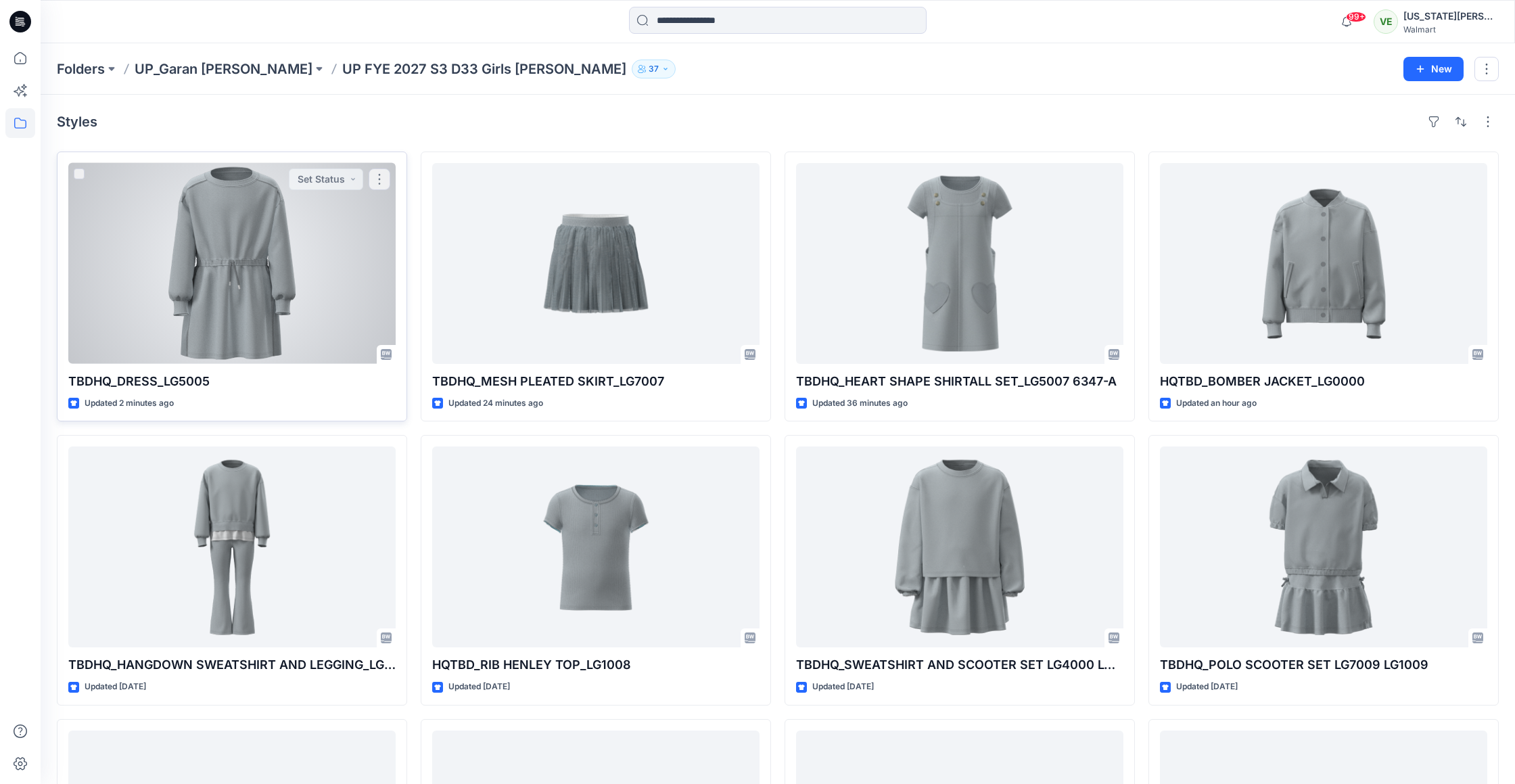
click at [312, 312] on div at bounding box center [232, 263] width 327 height 201
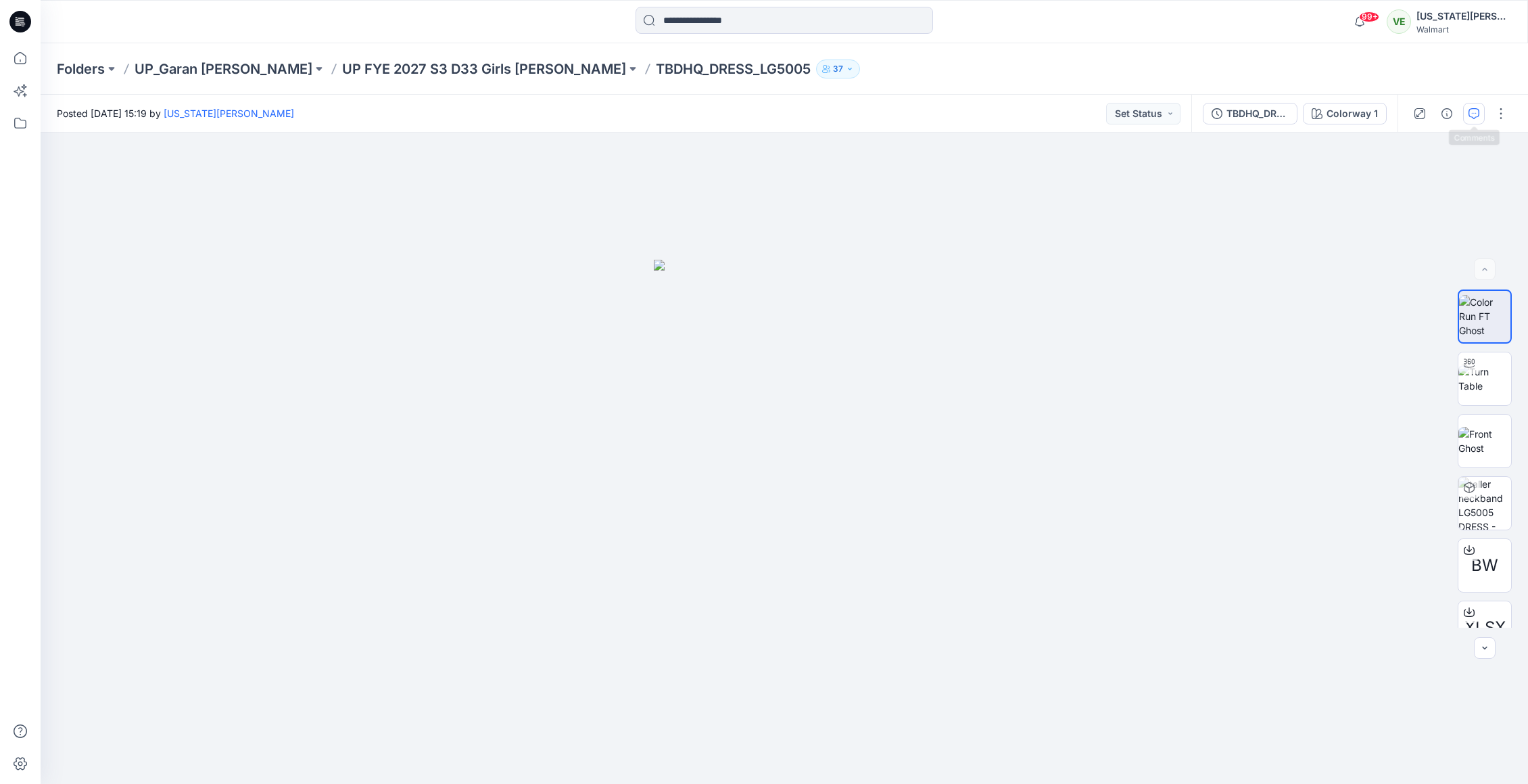
click at [1478, 116] on icon "button" at bounding box center [1474, 113] width 11 height 11
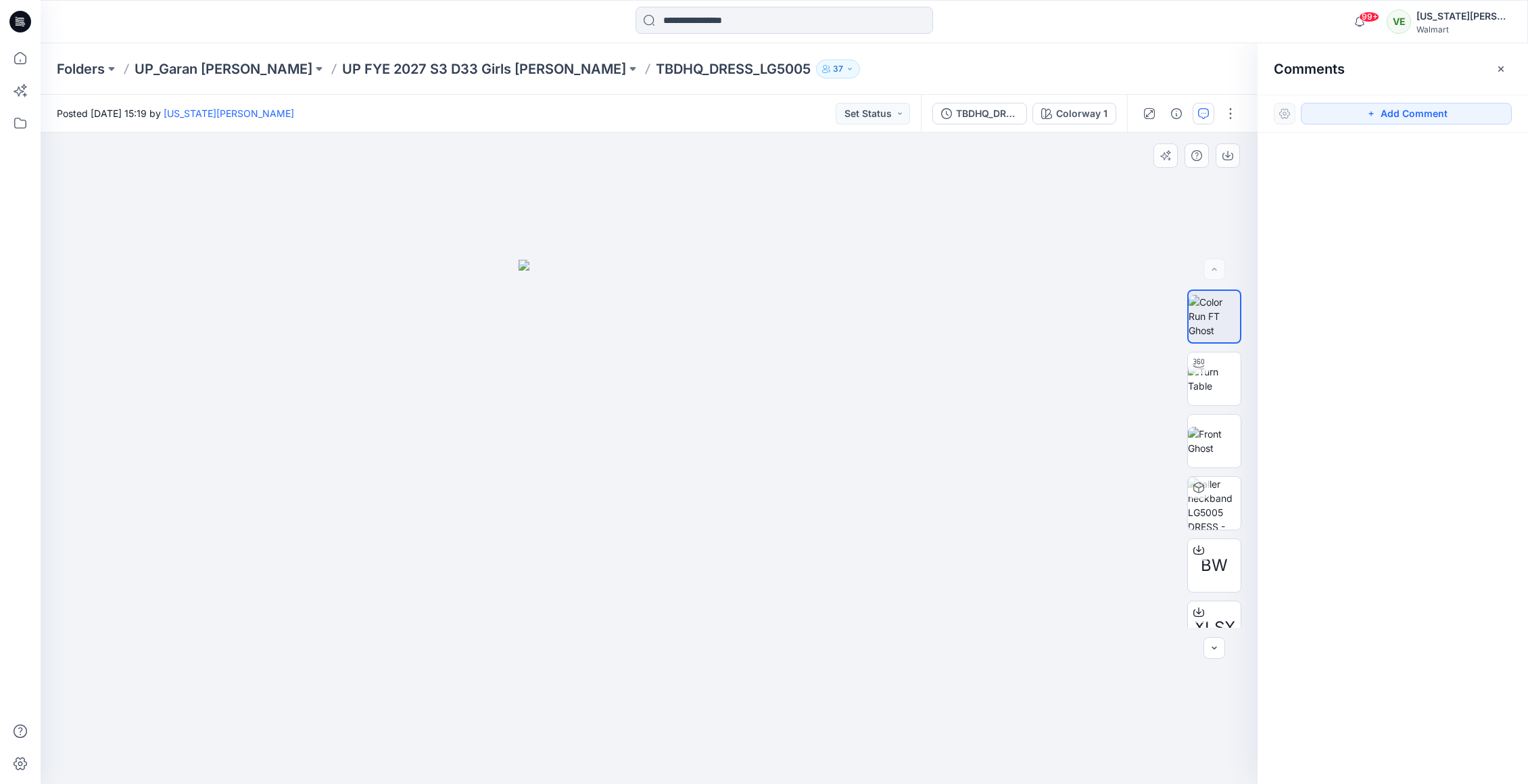
click at [653, 516] on img at bounding box center [649, 521] width 261 height 523
